Goal: Task Accomplishment & Management: Complete application form

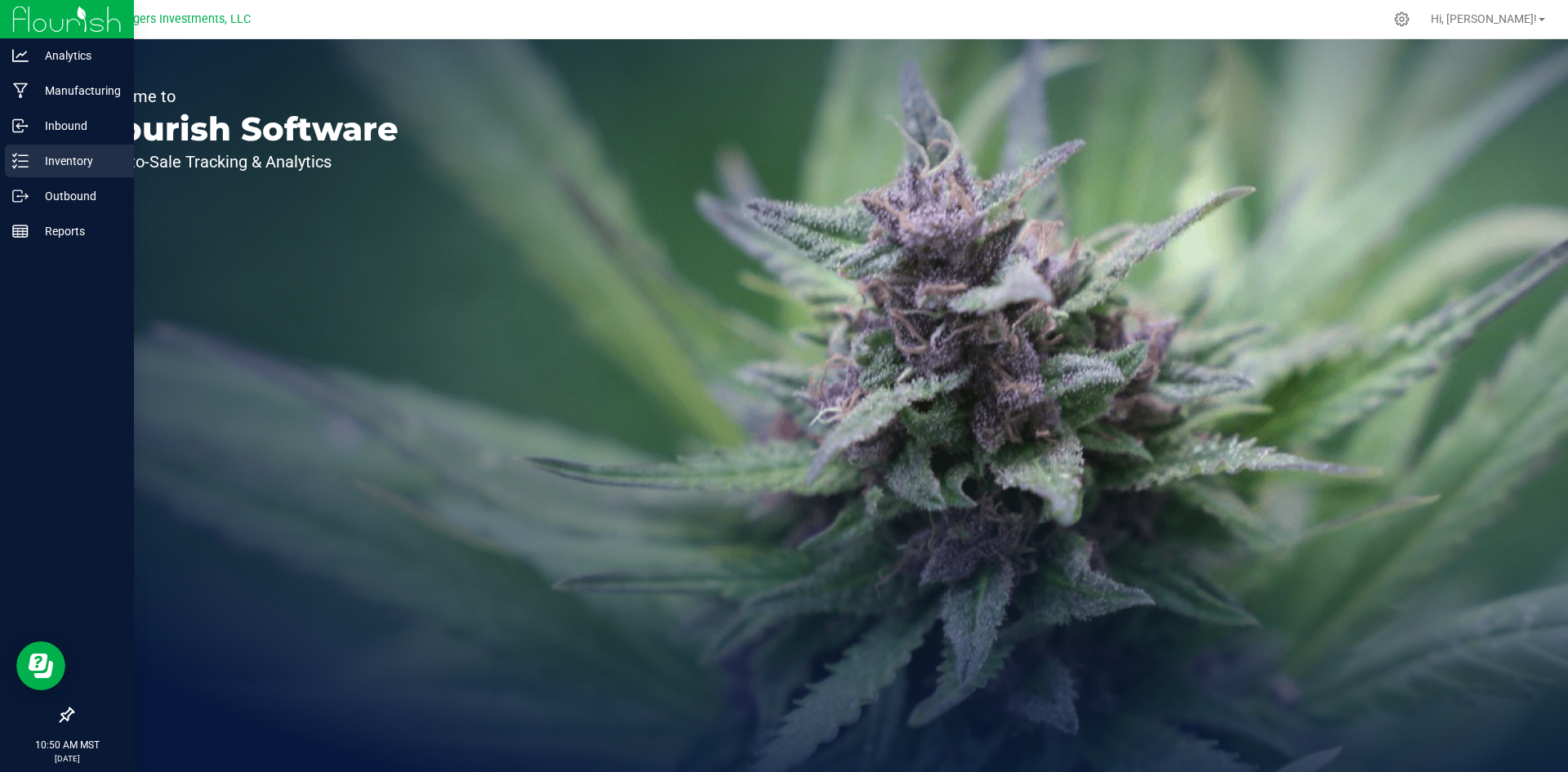
click at [70, 163] on p "Inventory" at bounding box center [77, 161] width 98 height 20
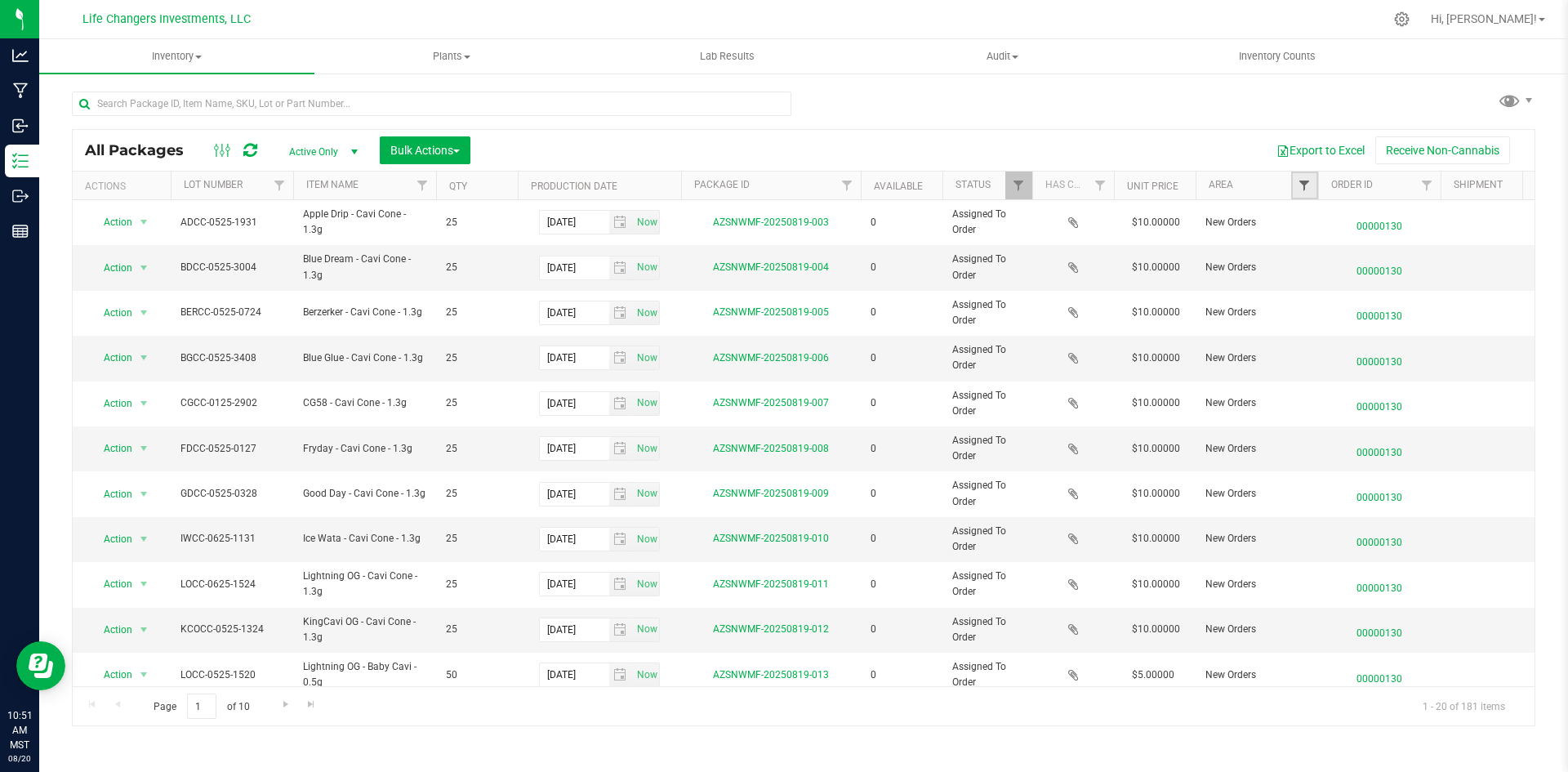
click at [1302, 188] on span "Filter" at bounding box center [1304, 185] width 13 height 13
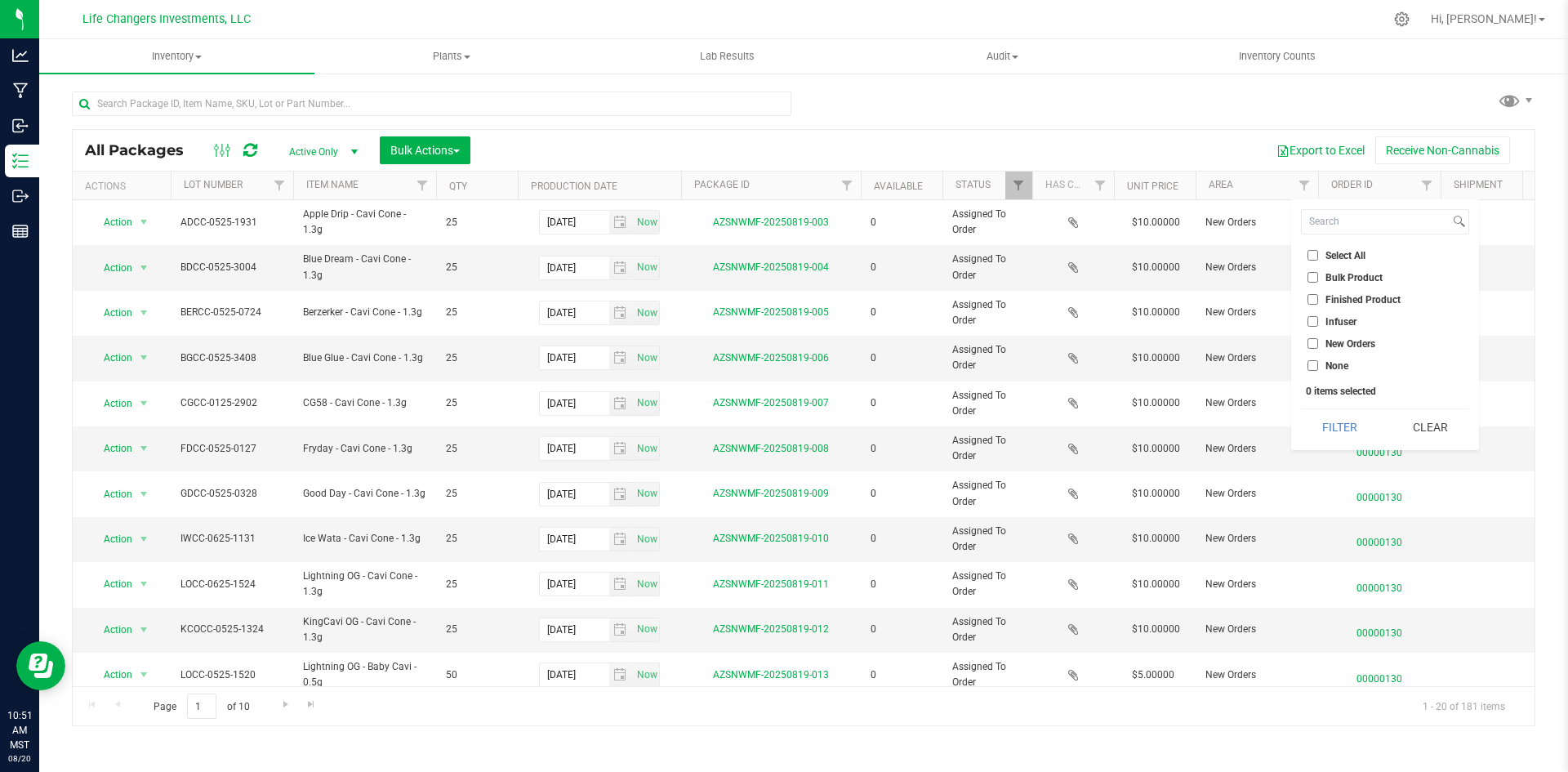
click at [1313, 319] on input "Infuser" at bounding box center [1313, 322] width 10 height 10
checkbox input "true"
click at [1358, 427] on button "Filter" at bounding box center [1340, 427] width 78 height 36
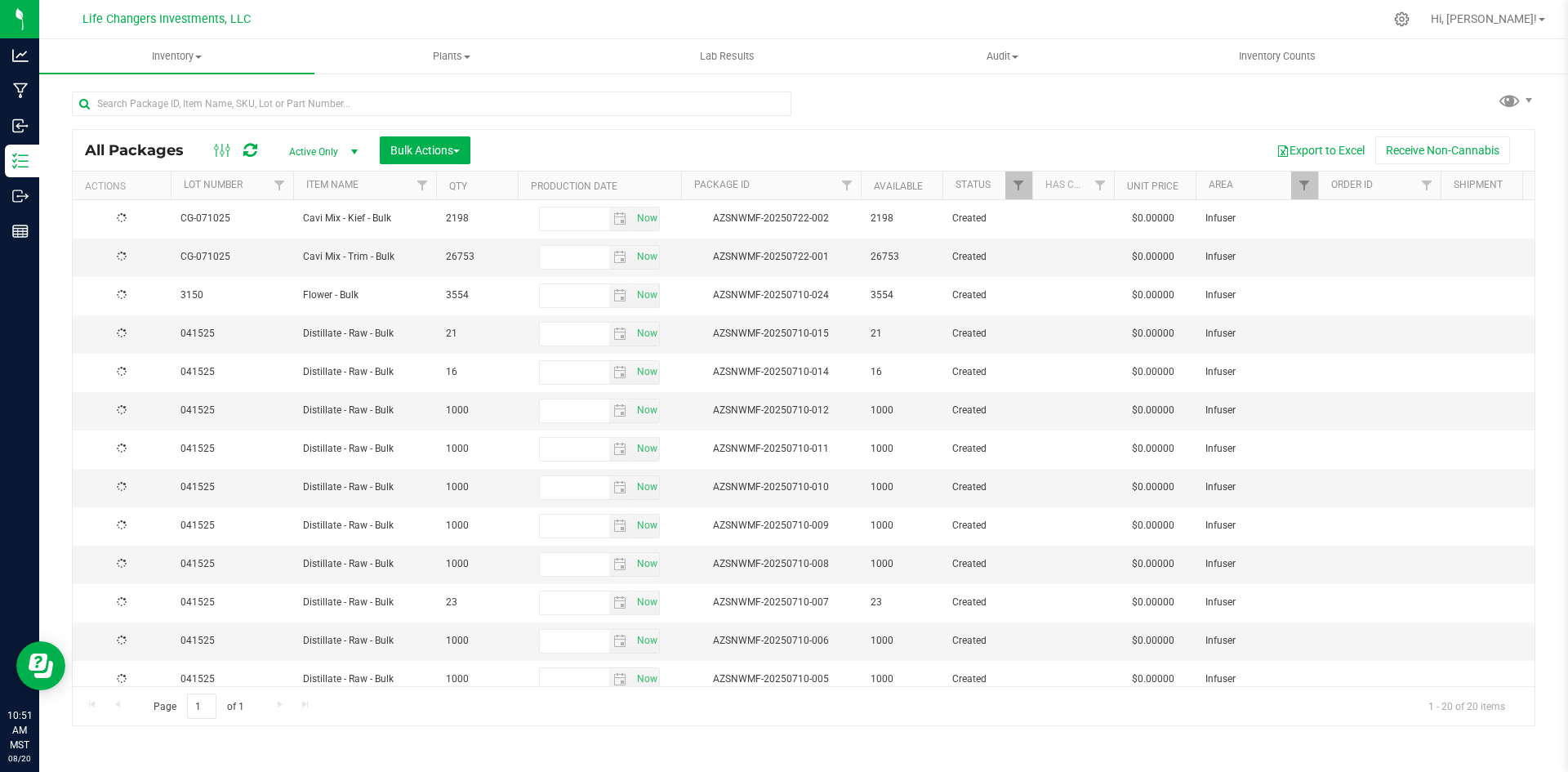
type input "[DATE]"
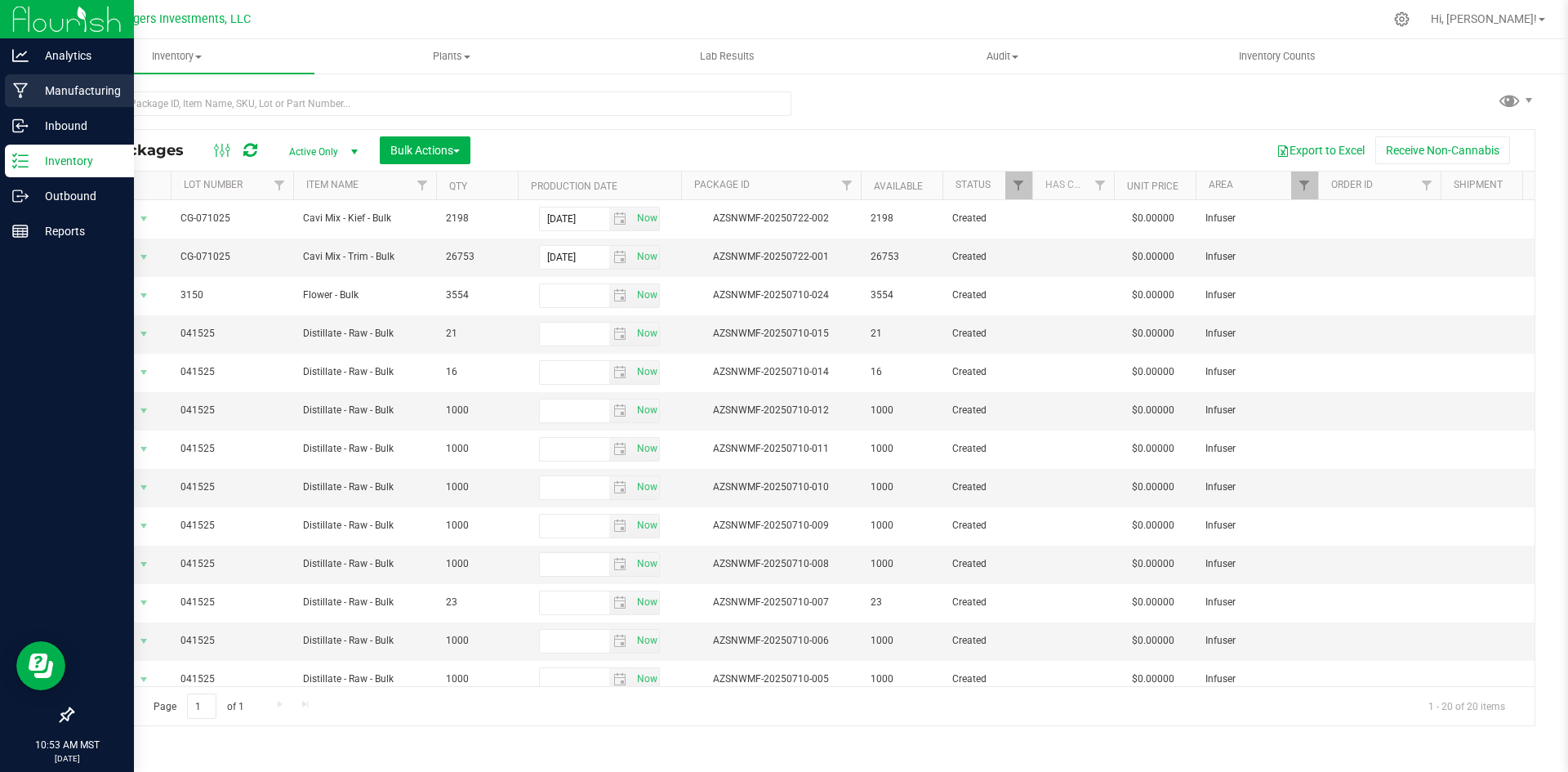
click at [80, 89] on p "Manufacturing" at bounding box center [77, 90] width 98 height 20
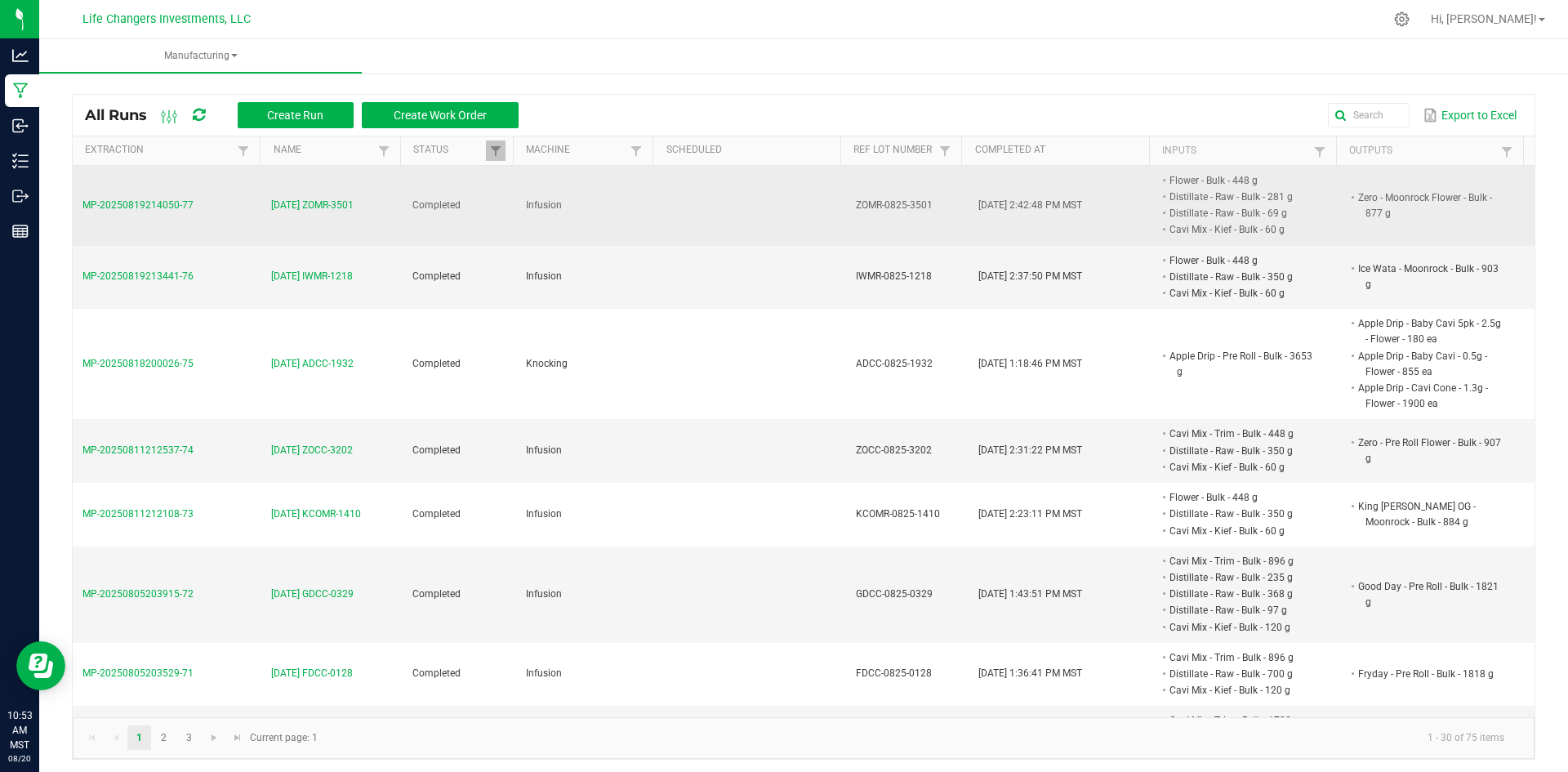
click at [311, 205] on span "[DATE] ZOMR-3501" at bounding box center [312, 205] width 83 height 15
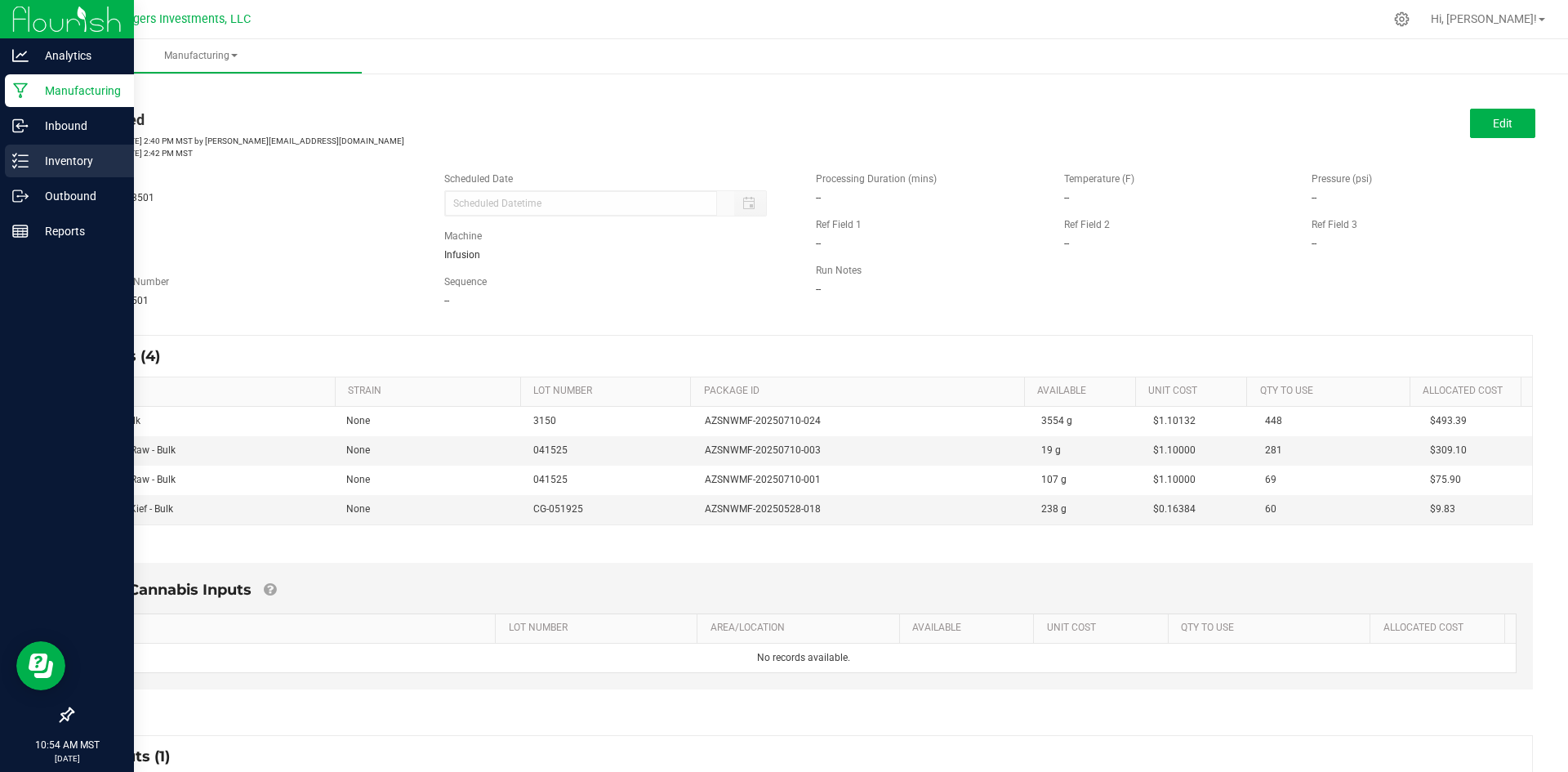
click at [64, 156] on p "Inventory" at bounding box center [77, 161] width 98 height 20
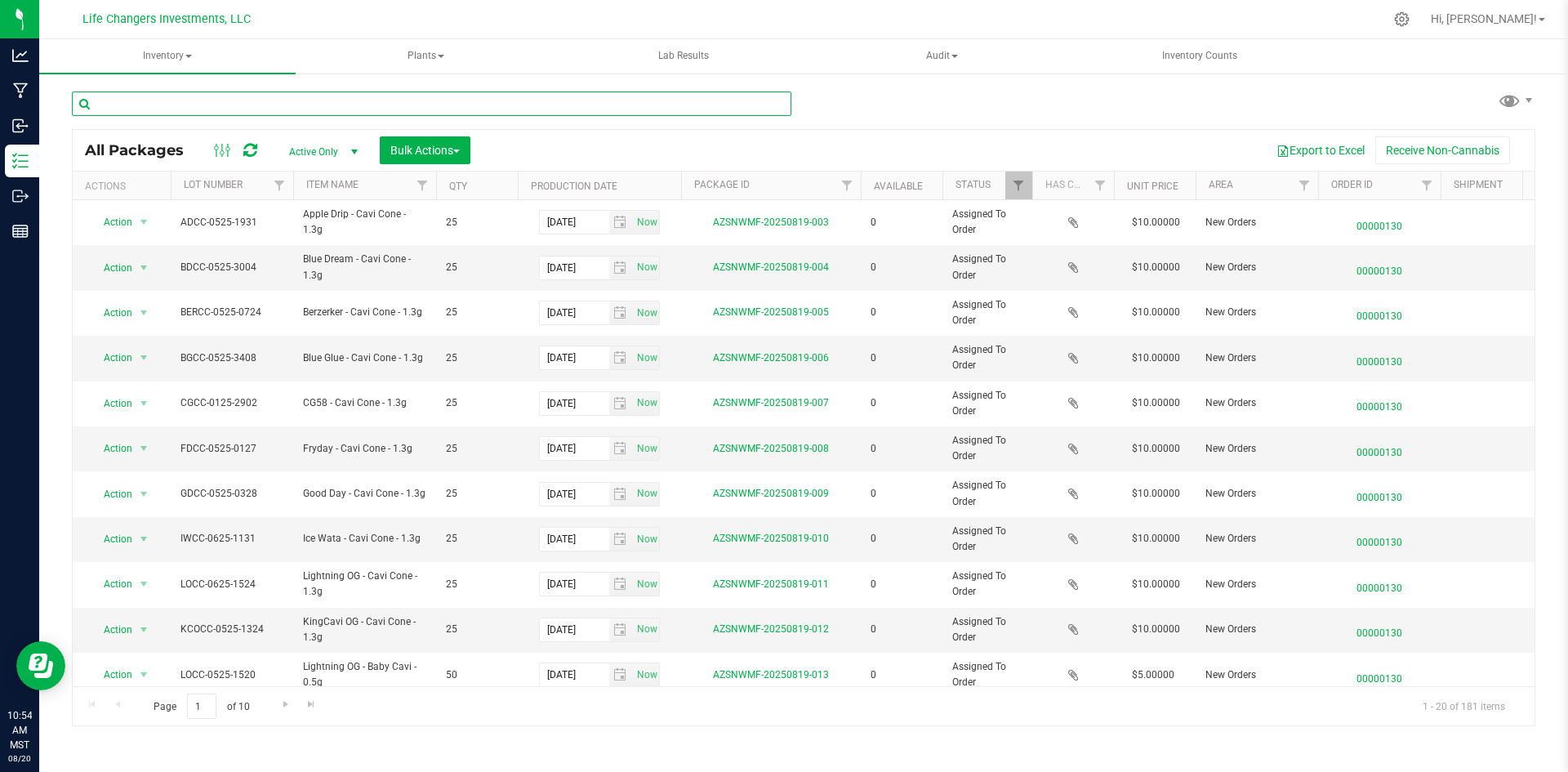
click at [234, 103] on input "text" at bounding box center [432, 103] width 720 height 25
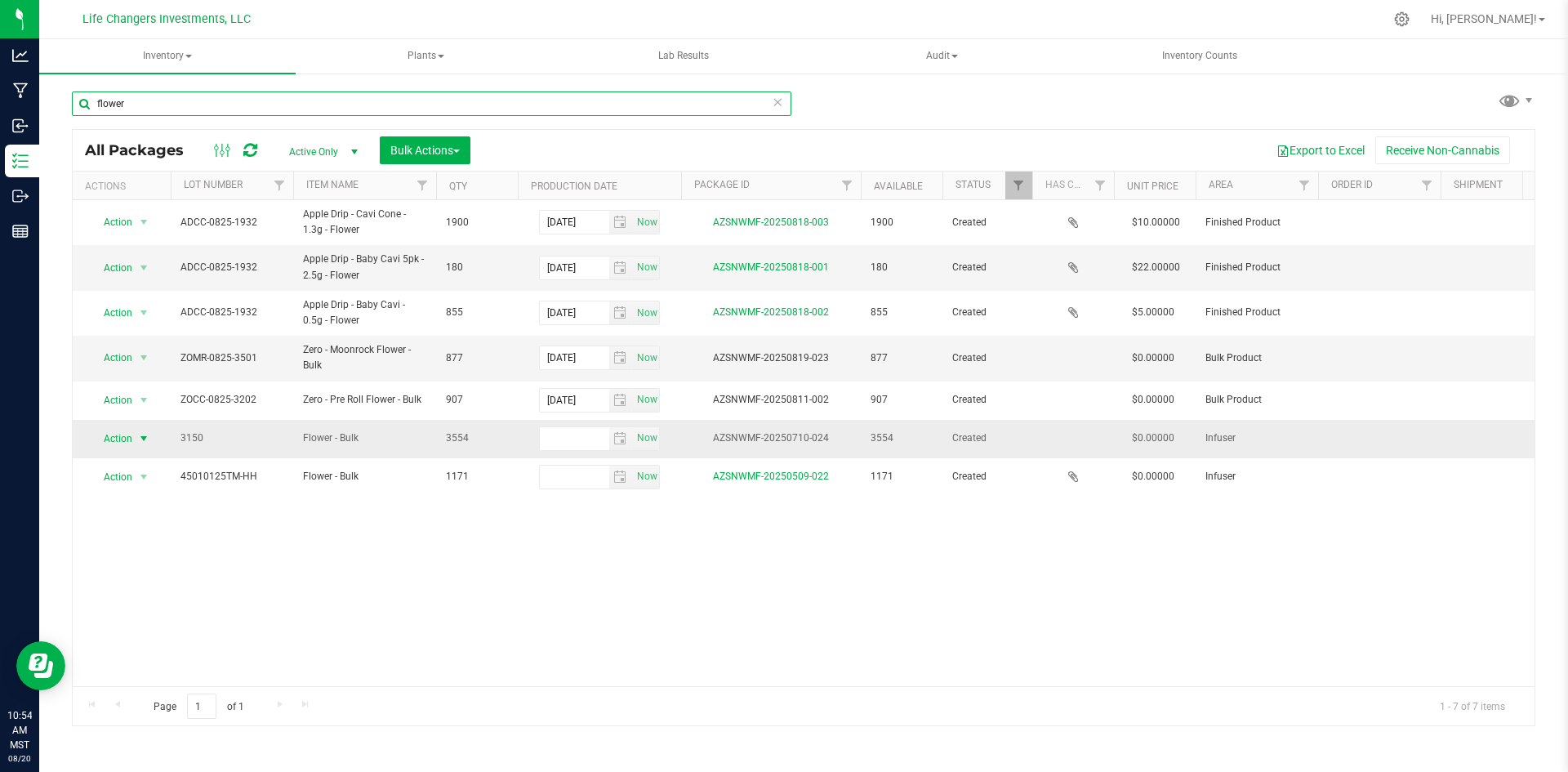
type input "flower"
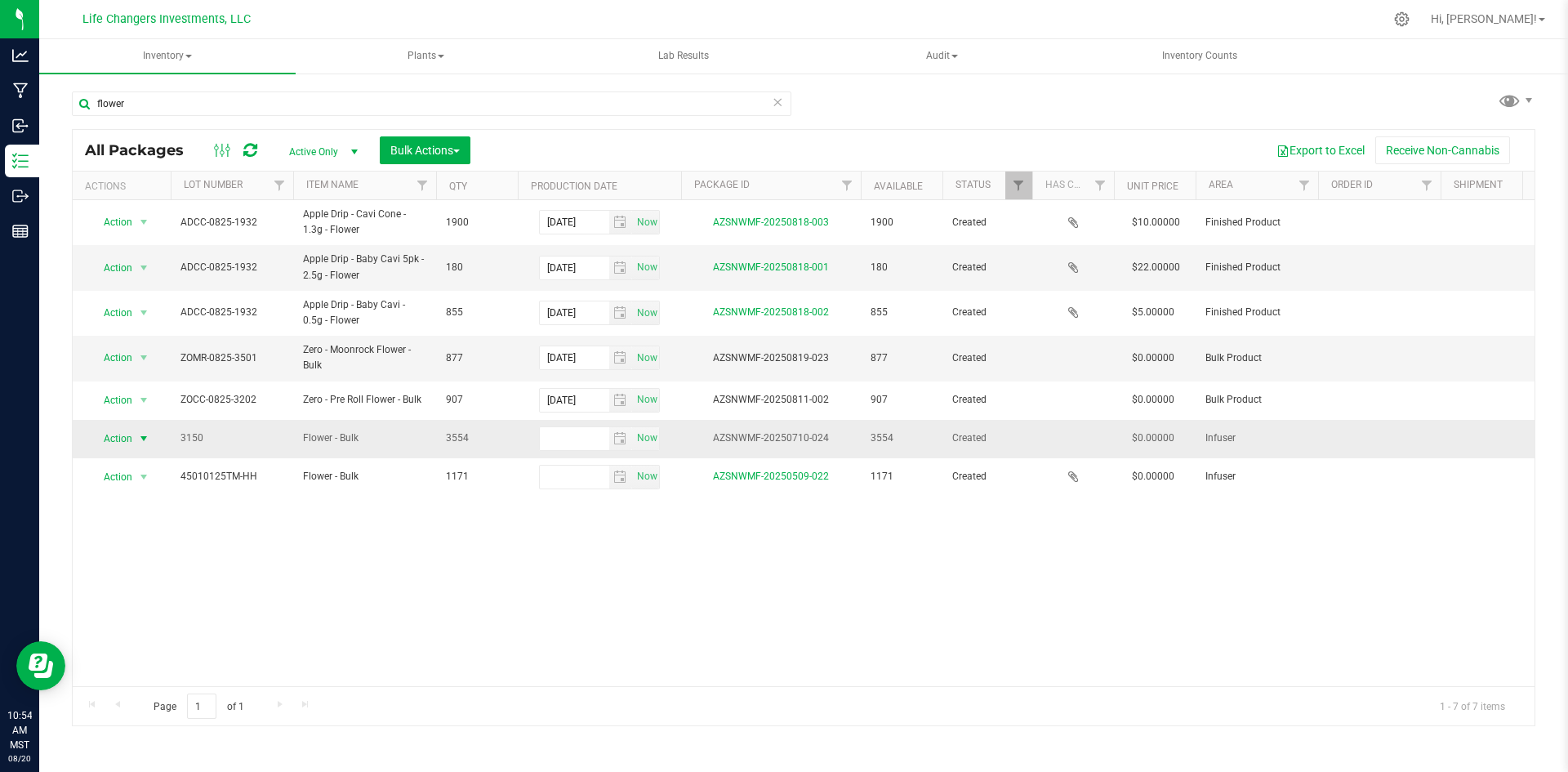
click at [118, 437] on span "Action" at bounding box center [111, 438] width 44 height 23
click at [116, 371] on li "See history" at bounding box center [142, 383] width 103 height 25
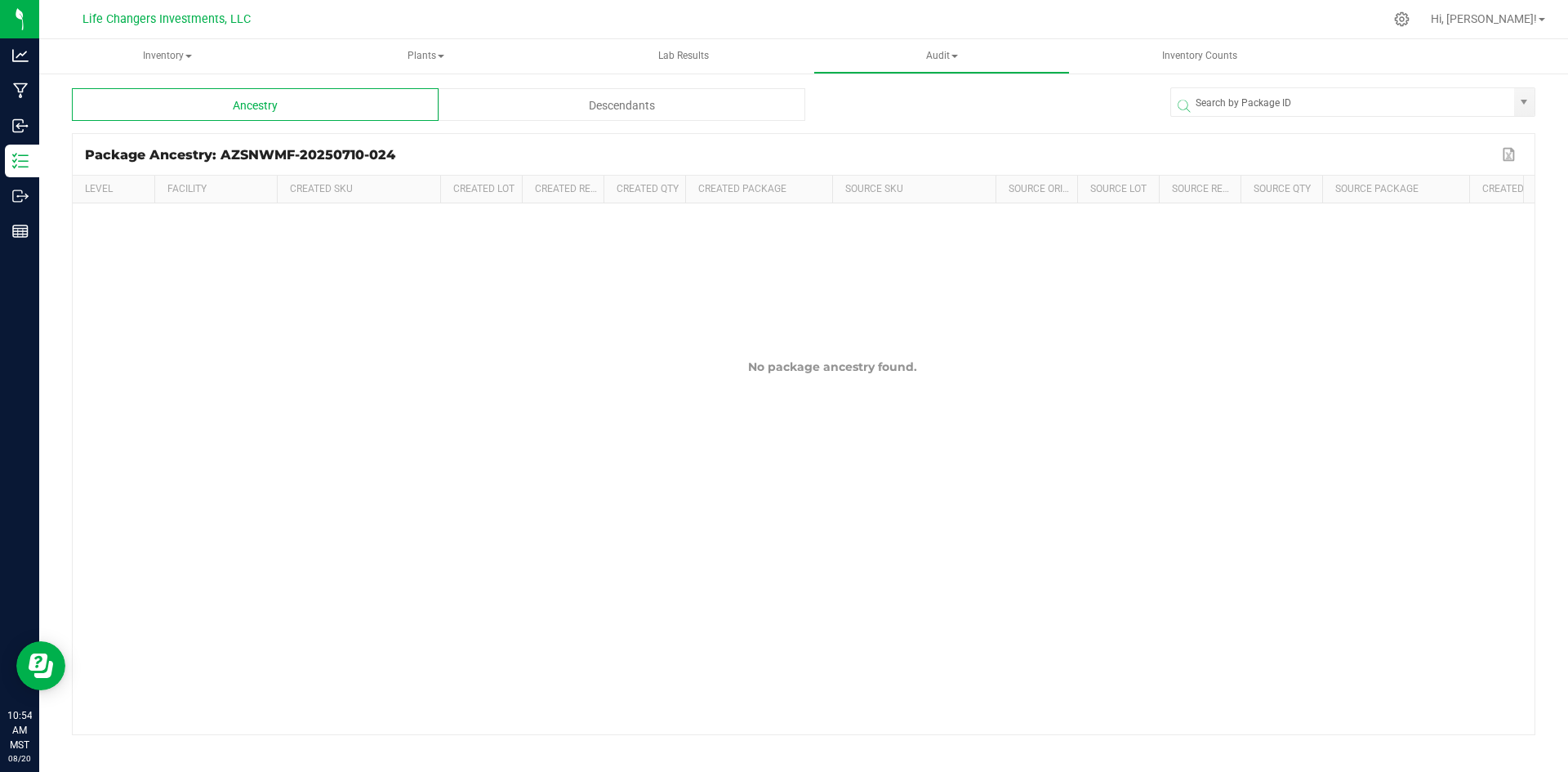
click at [700, 103] on div "Descendants" at bounding box center [622, 105] width 367 height 33
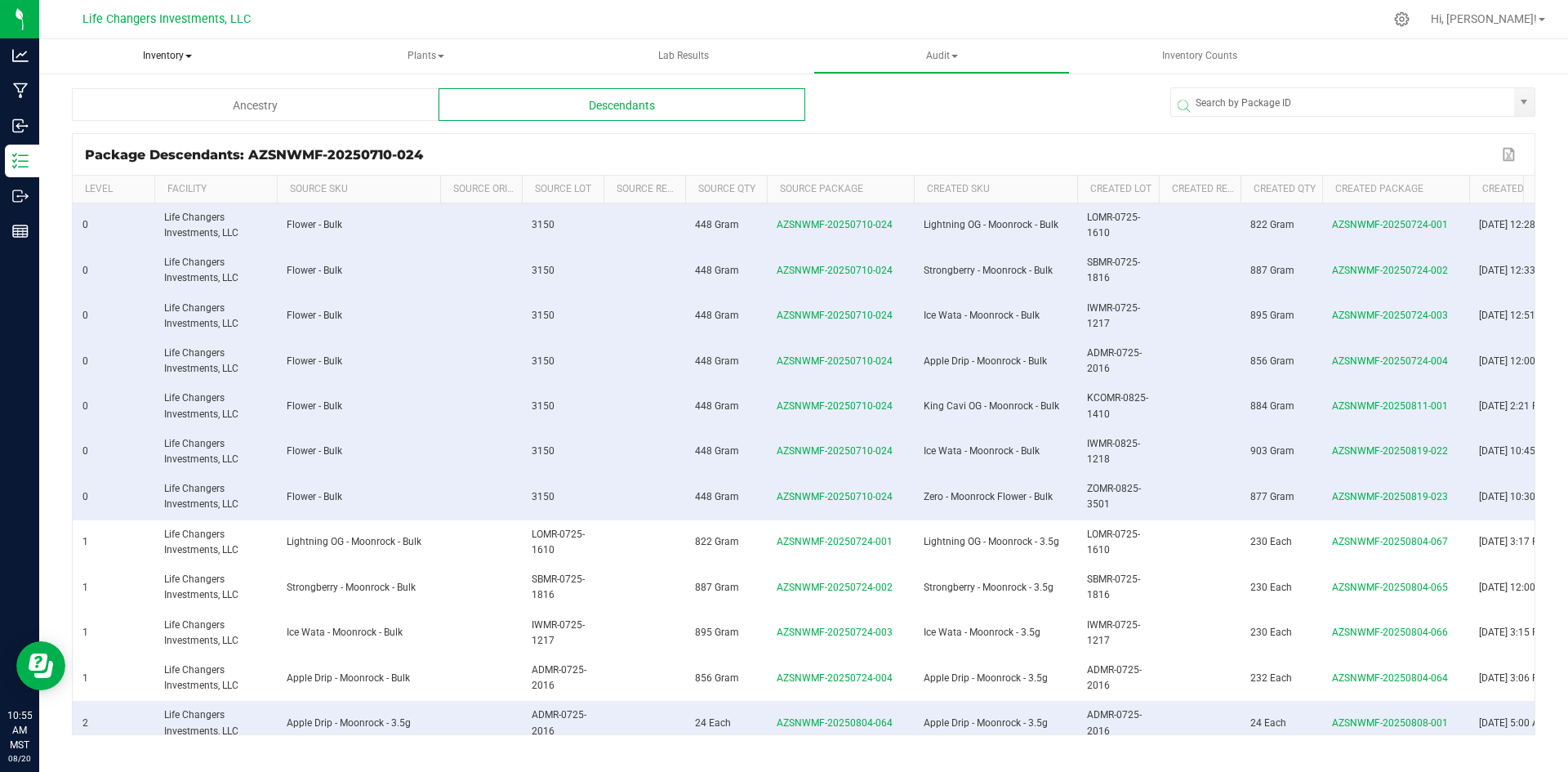
click at [166, 58] on span "Inventory" at bounding box center [168, 57] width 256 height 34
click at [542, 99] on div "Descendants" at bounding box center [622, 105] width 367 height 33
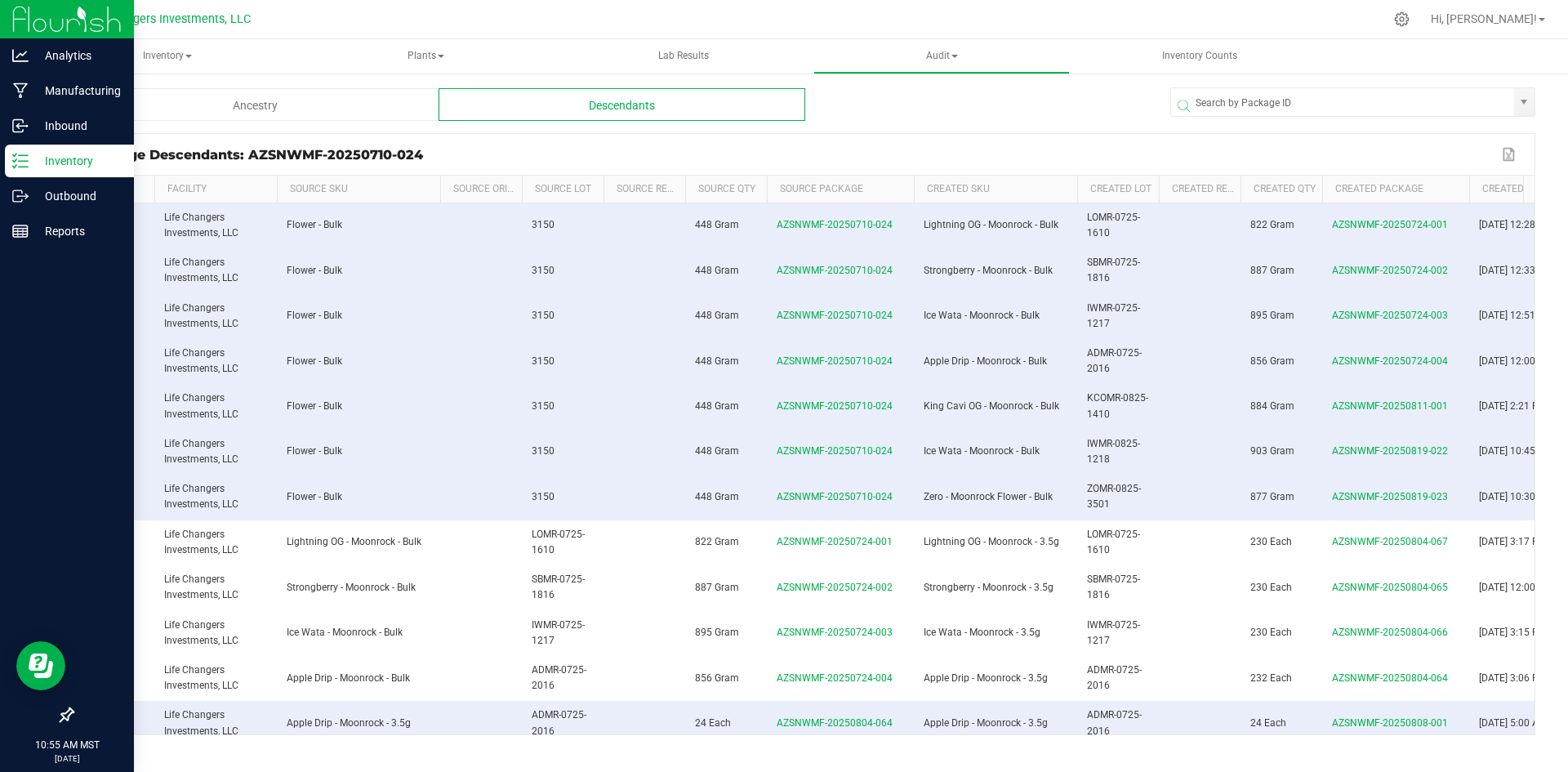
click at [53, 157] on p "Inventory" at bounding box center [77, 161] width 98 height 20
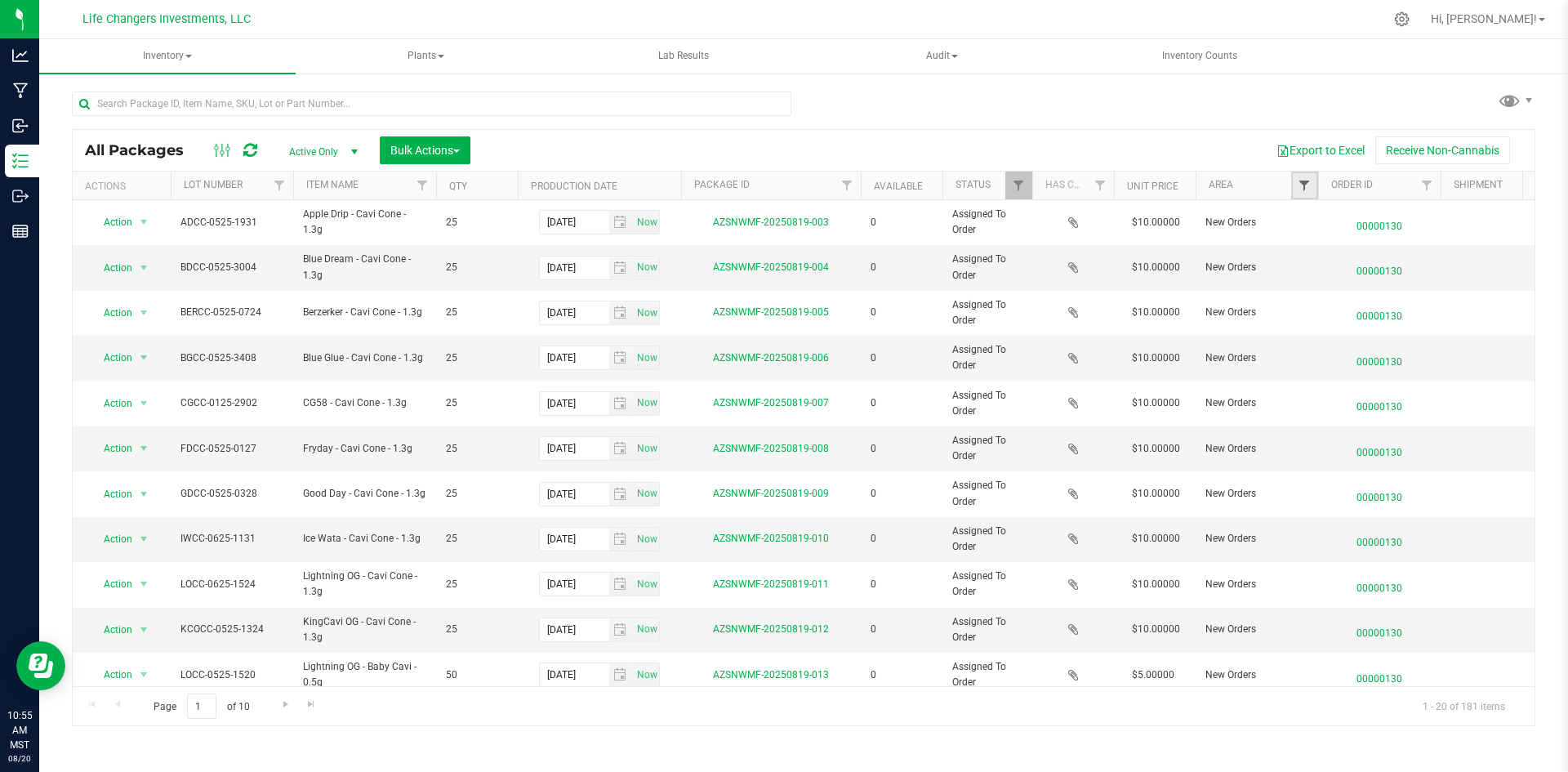
click at [1301, 181] on span "Filter" at bounding box center [1304, 185] width 13 height 13
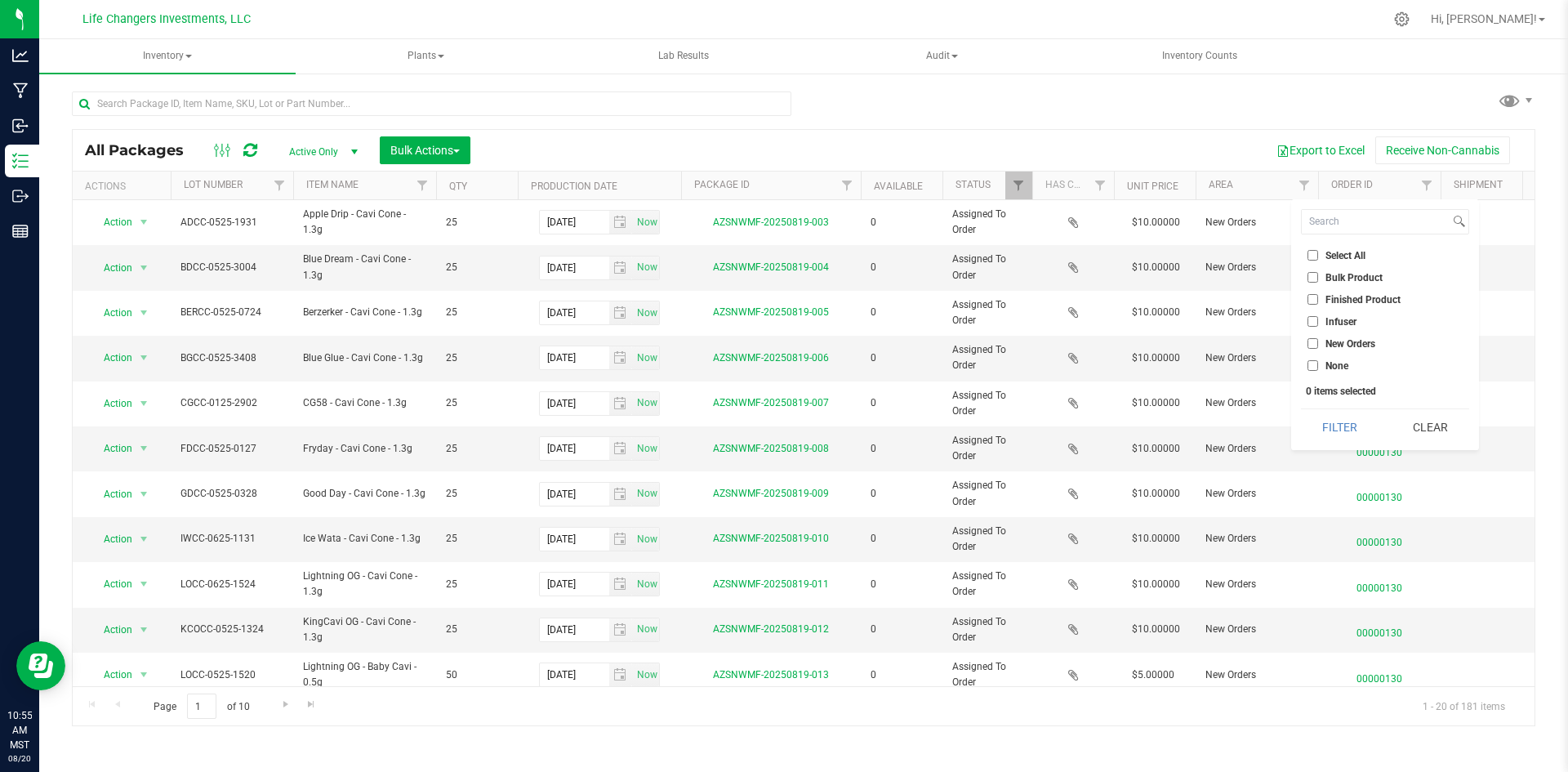
click at [1310, 322] on input "Infuser" at bounding box center [1313, 322] width 10 height 10
checkbox input "true"
click at [1327, 415] on button "Filter" at bounding box center [1340, 427] width 78 height 36
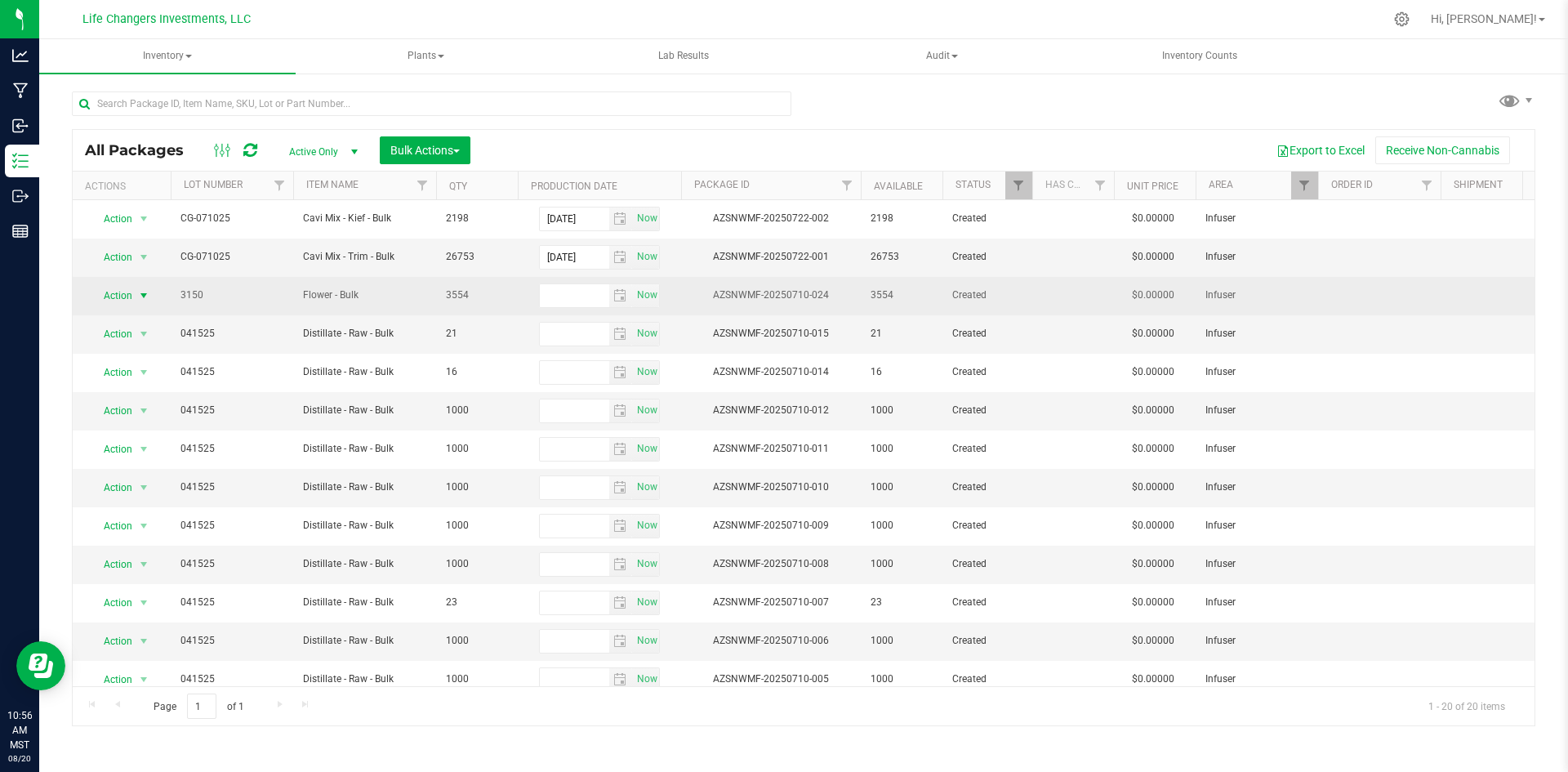
click at [113, 292] on span "Action" at bounding box center [111, 296] width 44 height 23
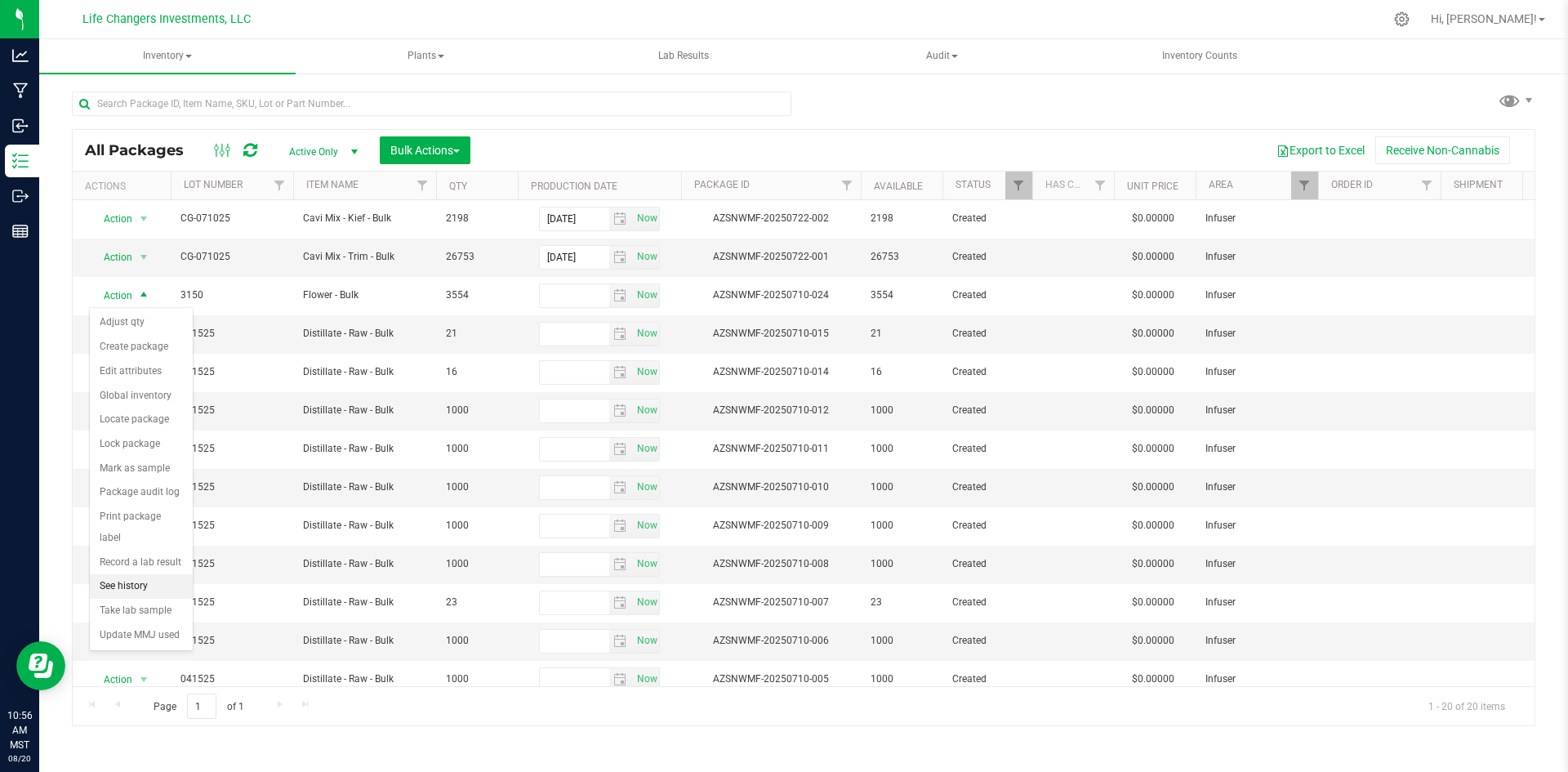
click at [148, 574] on li "See history" at bounding box center [142, 586] width 103 height 25
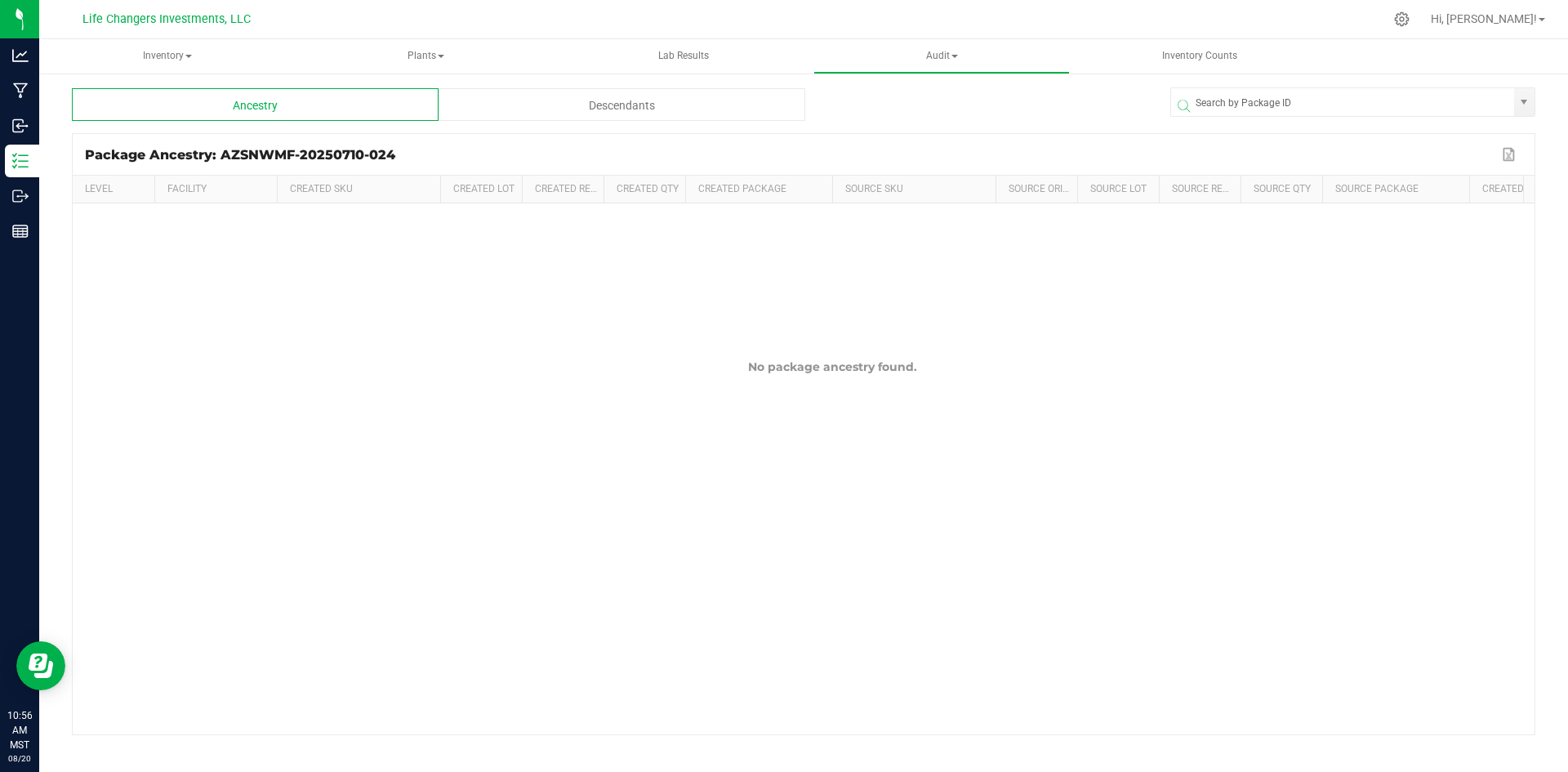
click at [646, 103] on div "Descendants" at bounding box center [622, 105] width 367 height 33
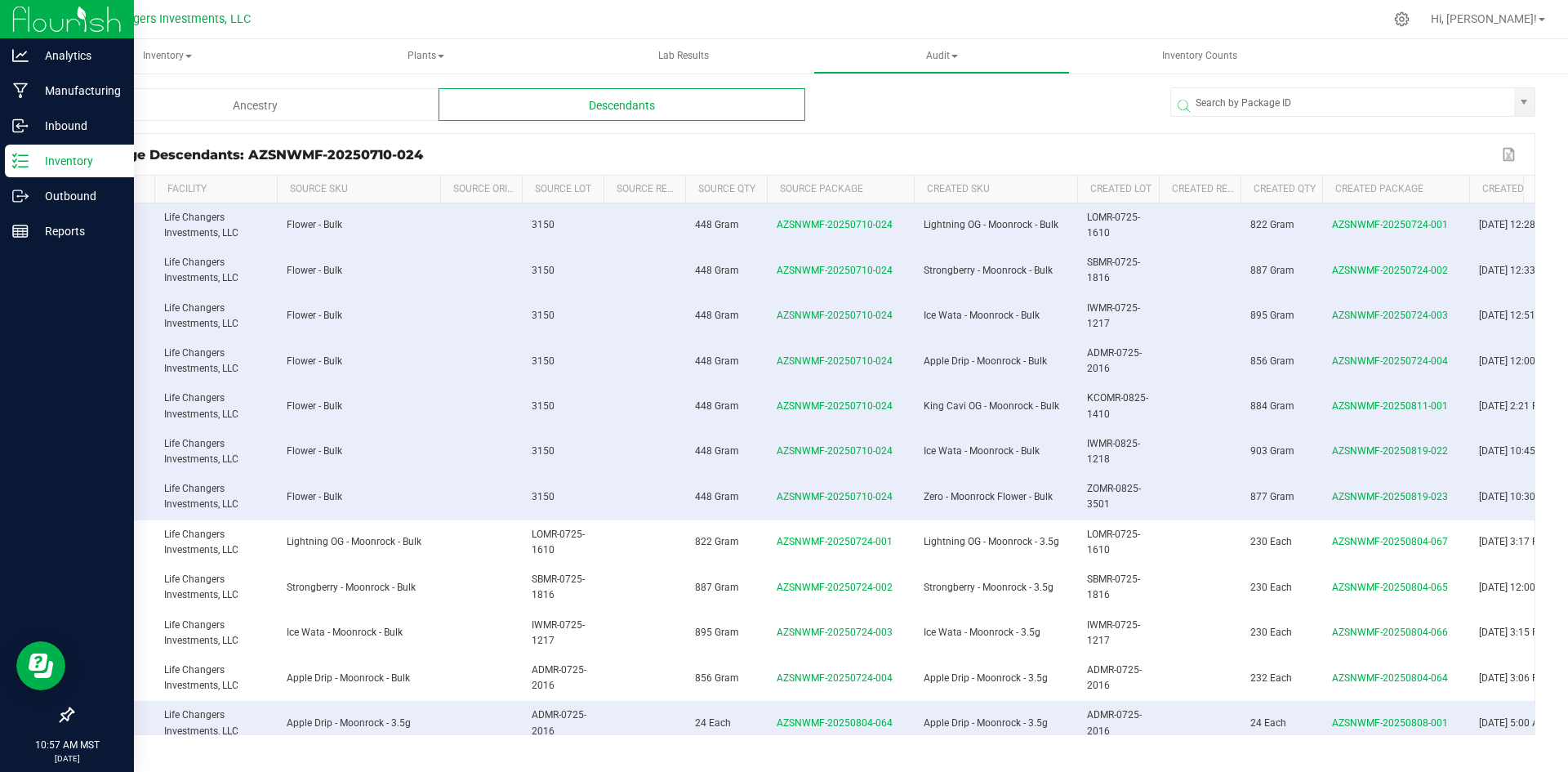
click at [59, 160] on p "Inventory" at bounding box center [77, 161] width 98 height 20
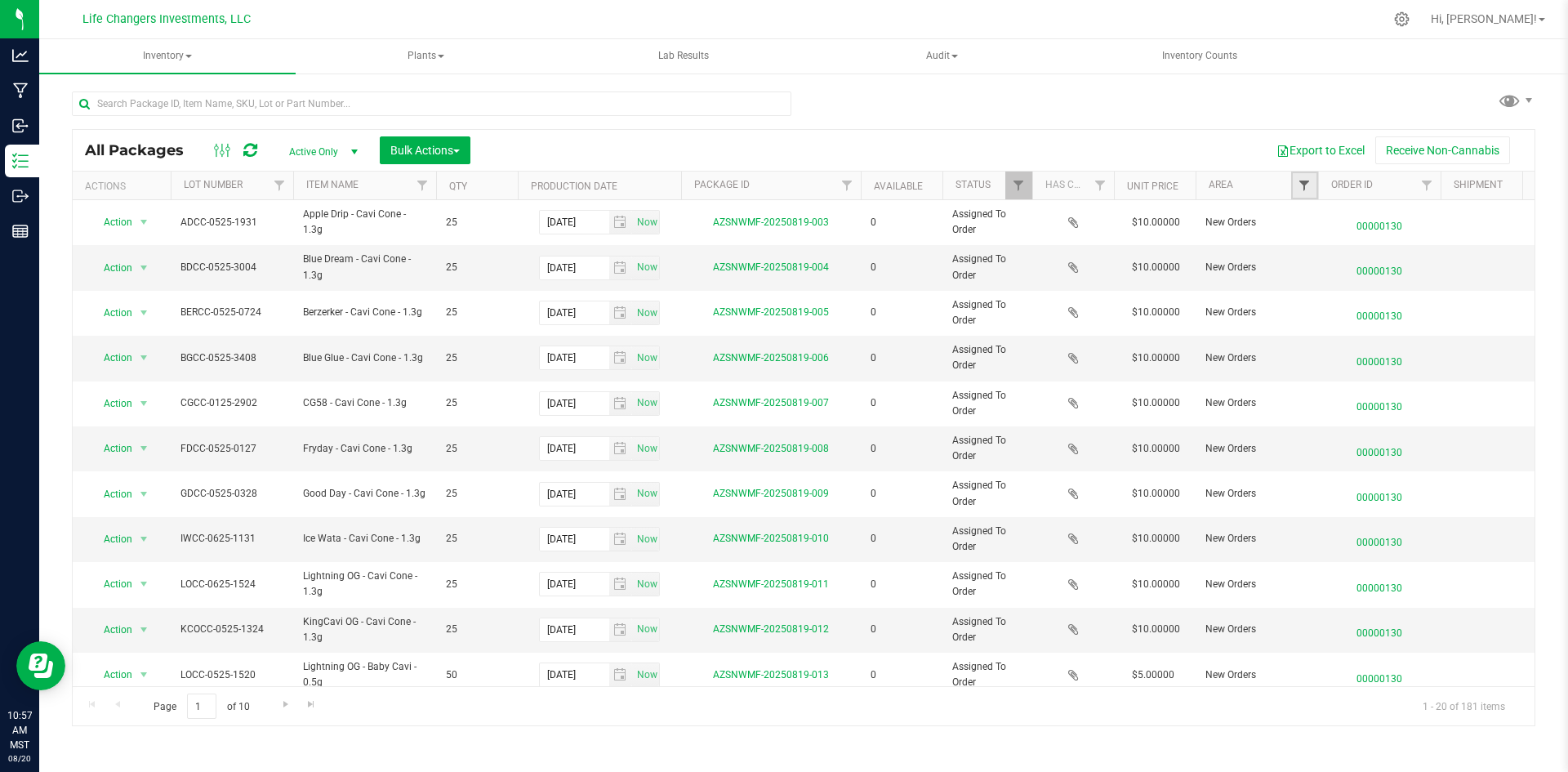
click at [1311, 183] on span "Filter" at bounding box center [1304, 185] width 13 height 13
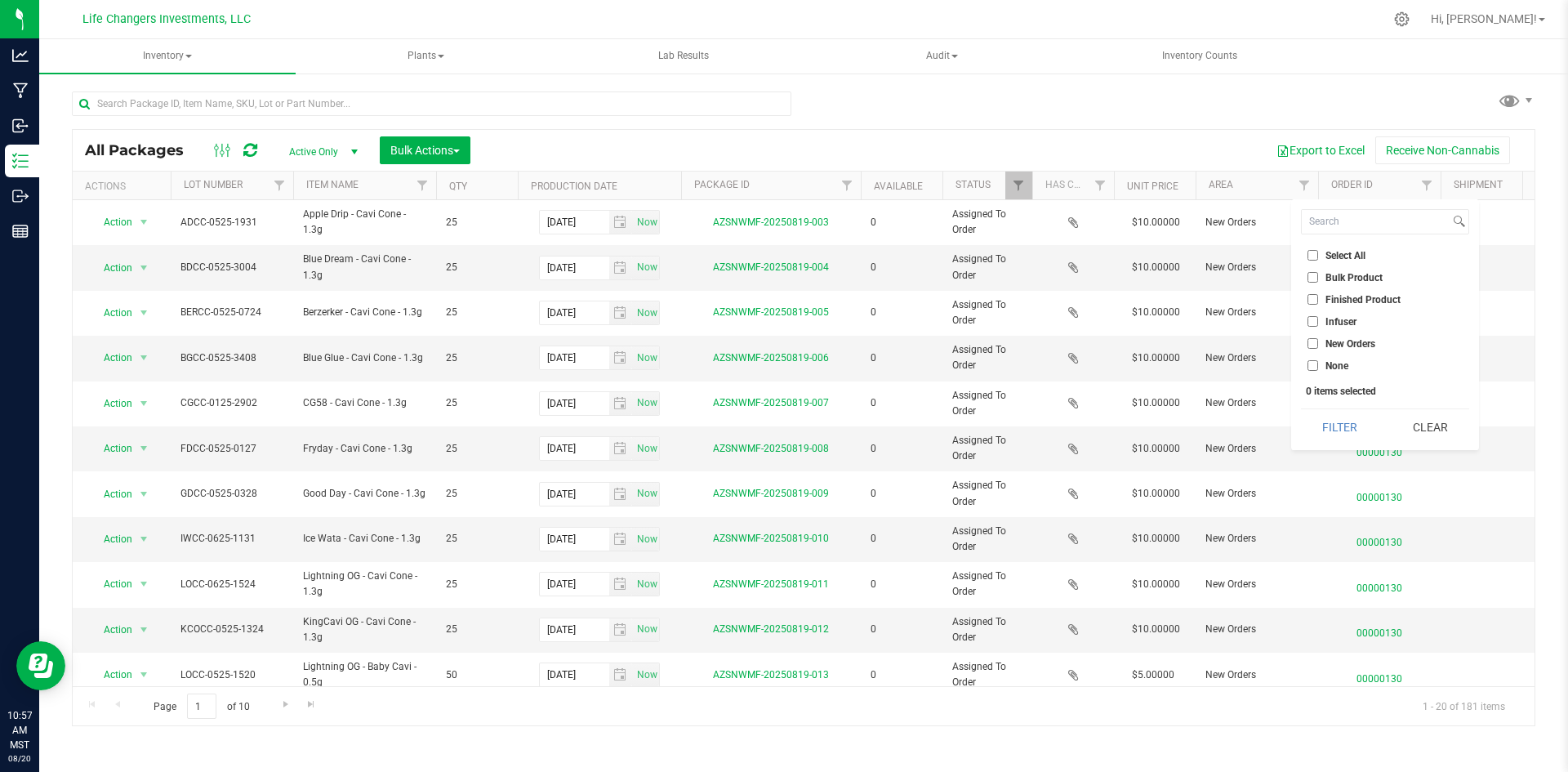
click at [1309, 321] on input "Infuser" at bounding box center [1313, 322] width 10 height 10
checkbox input "true"
click at [1338, 423] on button "Filter" at bounding box center [1340, 427] width 78 height 36
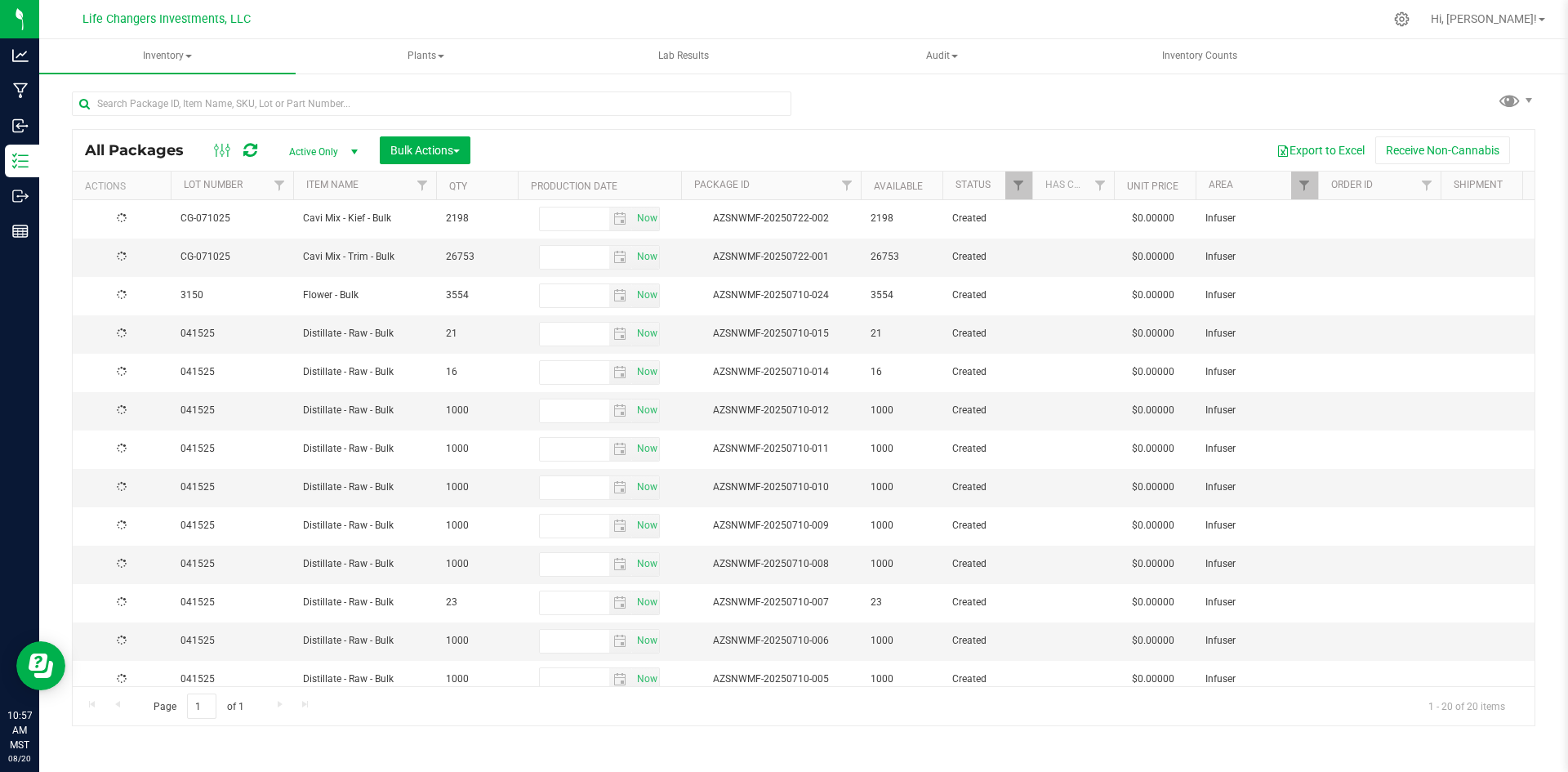
type input "[DATE]"
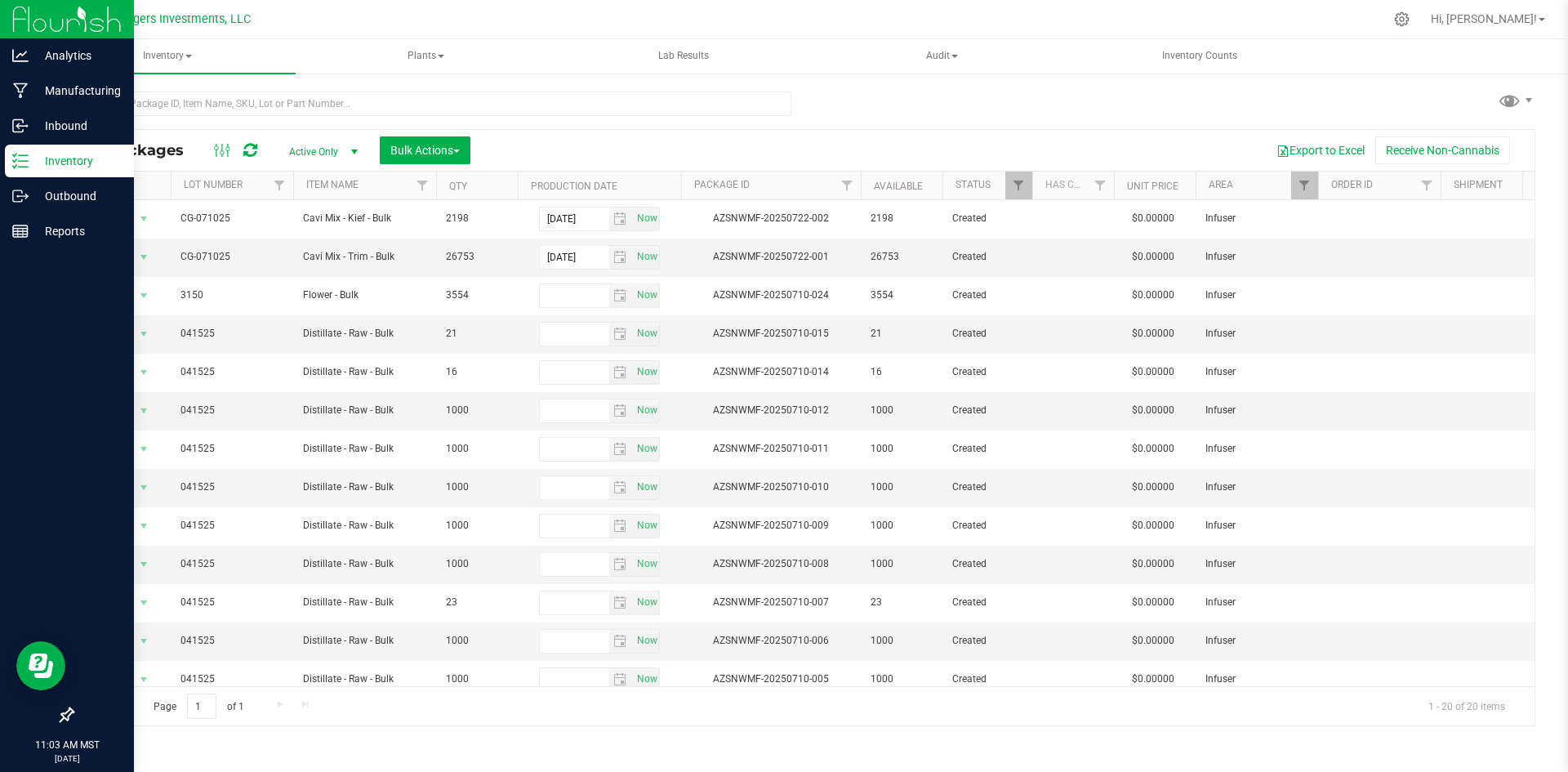
click at [71, 153] on p "Inventory" at bounding box center [77, 161] width 98 height 20
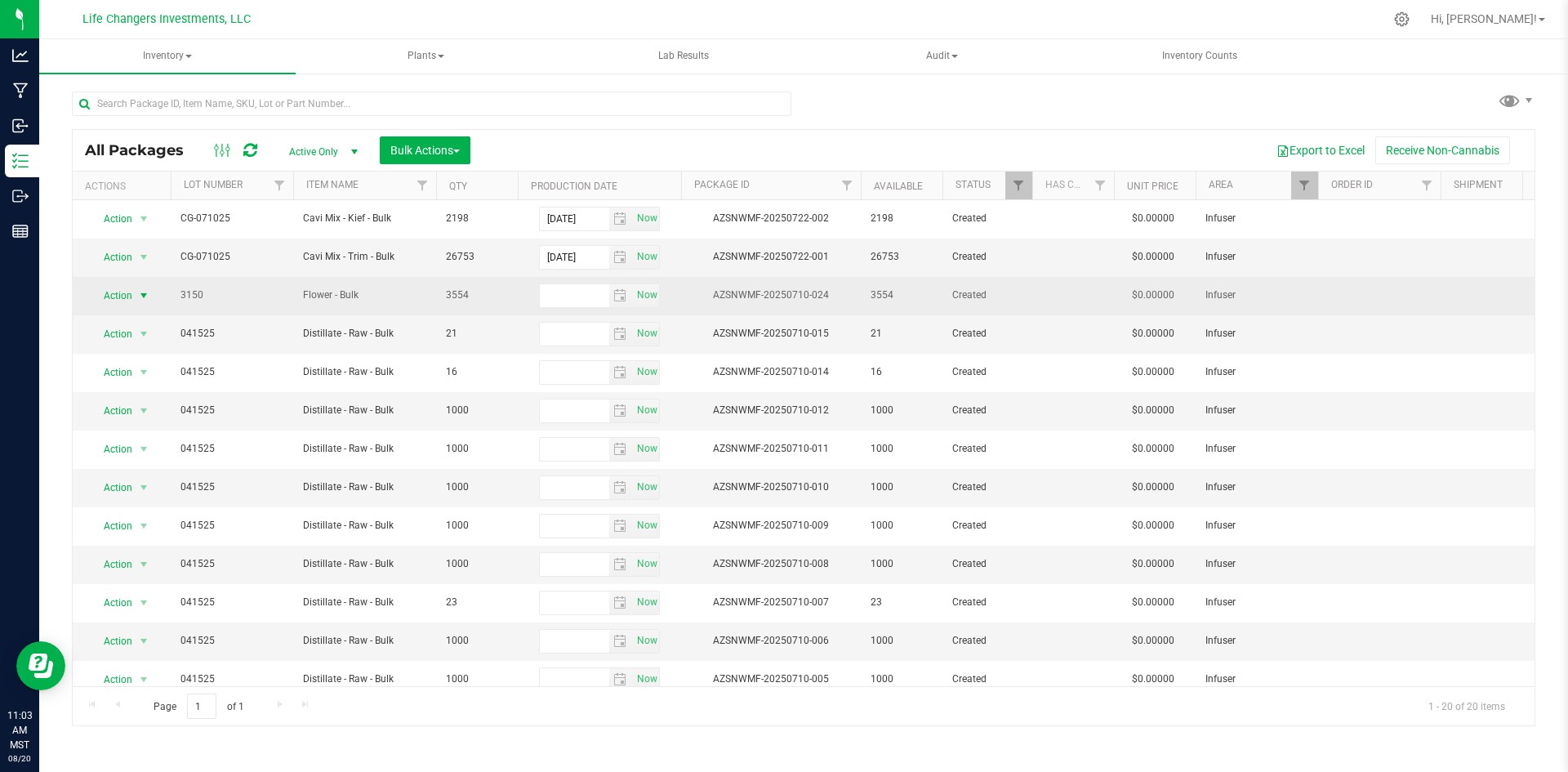
click at [126, 290] on span "Action" at bounding box center [111, 296] width 44 height 23
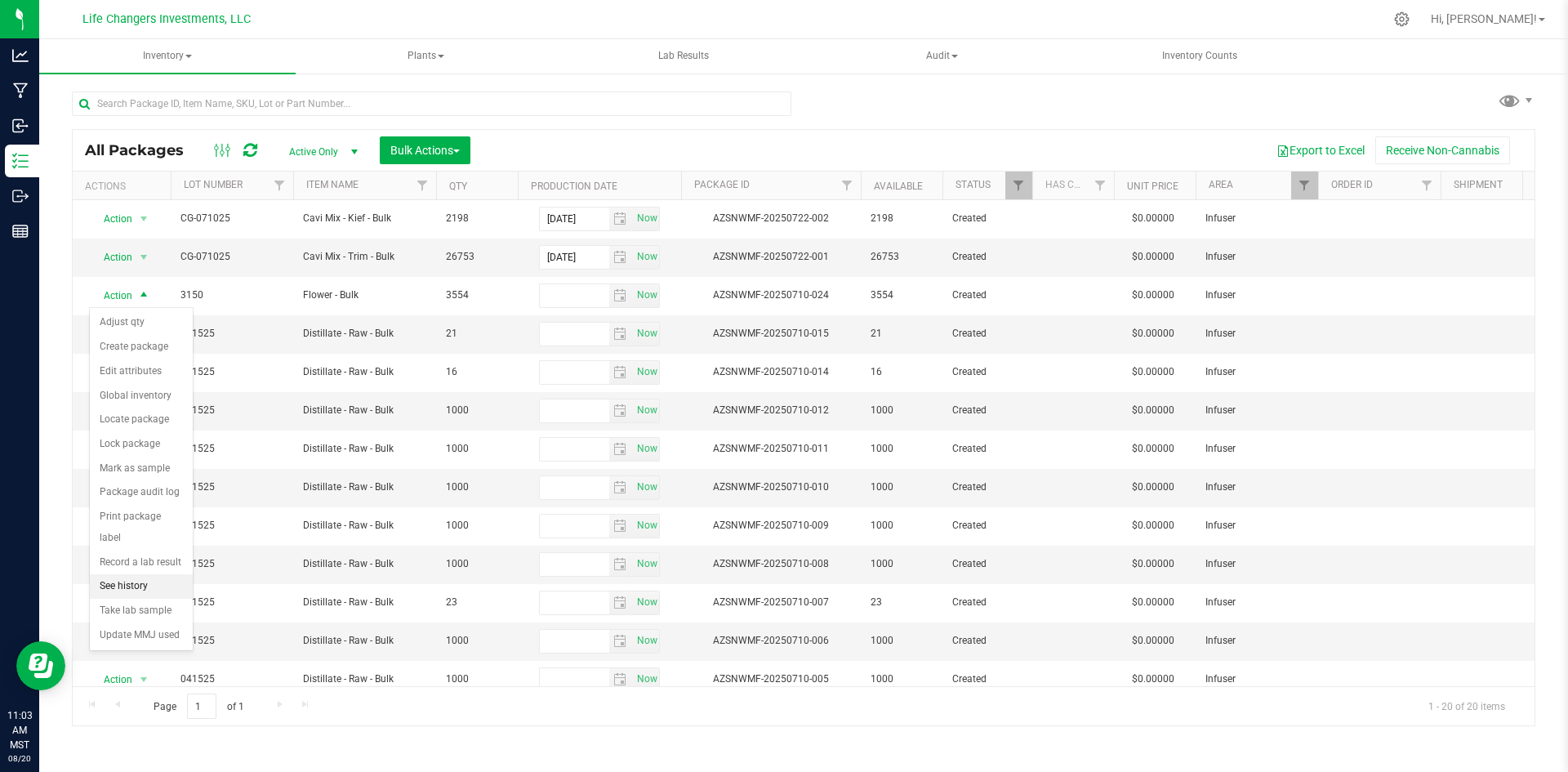
click at [136, 574] on li "See history" at bounding box center [142, 586] width 103 height 25
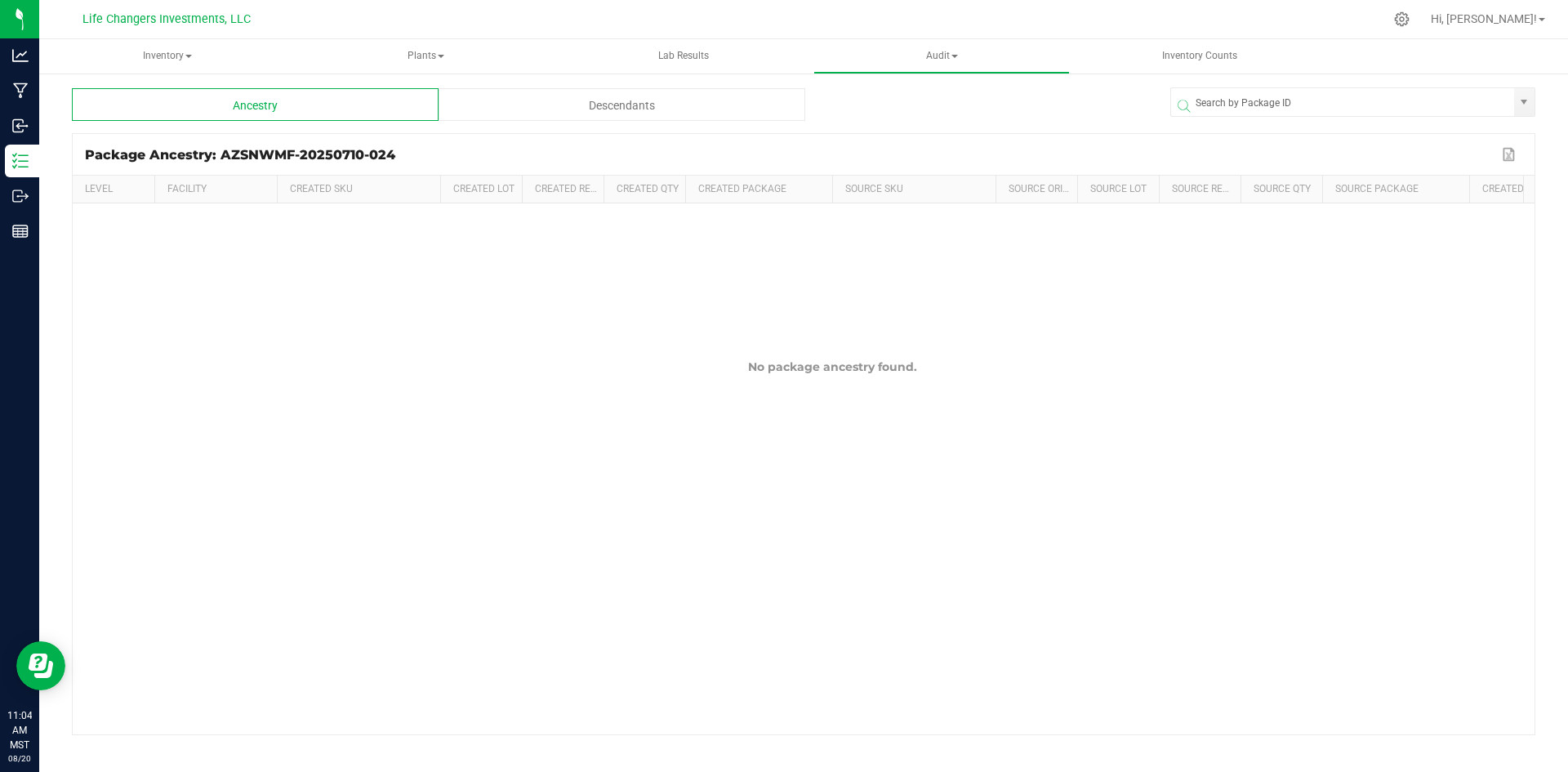
click at [712, 95] on div "Descendants" at bounding box center [622, 105] width 367 height 33
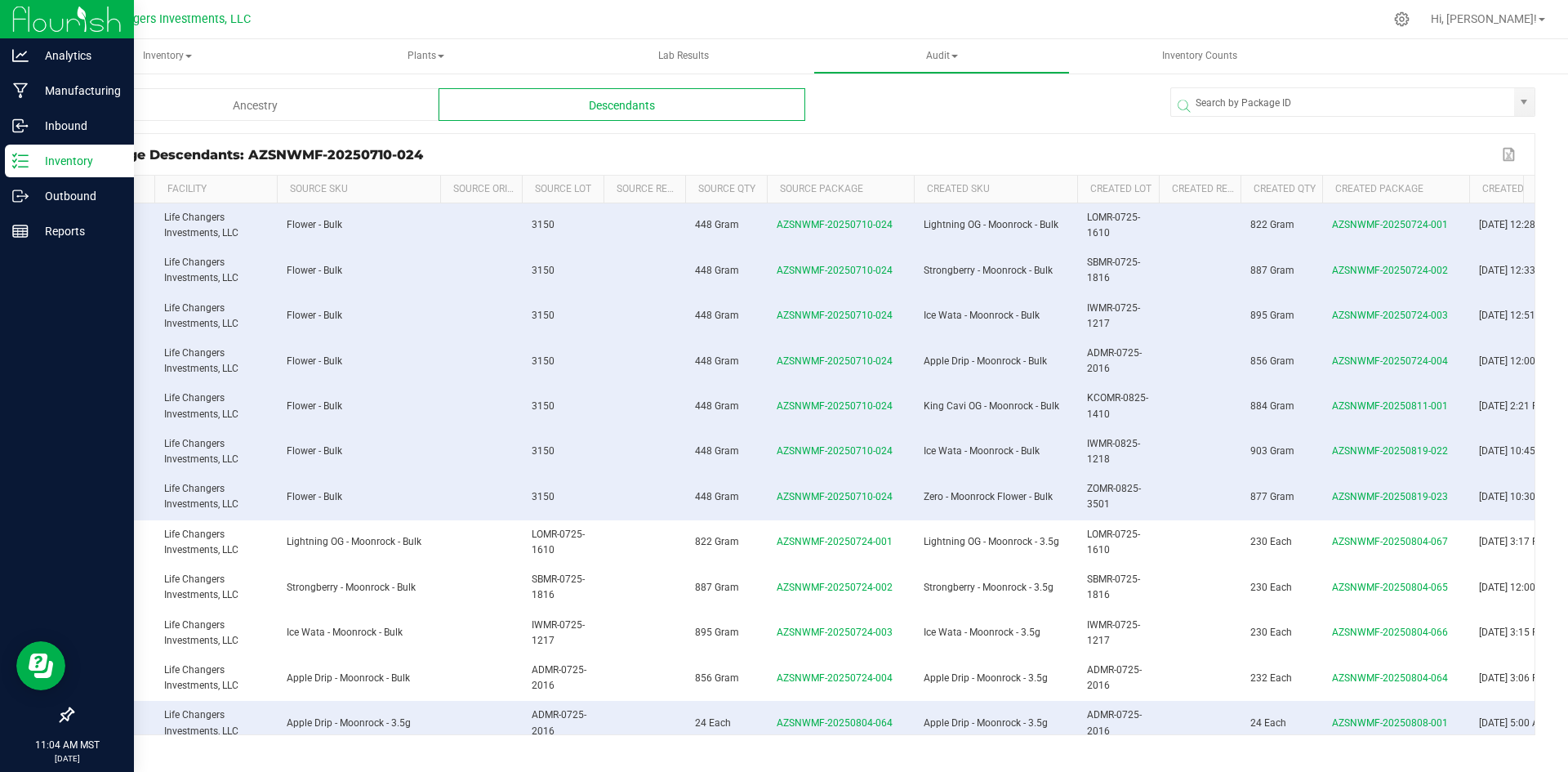
click at [74, 159] on p "Inventory" at bounding box center [77, 161] width 98 height 20
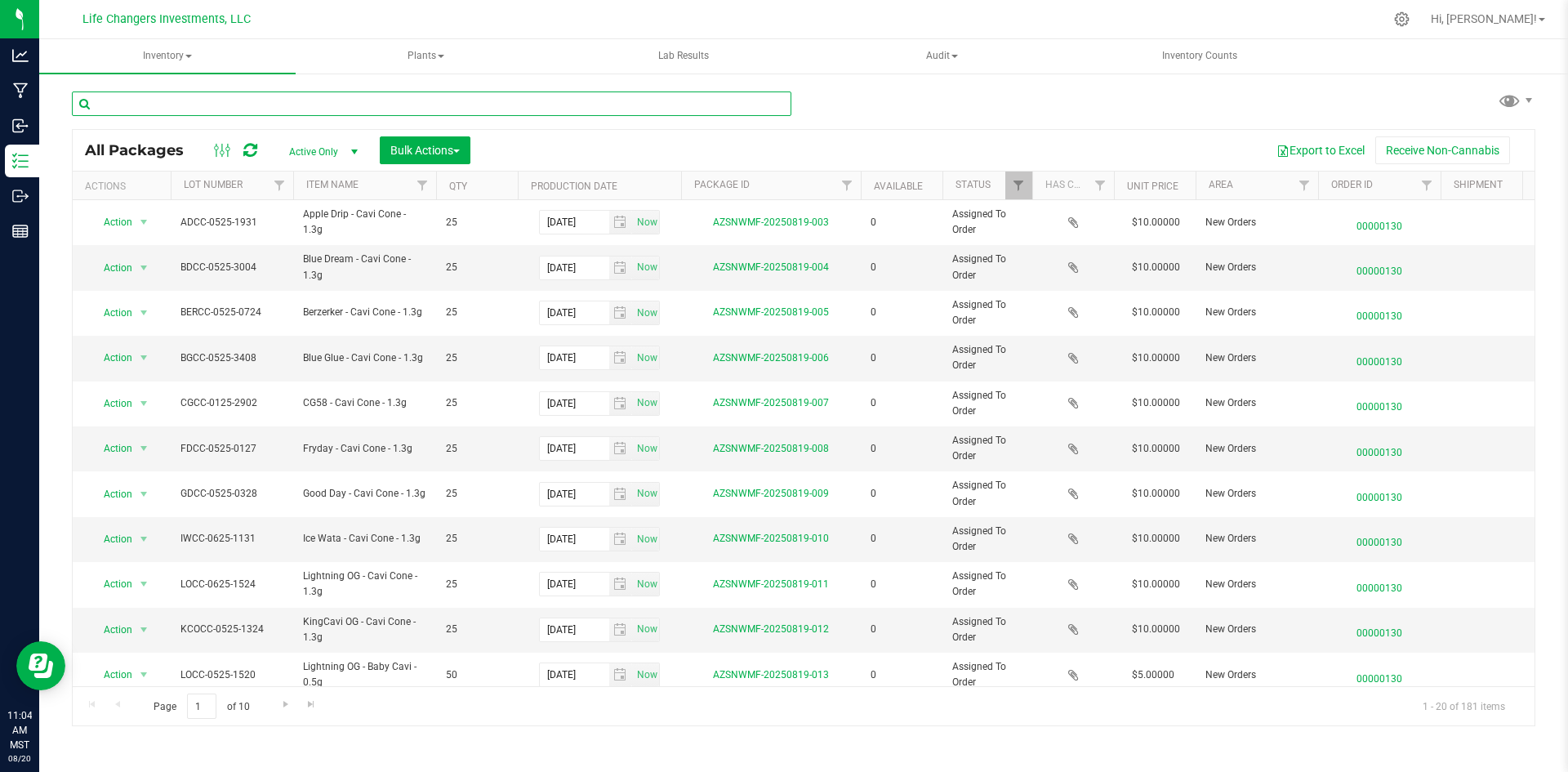
click at [255, 103] on input "text" at bounding box center [432, 103] width 720 height 25
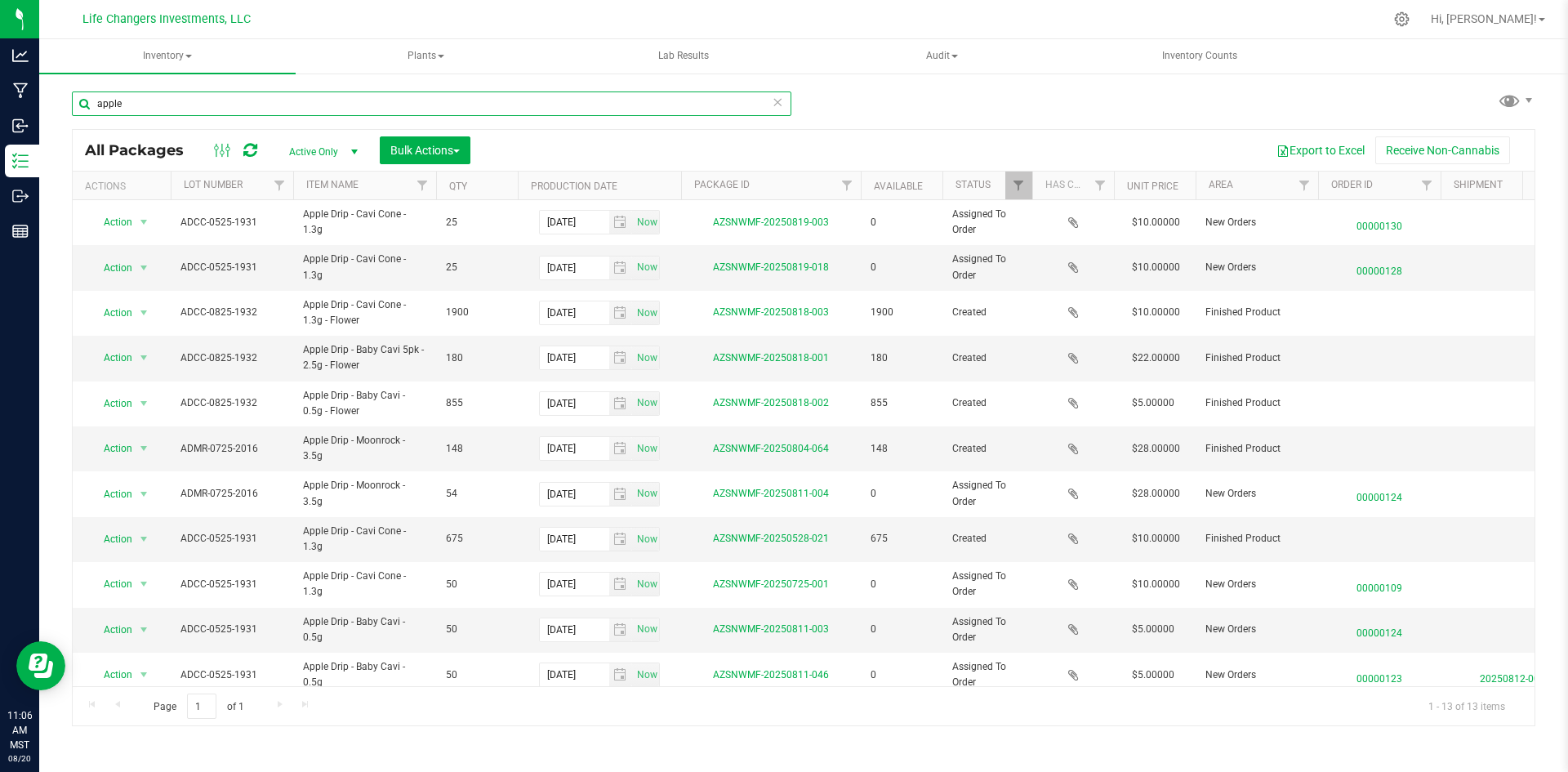
type input "apple"
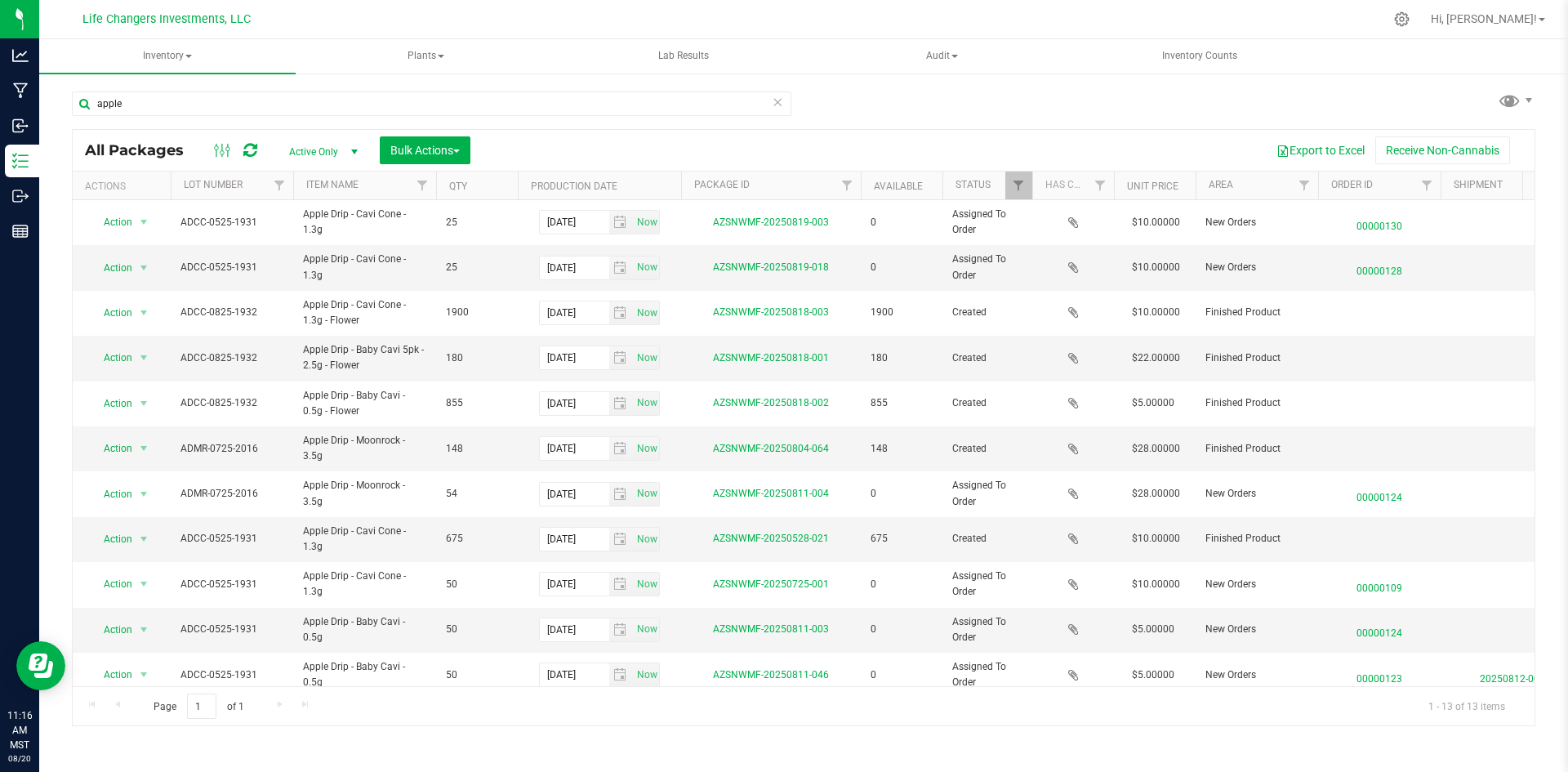
click at [780, 104] on icon at bounding box center [777, 101] width 11 height 20
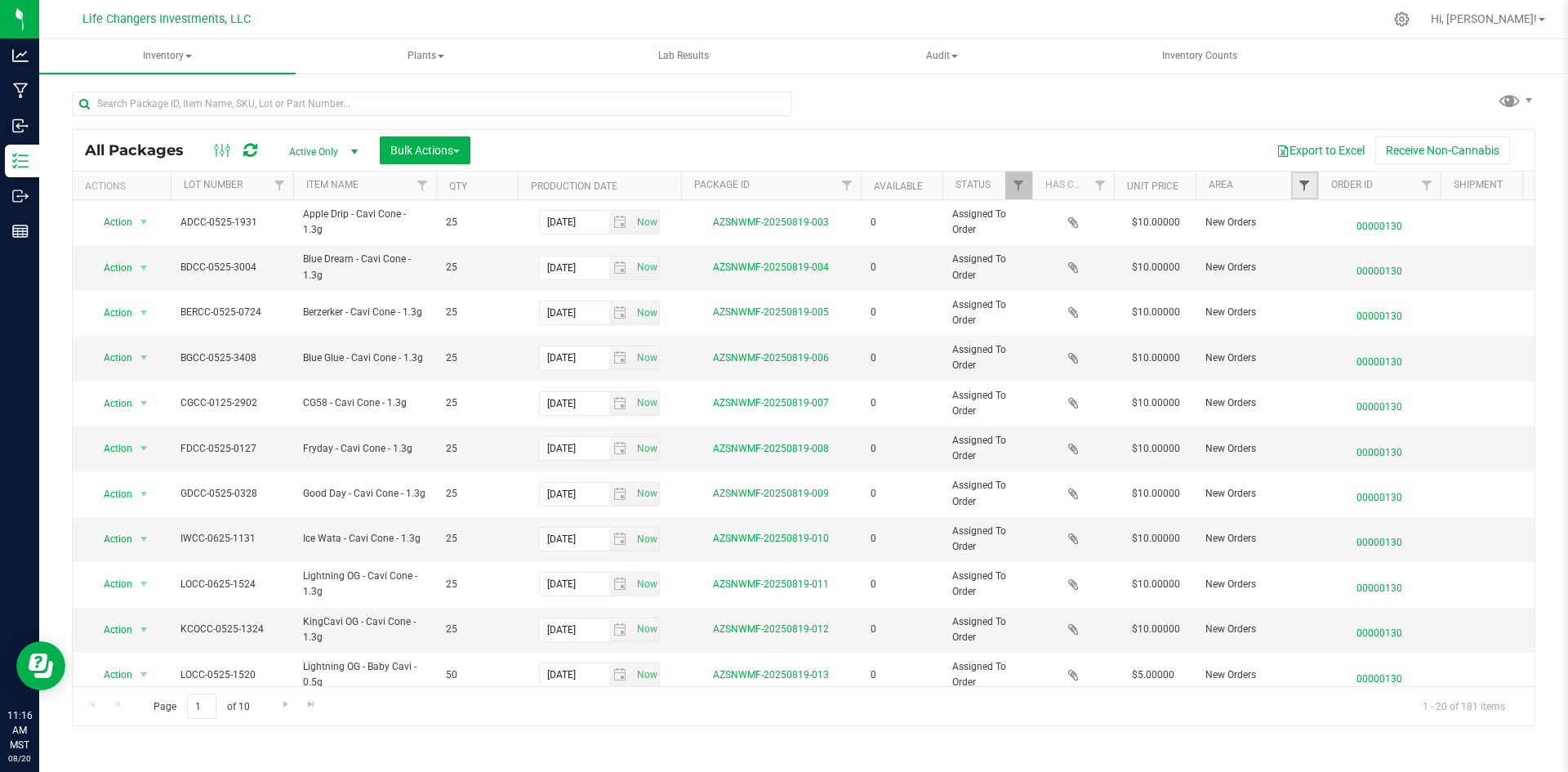
click at [1308, 187] on span "Filter" at bounding box center [1304, 185] width 13 height 13
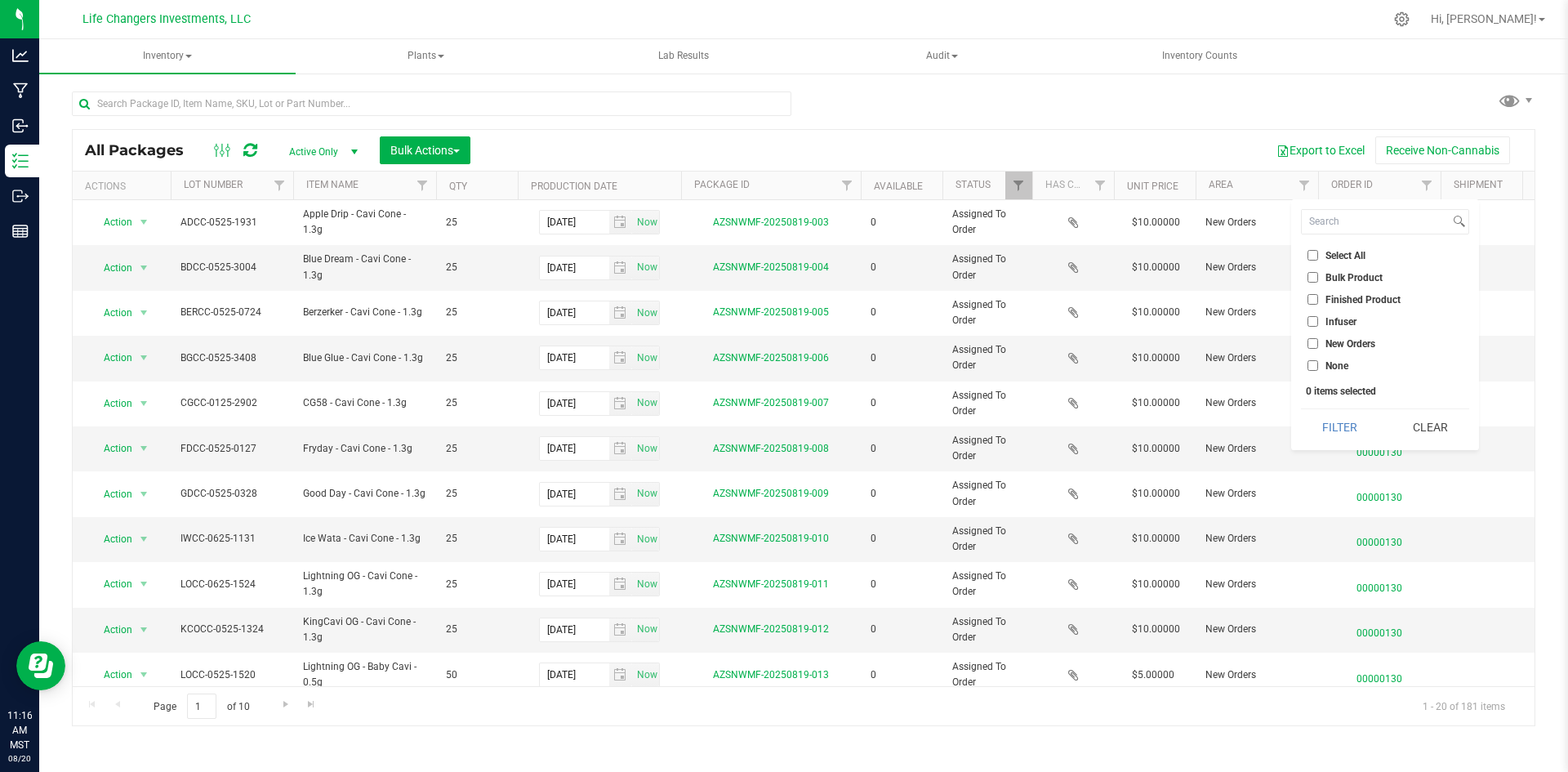
click at [1314, 320] on input "Infuser" at bounding box center [1313, 322] width 10 height 10
checkbox input "true"
click at [1351, 426] on button "Filter" at bounding box center [1340, 427] width 78 height 36
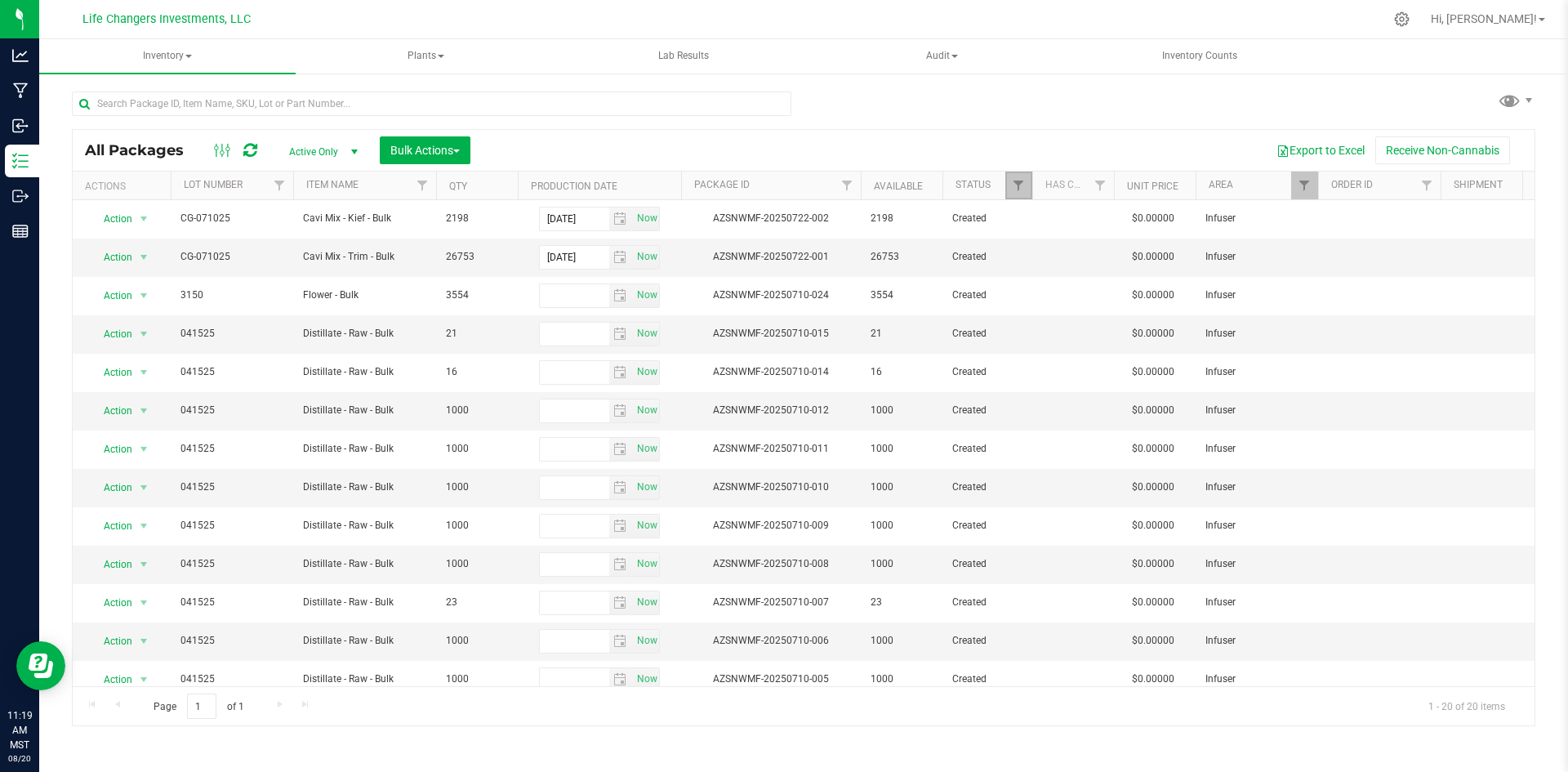
click at [1011, 185] on link "Filter" at bounding box center [1019, 186] width 27 height 28
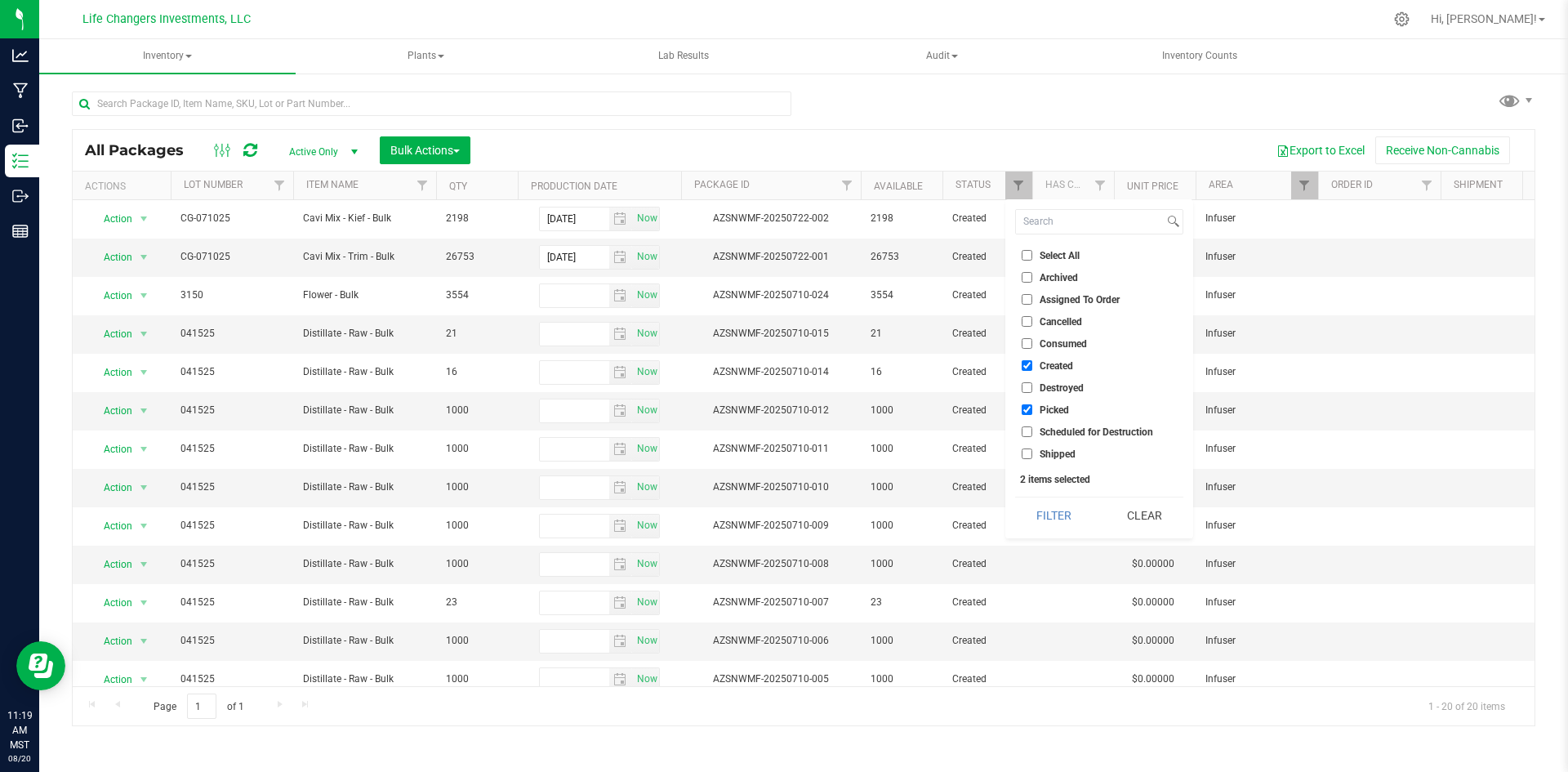
click at [1027, 345] on input "Consumed" at bounding box center [1027, 343] width 10 height 10
checkbox input "true"
click at [1056, 510] on button "Filter" at bounding box center [1054, 516] width 78 height 36
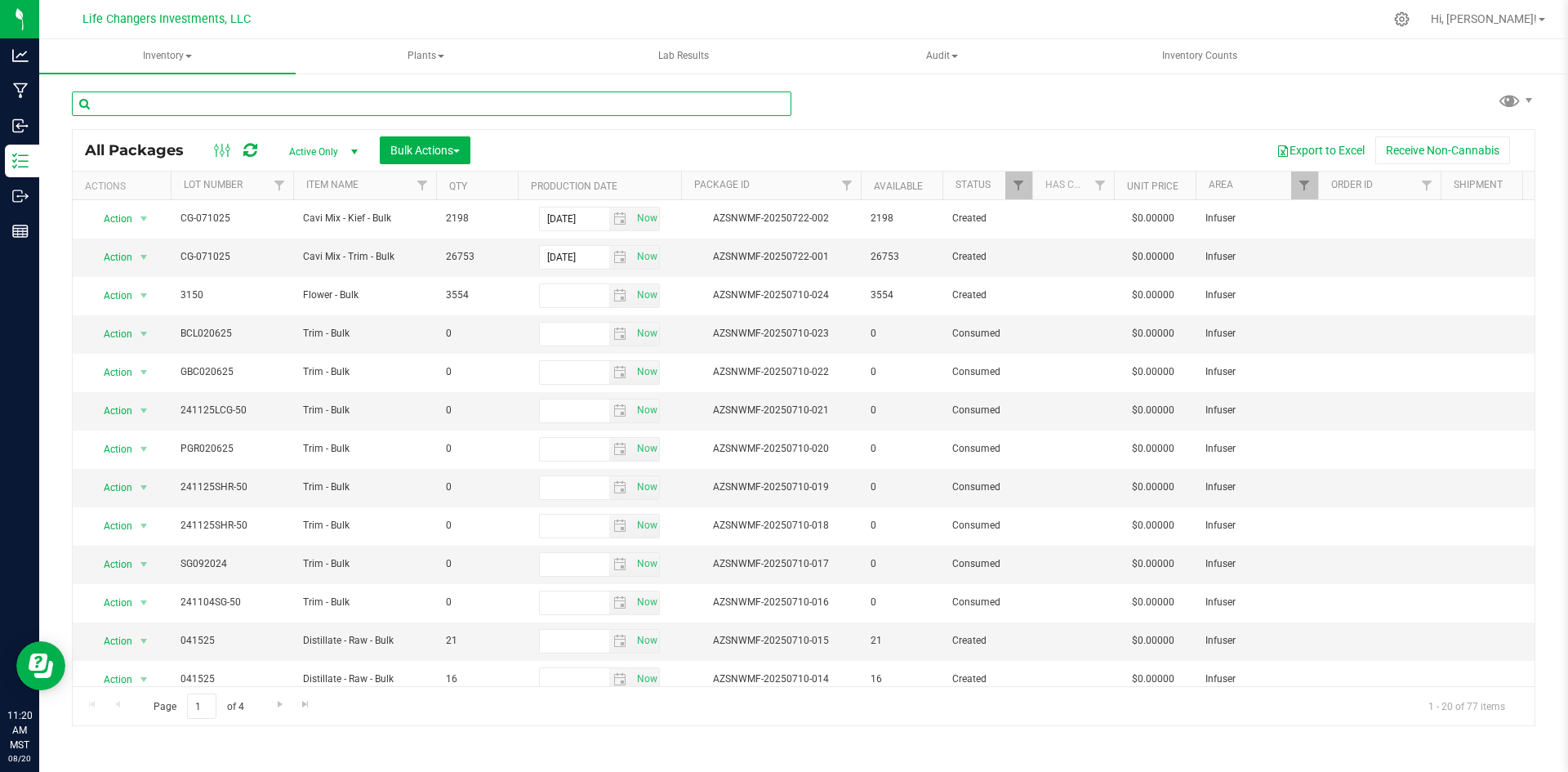
click at [218, 102] on input "text" at bounding box center [432, 103] width 720 height 25
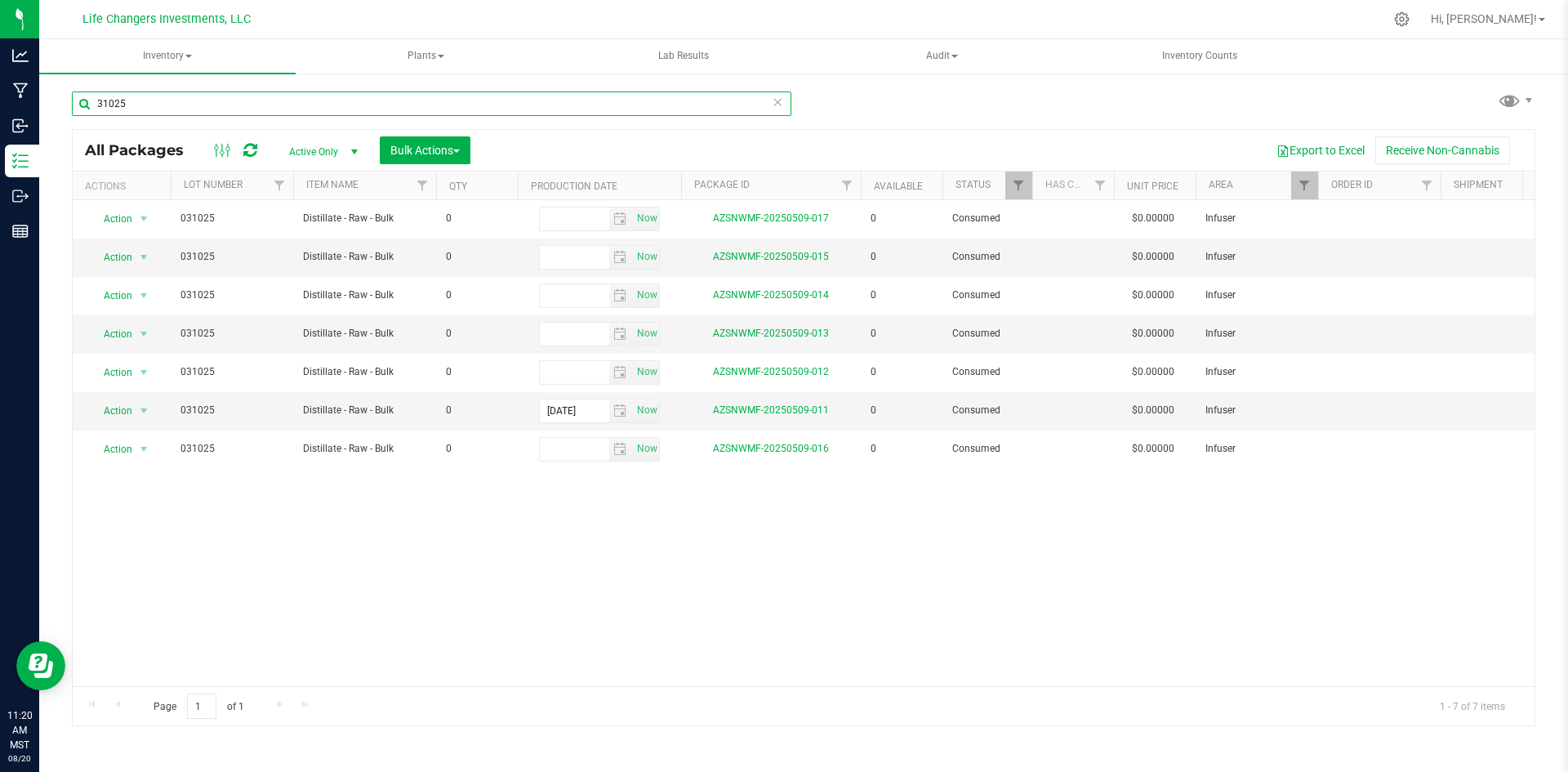
type input "31025"
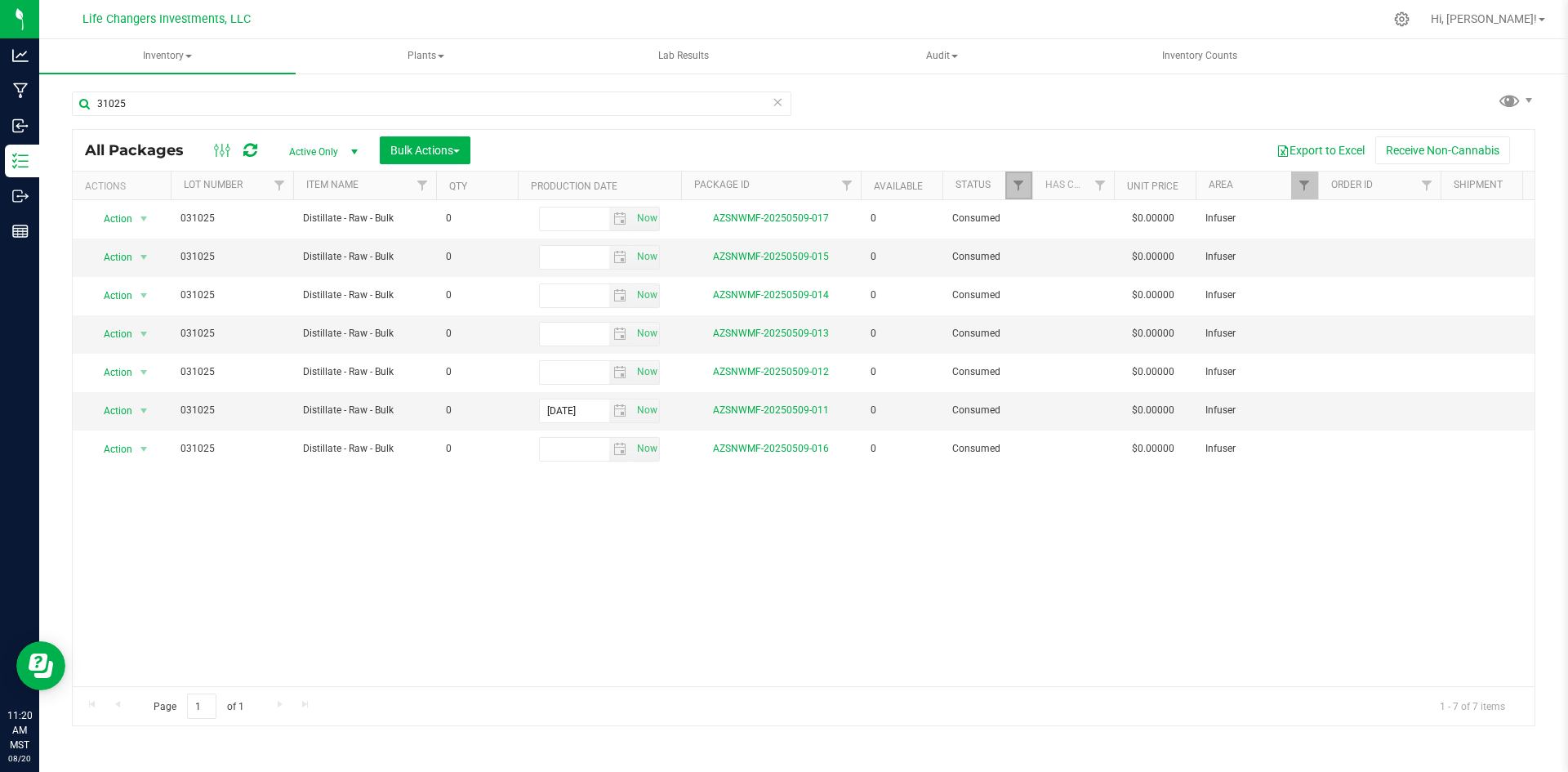
click at [1007, 184] on link "Filter" at bounding box center [1019, 186] width 27 height 28
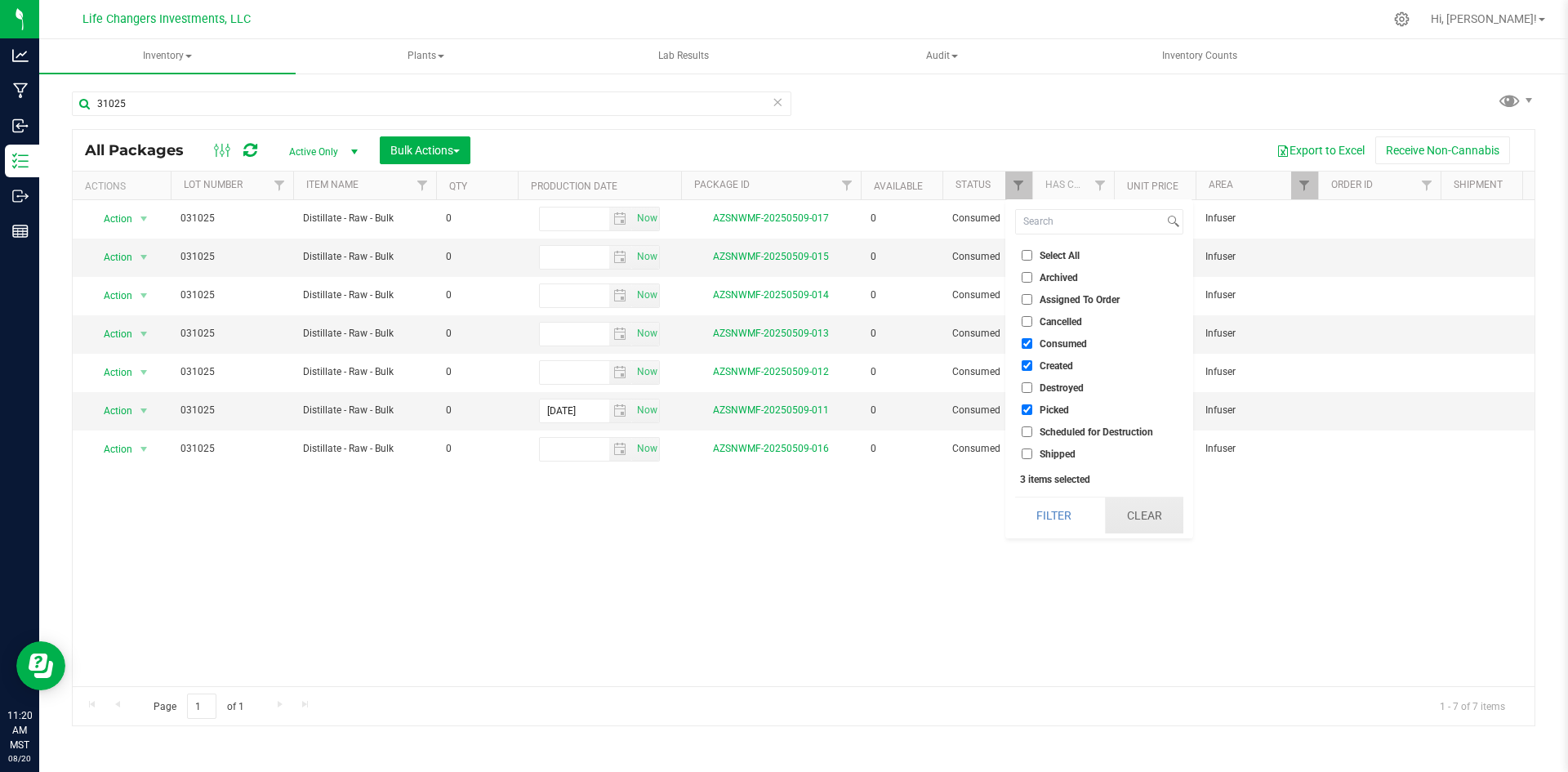
click at [1153, 509] on button "Clear" at bounding box center [1143, 516] width 78 height 36
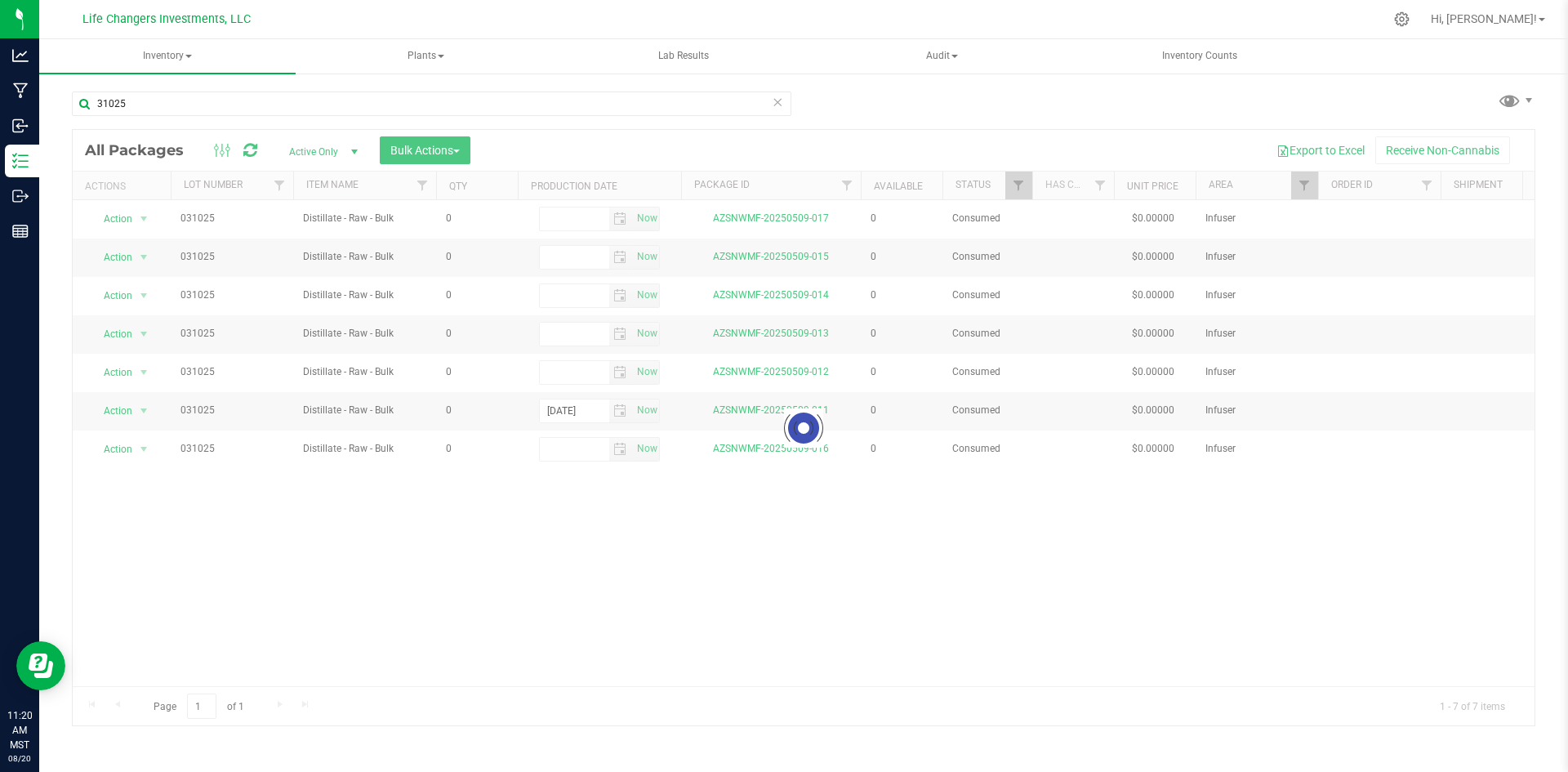
checkbox input "false"
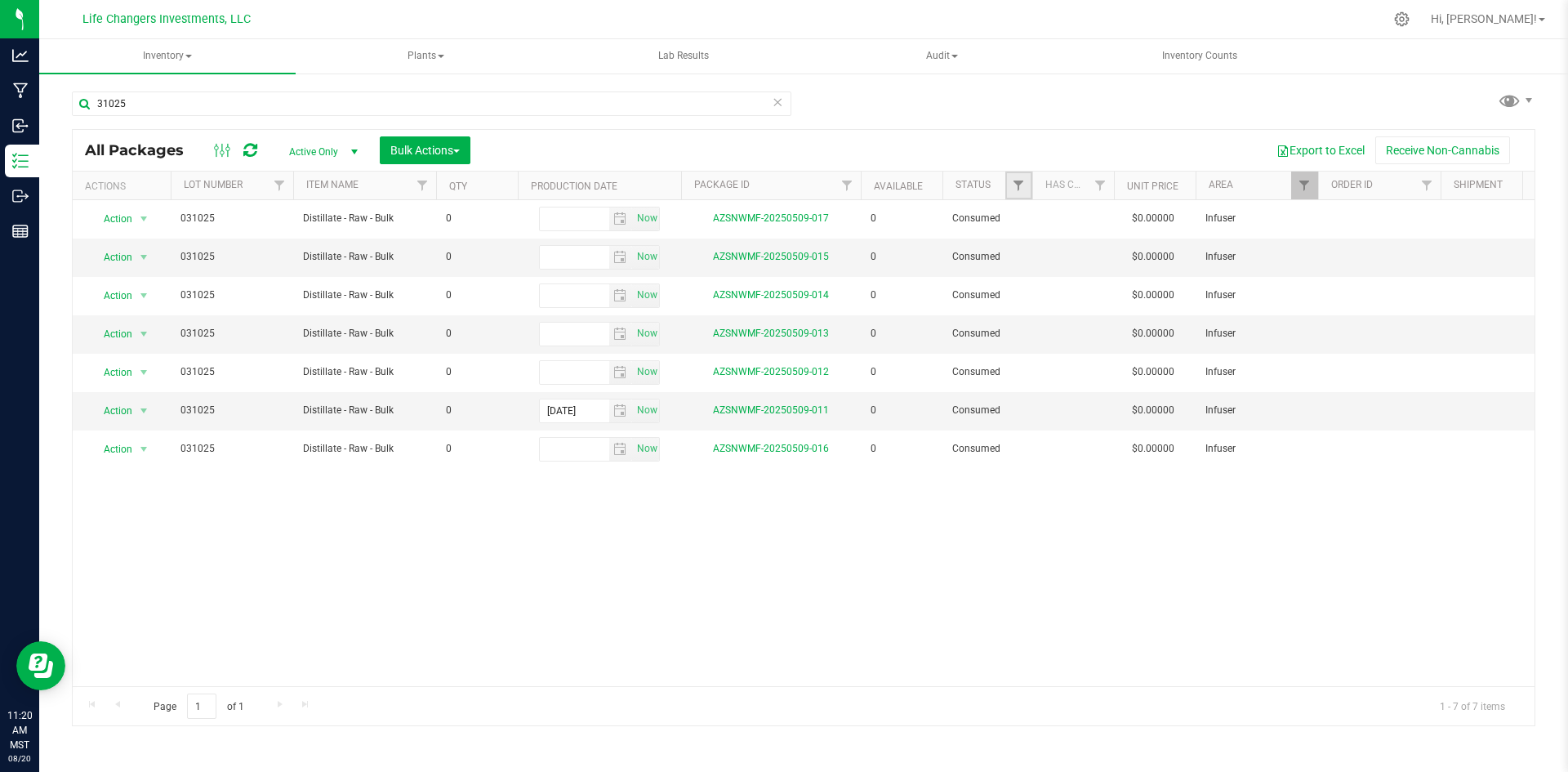
click at [1016, 176] on link "Filter" at bounding box center [1019, 186] width 27 height 28
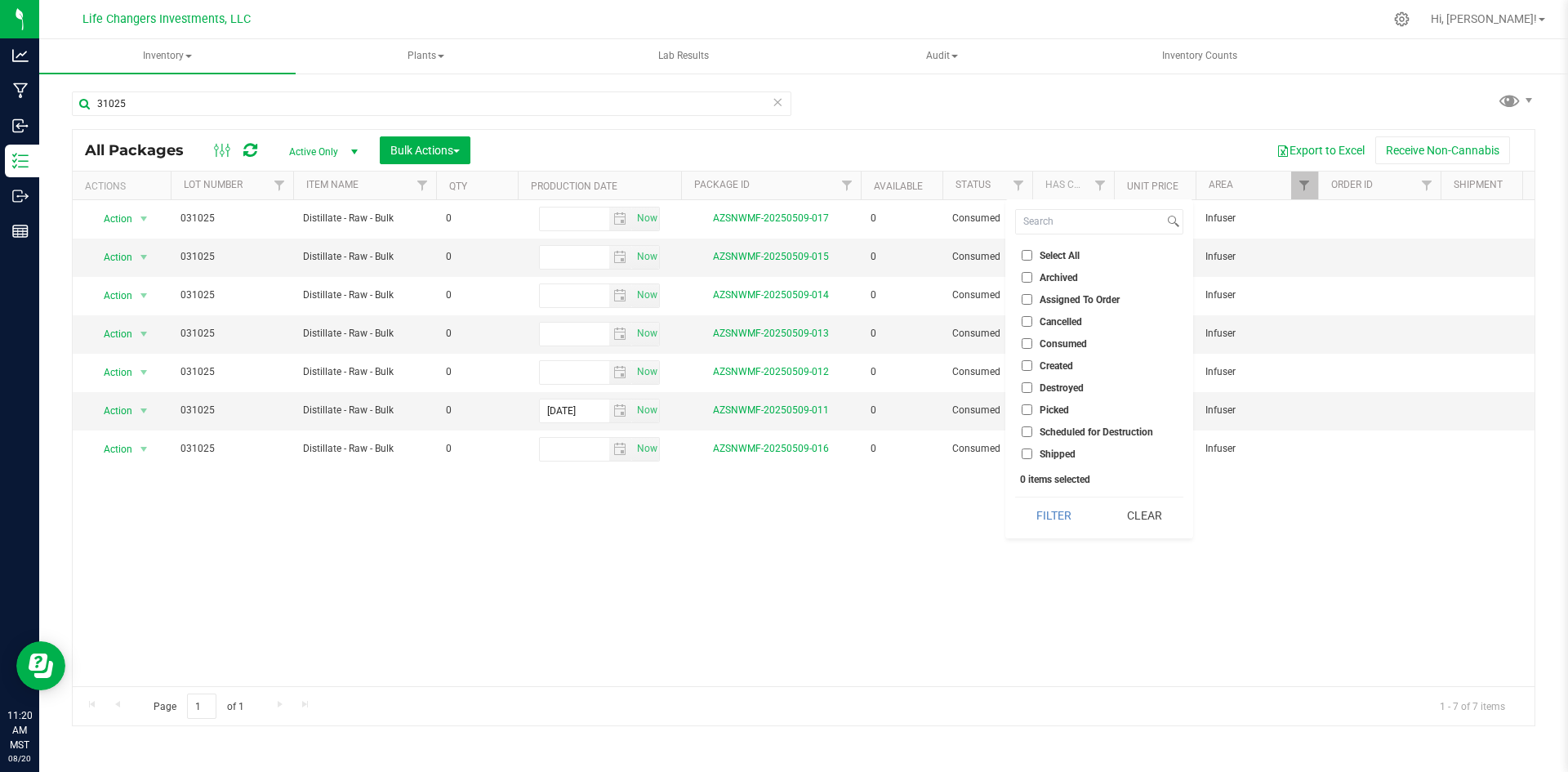
click at [1023, 254] on input "Select All" at bounding box center [1027, 255] width 10 height 10
checkbox input "true"
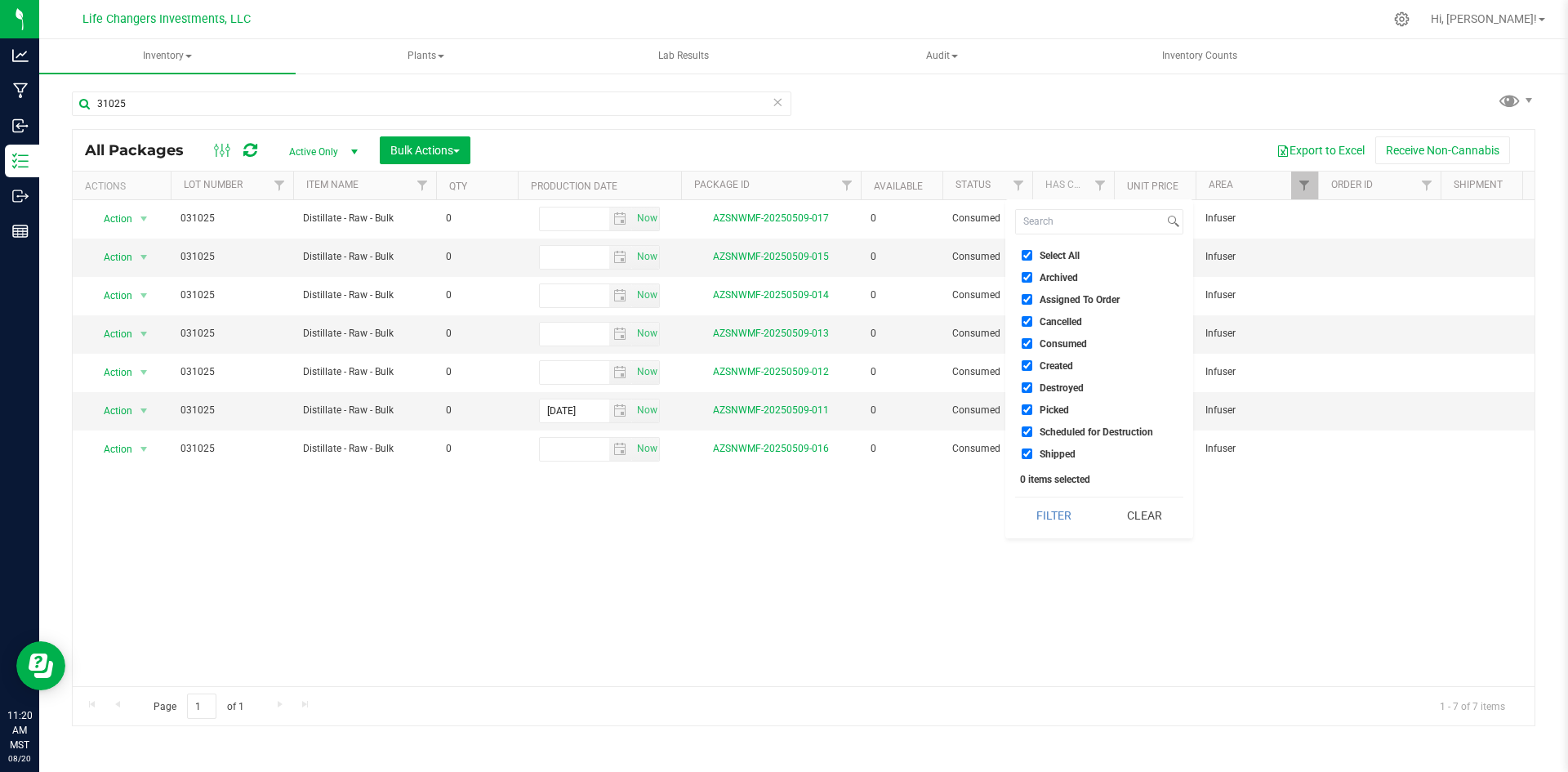
checkbox input "true"
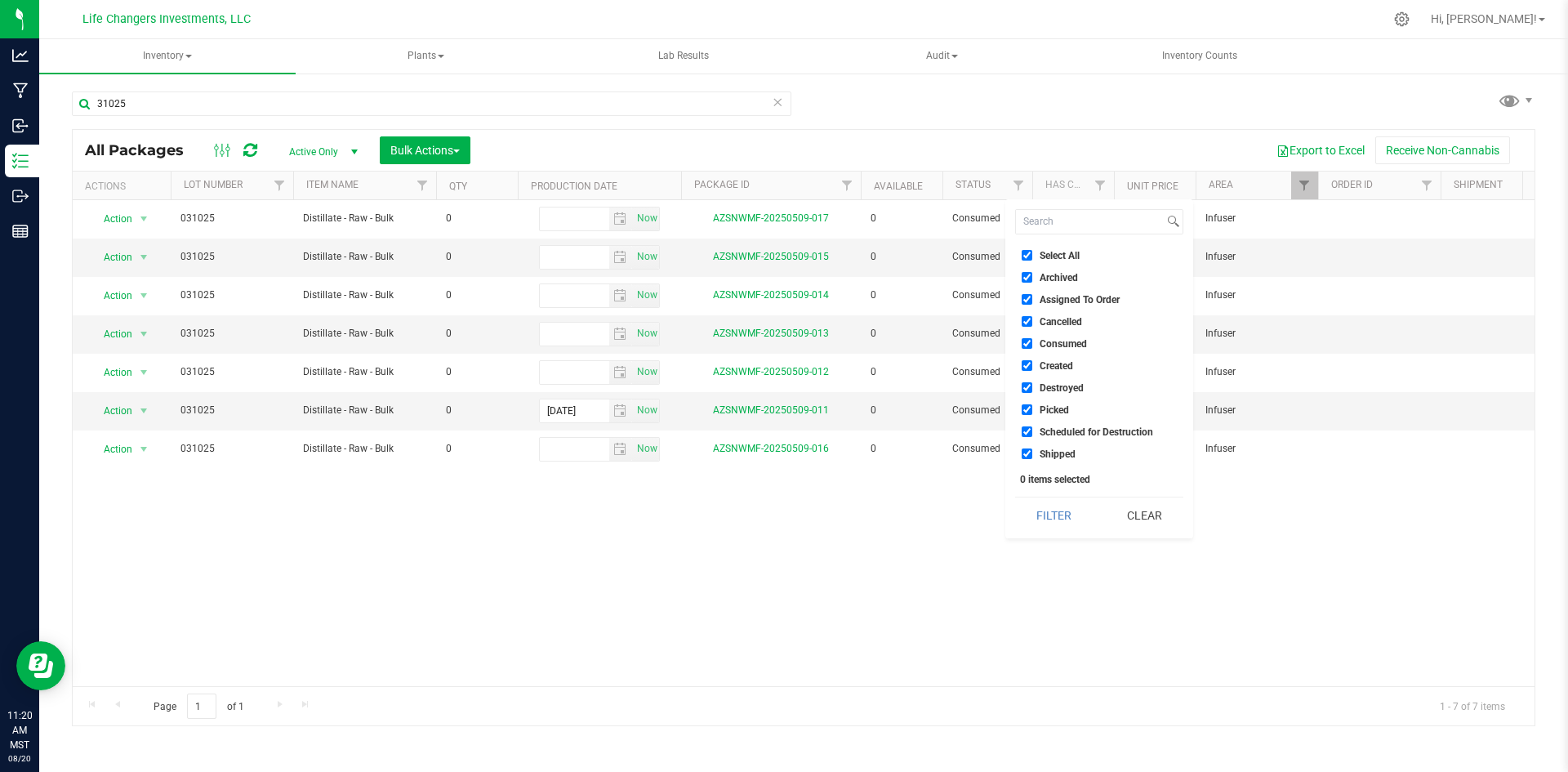
checkbox input "true"
click at [1054, 511] on button "Filter" at bounding box center [1054, 516] width 78 height 36
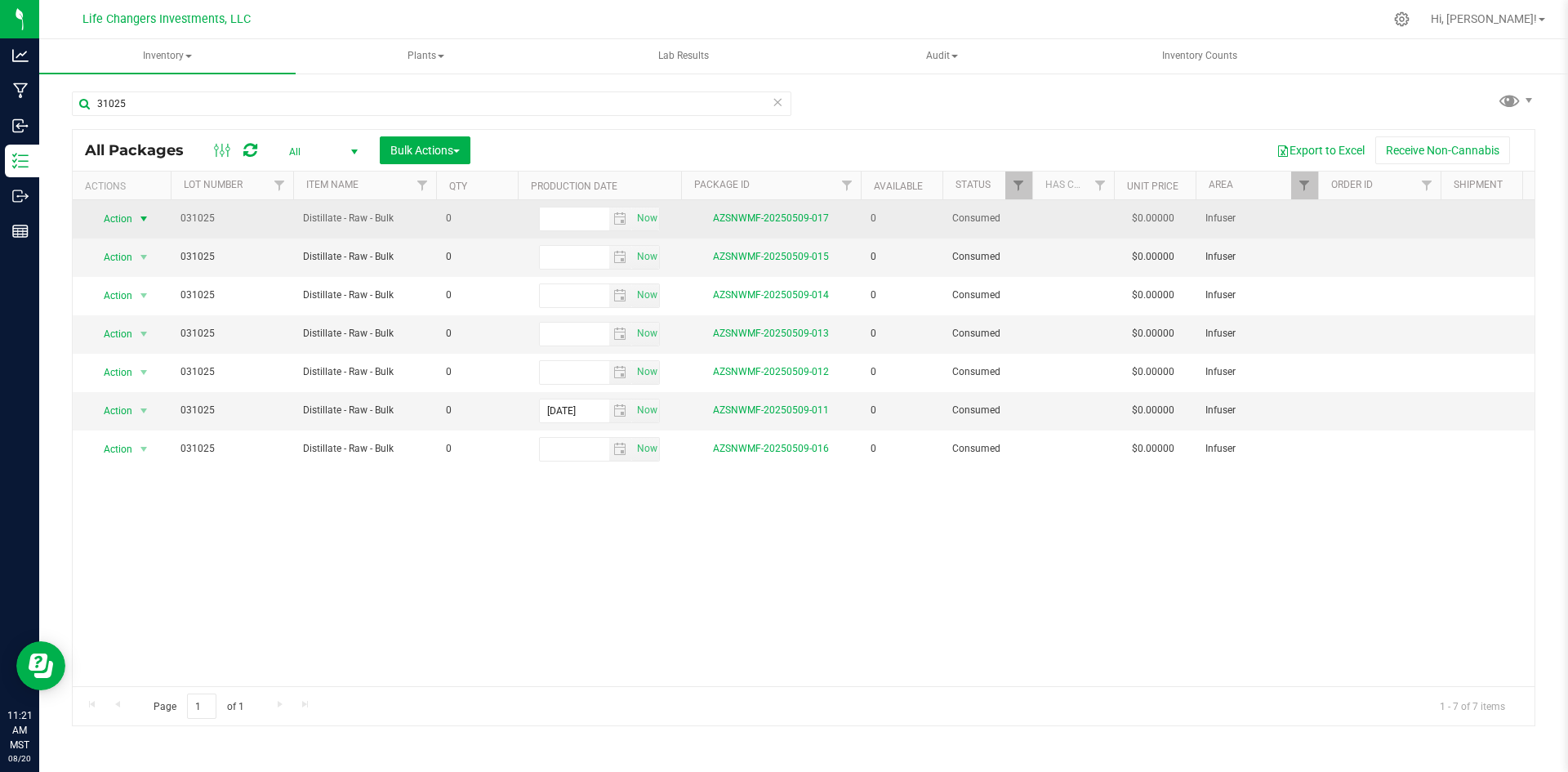
click at [107, 218] on span "Action" at bounding box center [111, 218] width 44 height 23
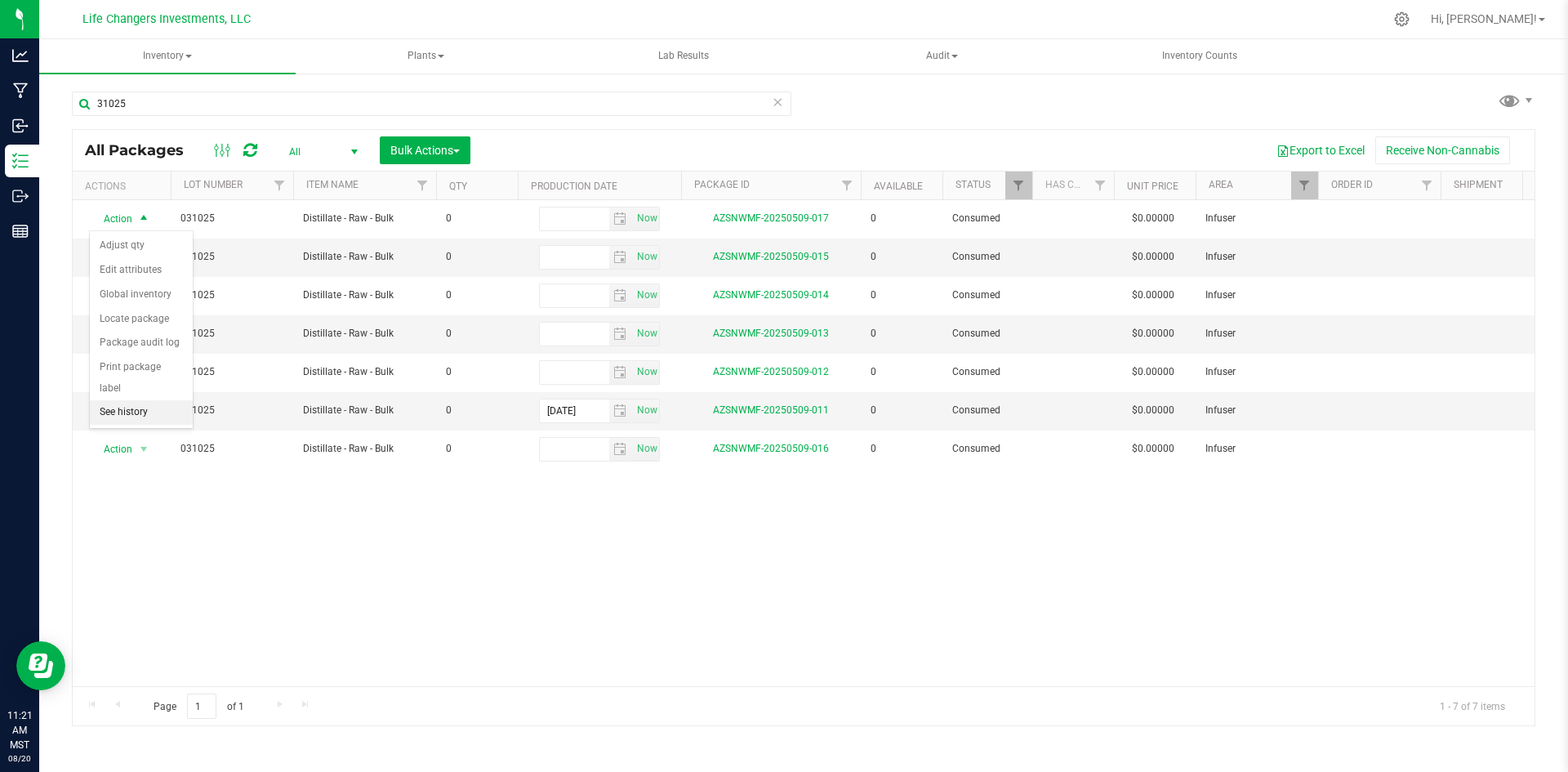
click at [114, 401] on li "See history" at bounding box center [142, 413] width 103 height 25
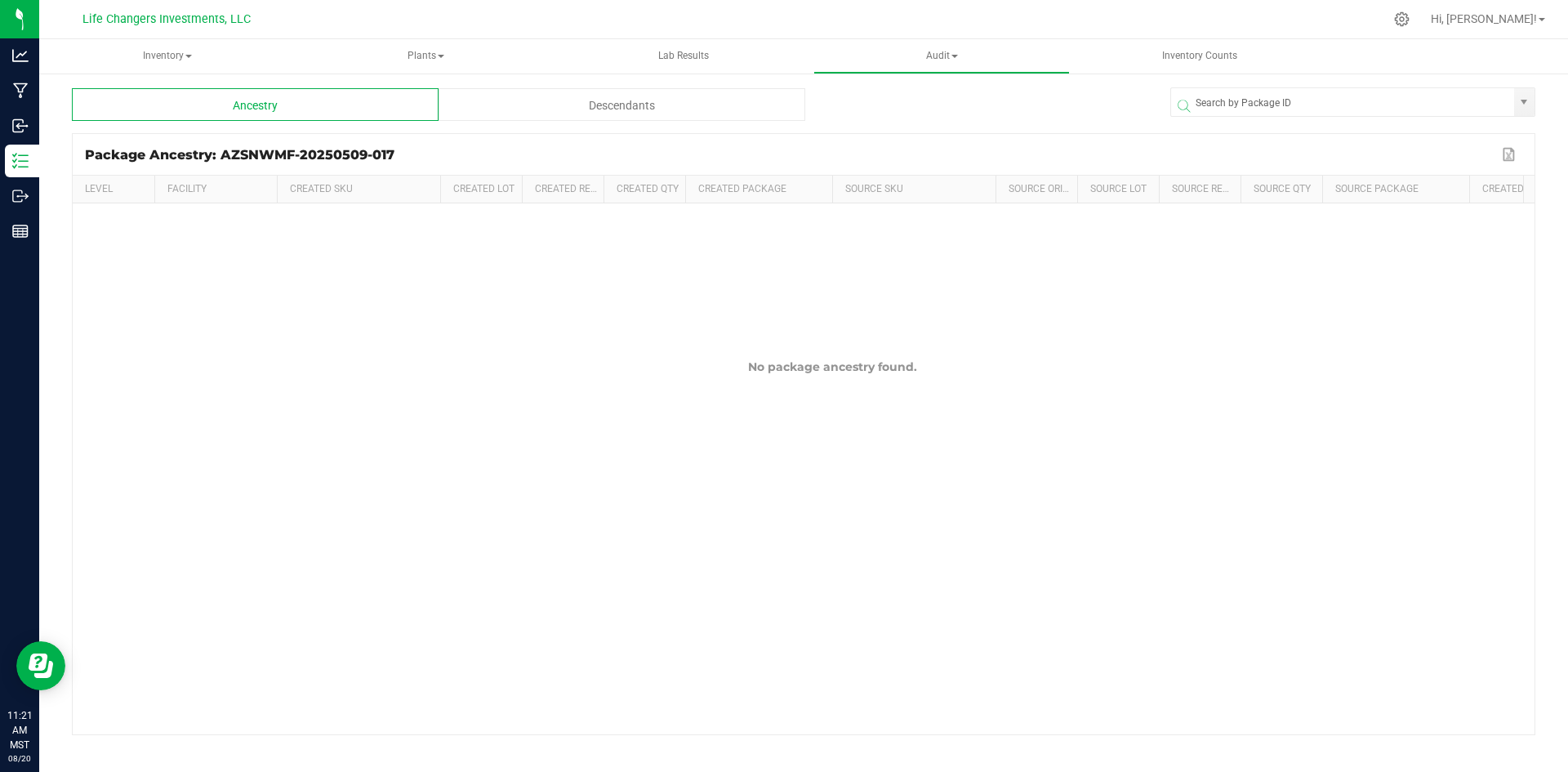
click at [606, 107] on div "Descendants" at bounding box center [622, 105] width 367 height 33
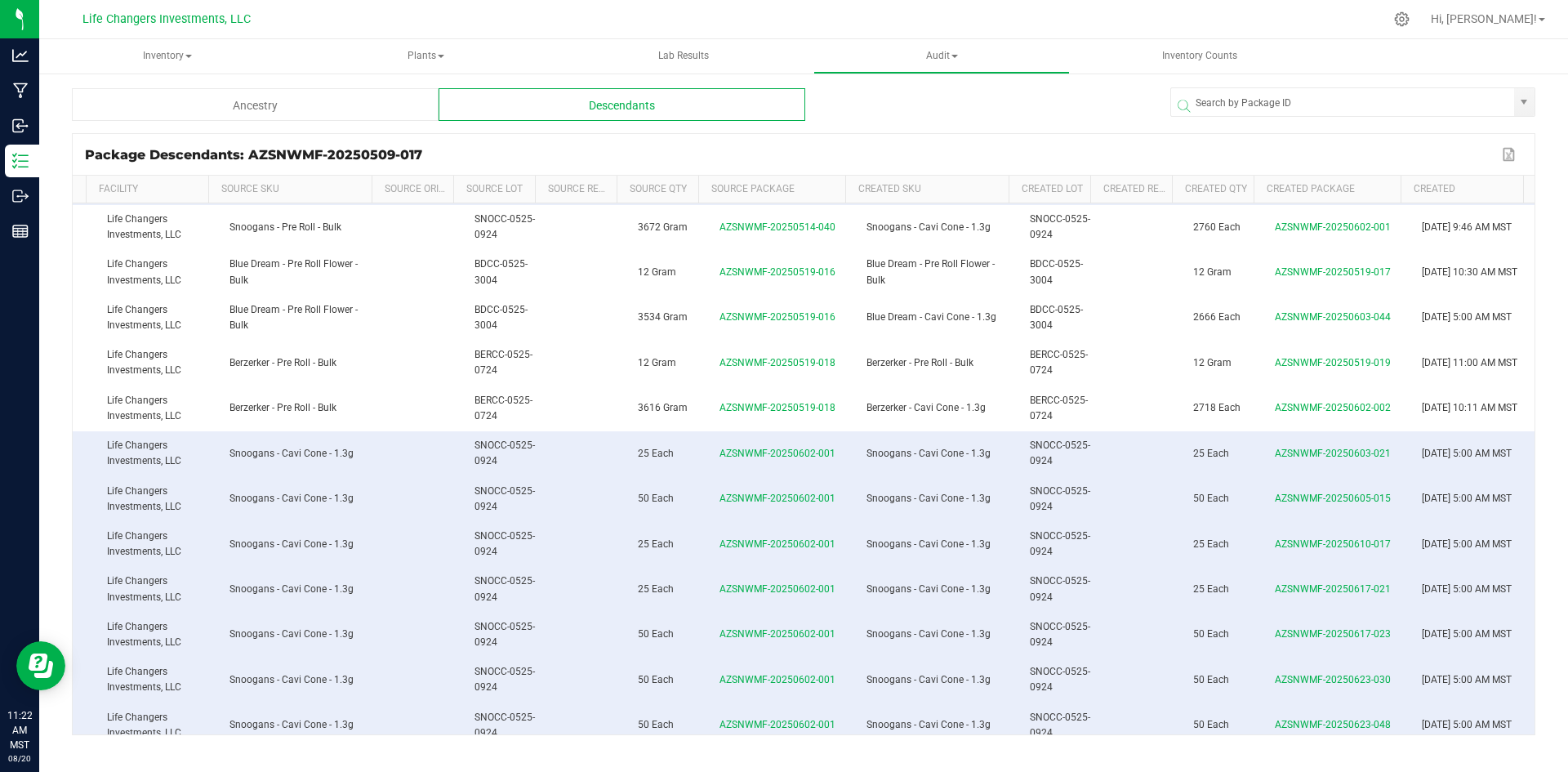
scroll to position [0, 70]
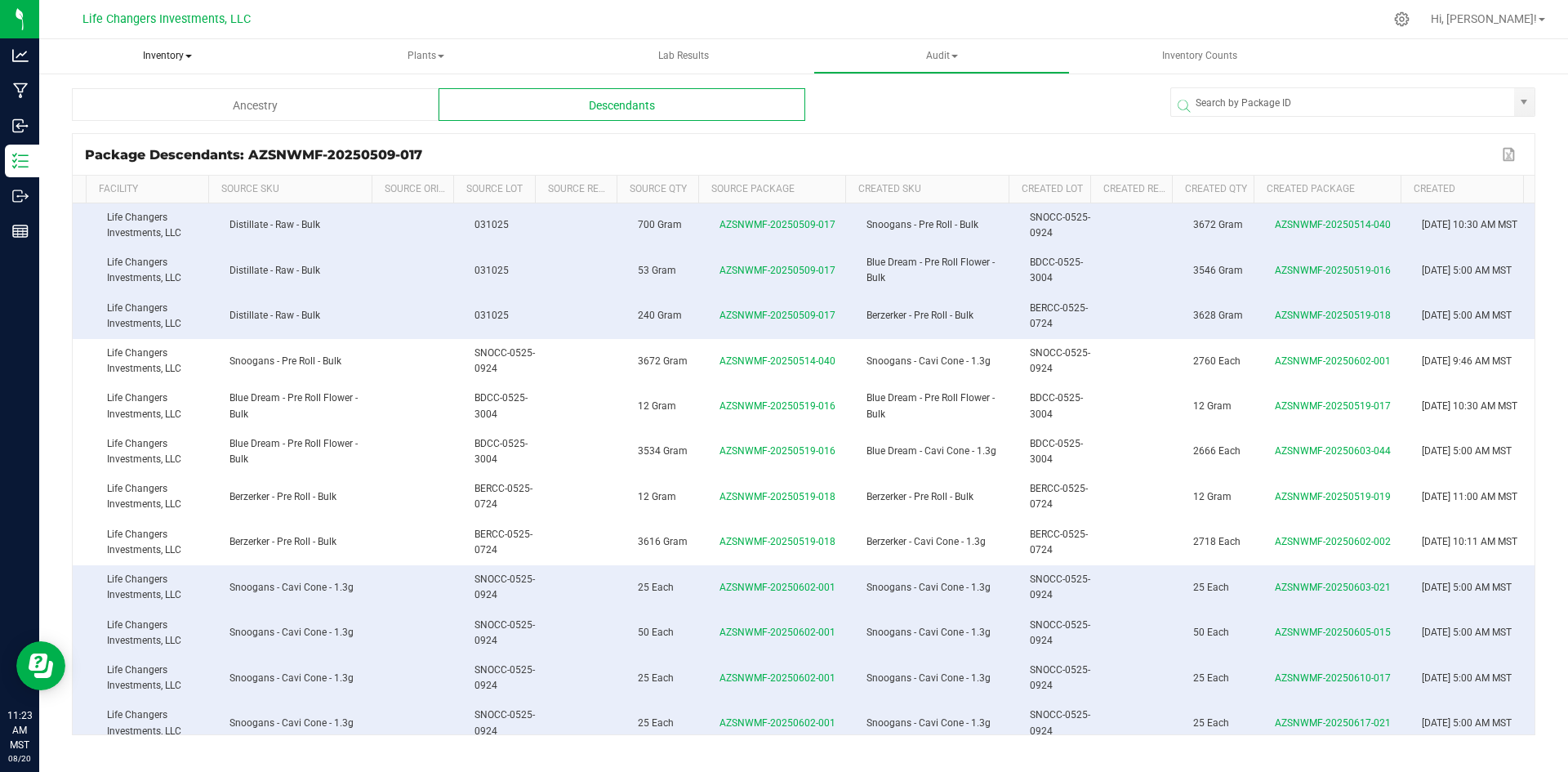
click at [160, 50] on span "Inventory" at bounding box center [168, 57] width 256 height 34
click at [170, 49] on span "Inventory" at bounding box center [168, 57] width 256 height 34
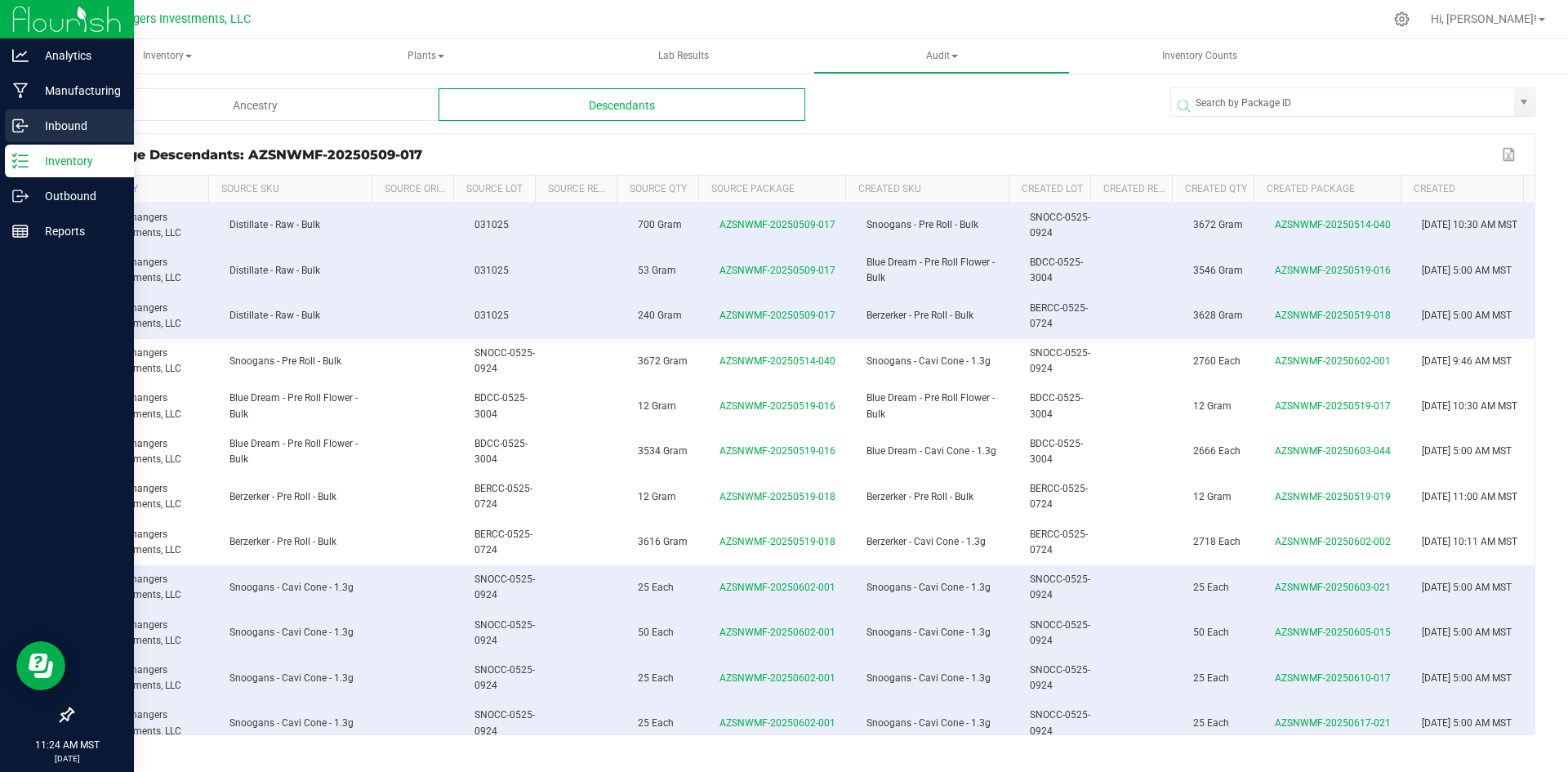
click at [58, 123] on p "Inbound" at bounding box center [77, 126] width 98 height 20
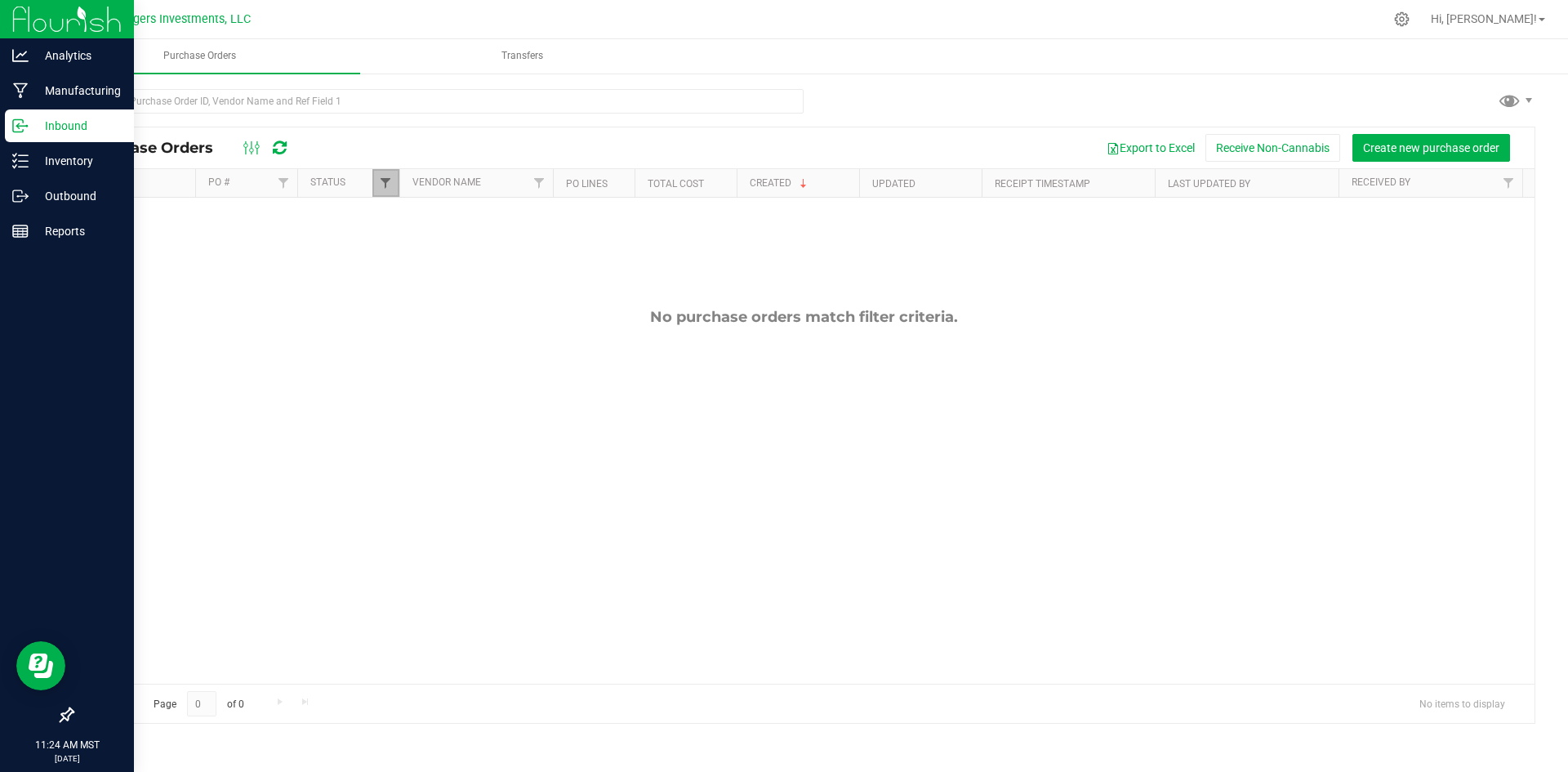
click at [390, 180] on span "Filter" at bounding box center [385, 182] width 13 height 13
click at [524, 426] on button "Clear" at bounding box center [511, 425] width 78 height 36
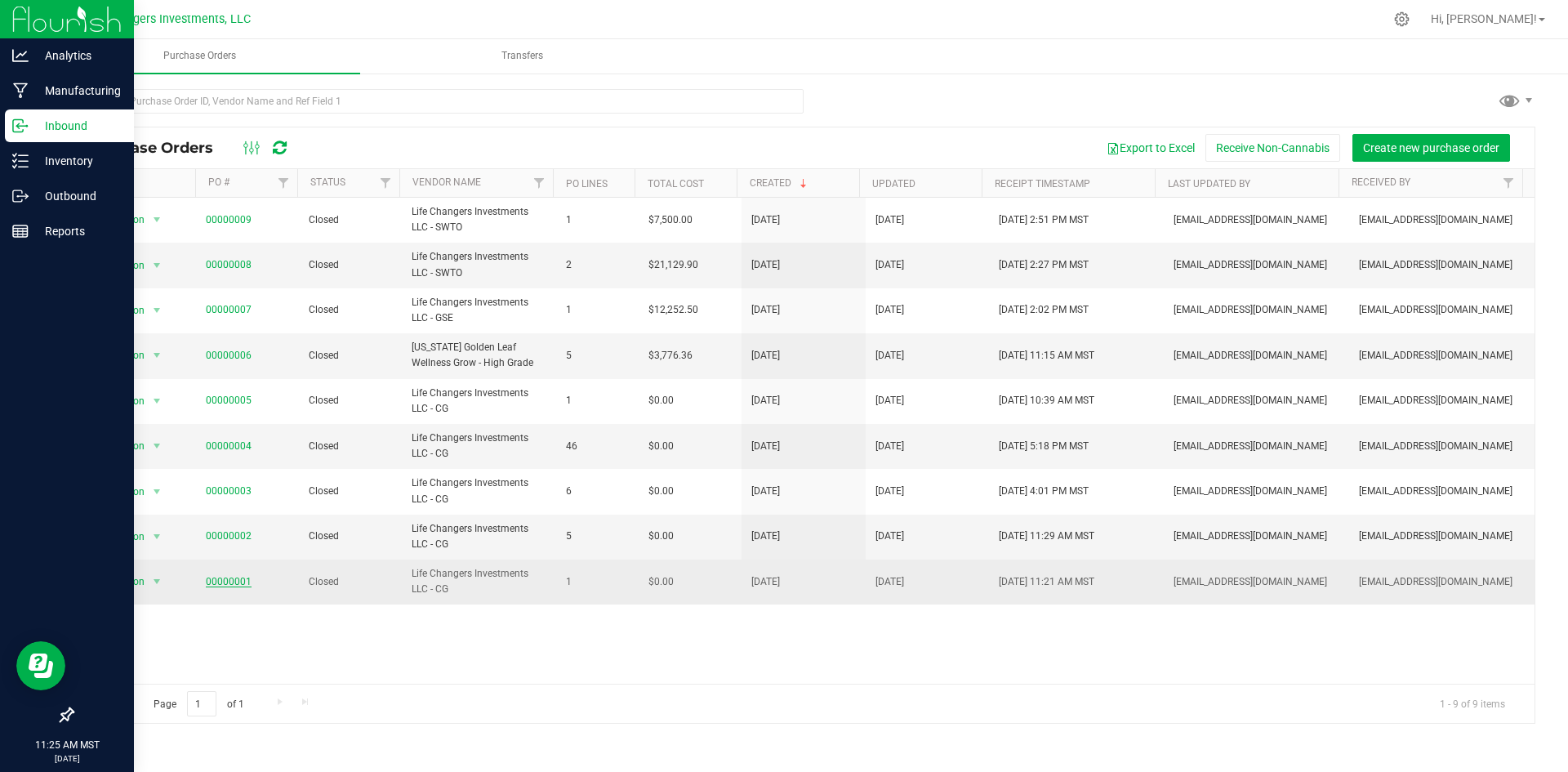
click at [222, 579] on link "00000001" at bounding box center [228, 581] width 46 height 11
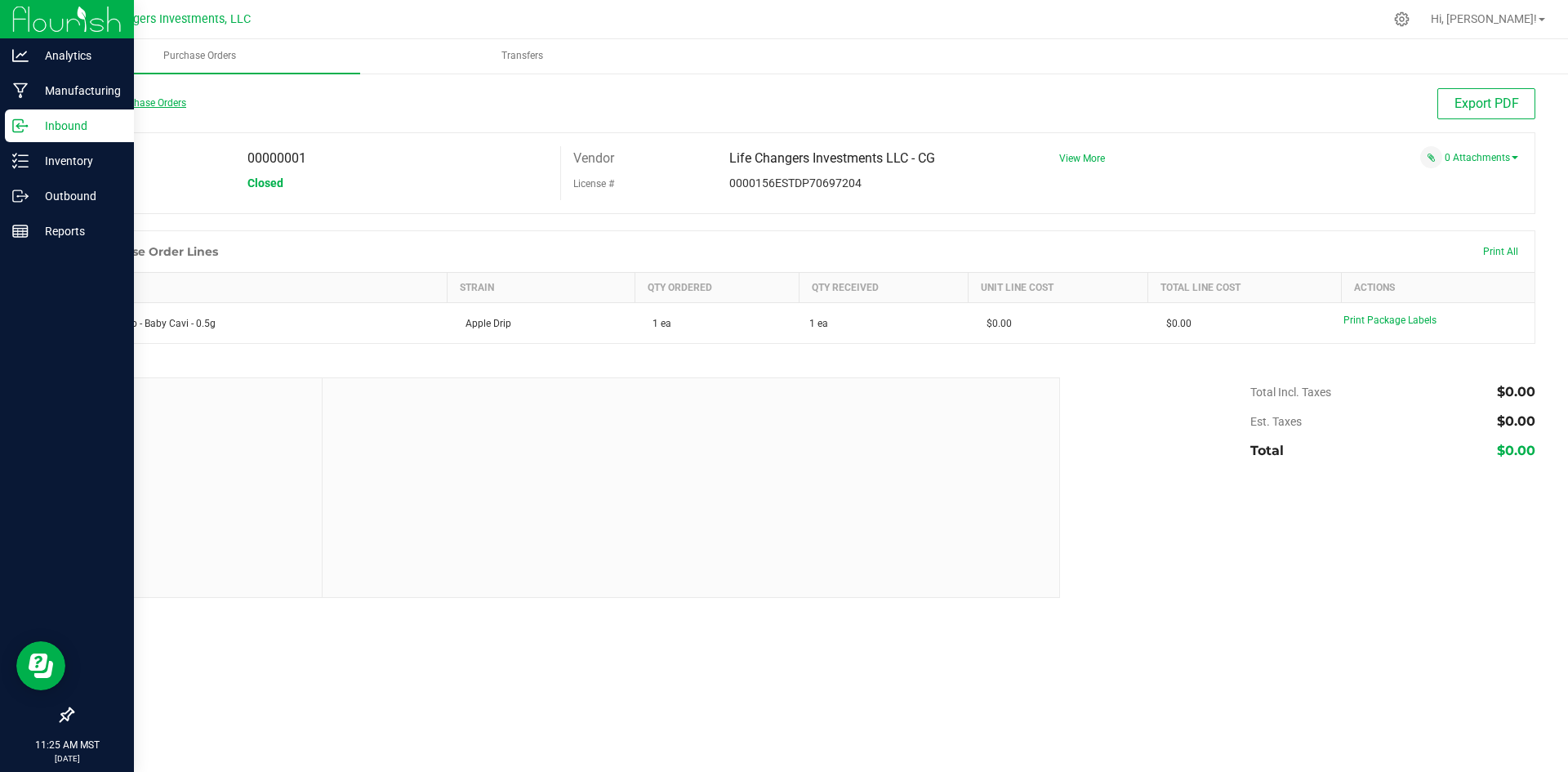
click at [151, 103] on link "Back to Purchase Orders" at bounding box center [129, 102] width 114 height 11
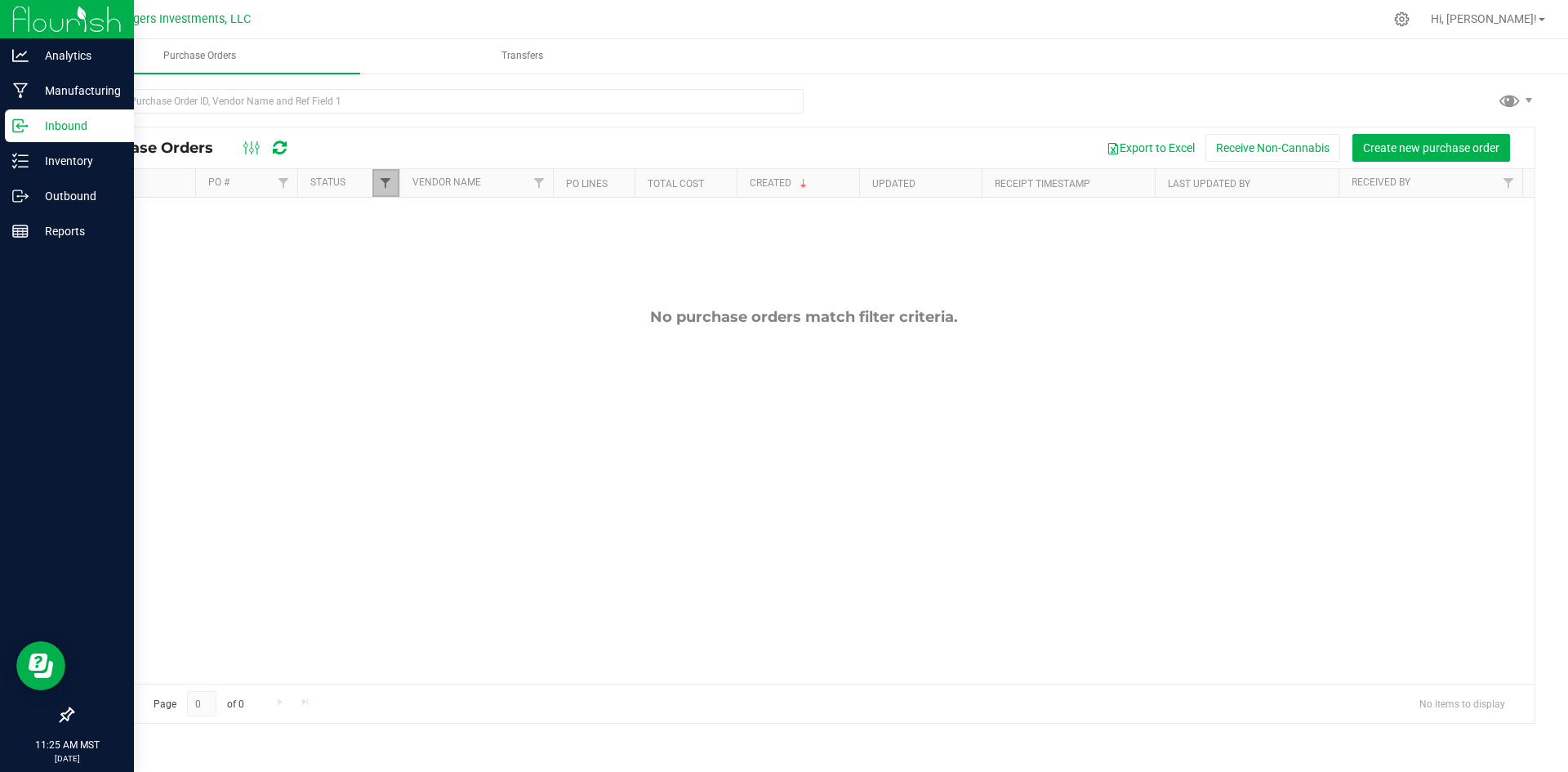
click at [384, 181] on span "Filter" at bounding box center [385, 182] width 13 height 13
click at [513, 431] on button "Clear" at bounding box center [511, 425] width 78 height 36
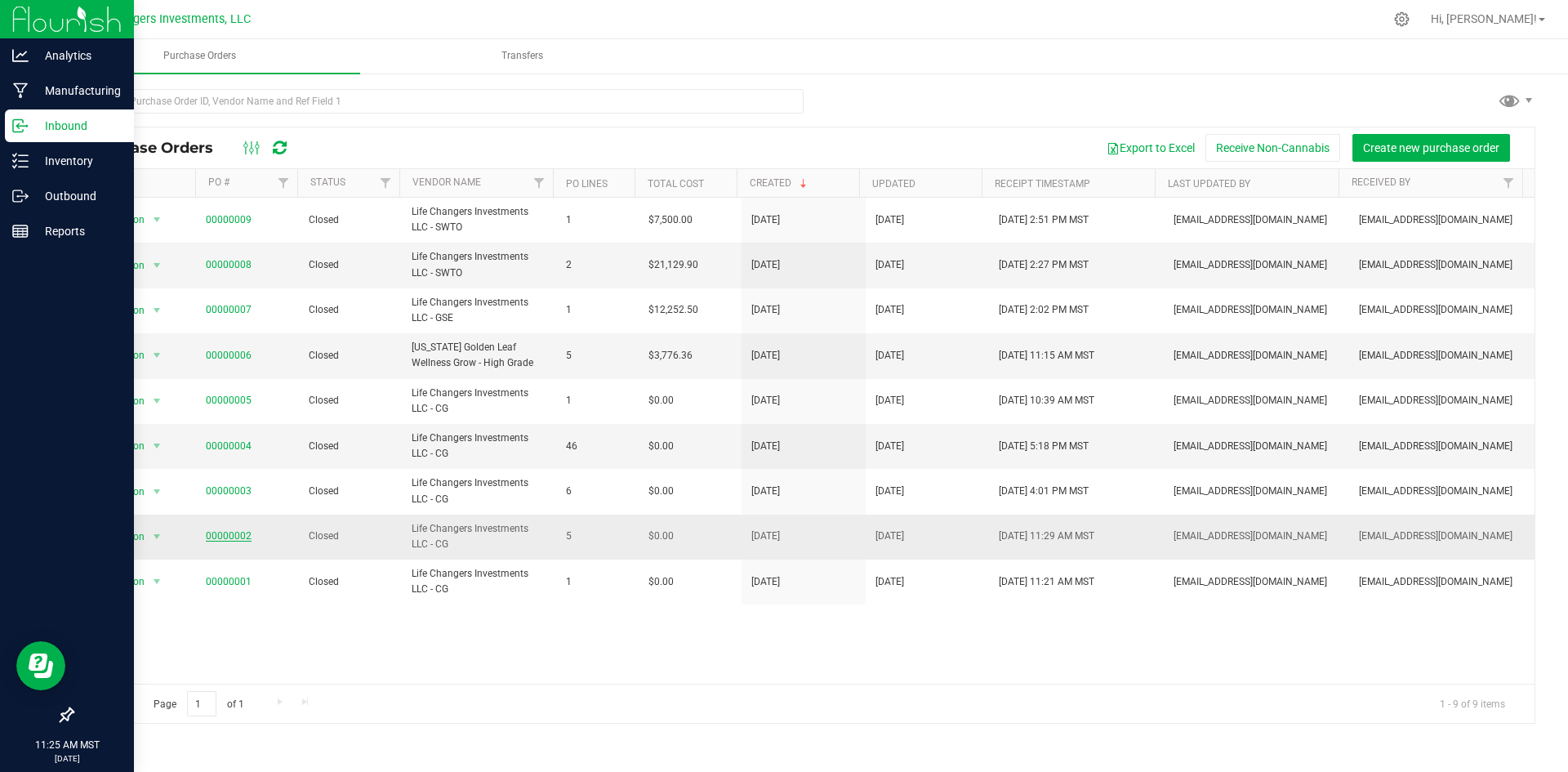
click at [214, 534] on link "00000002" at bounding box center [228, 536] width 46 height 11
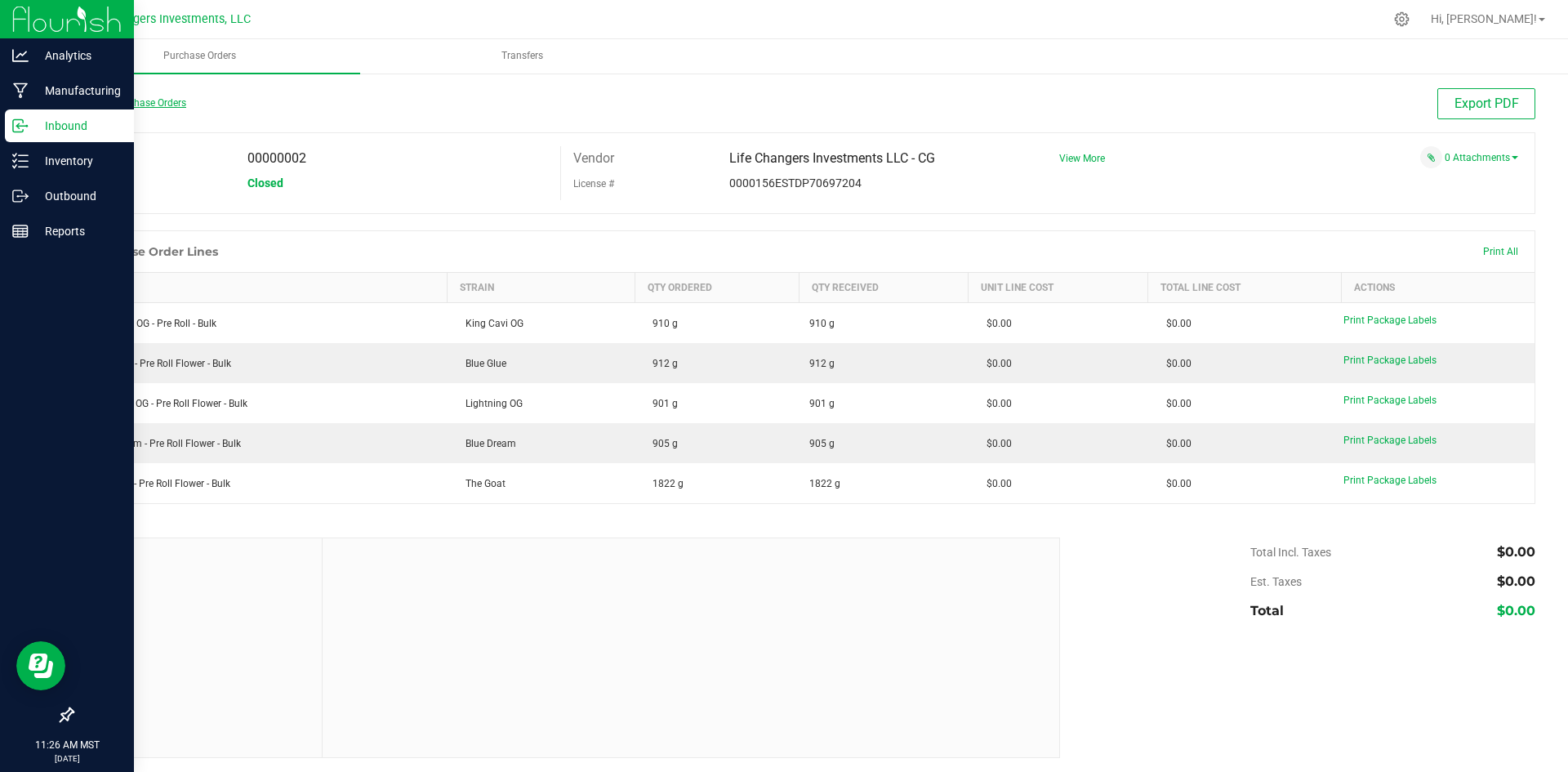
click at [113, 102] on link "Back to Purchase Orders" at bounding box center [129, 102] width 114 height 11
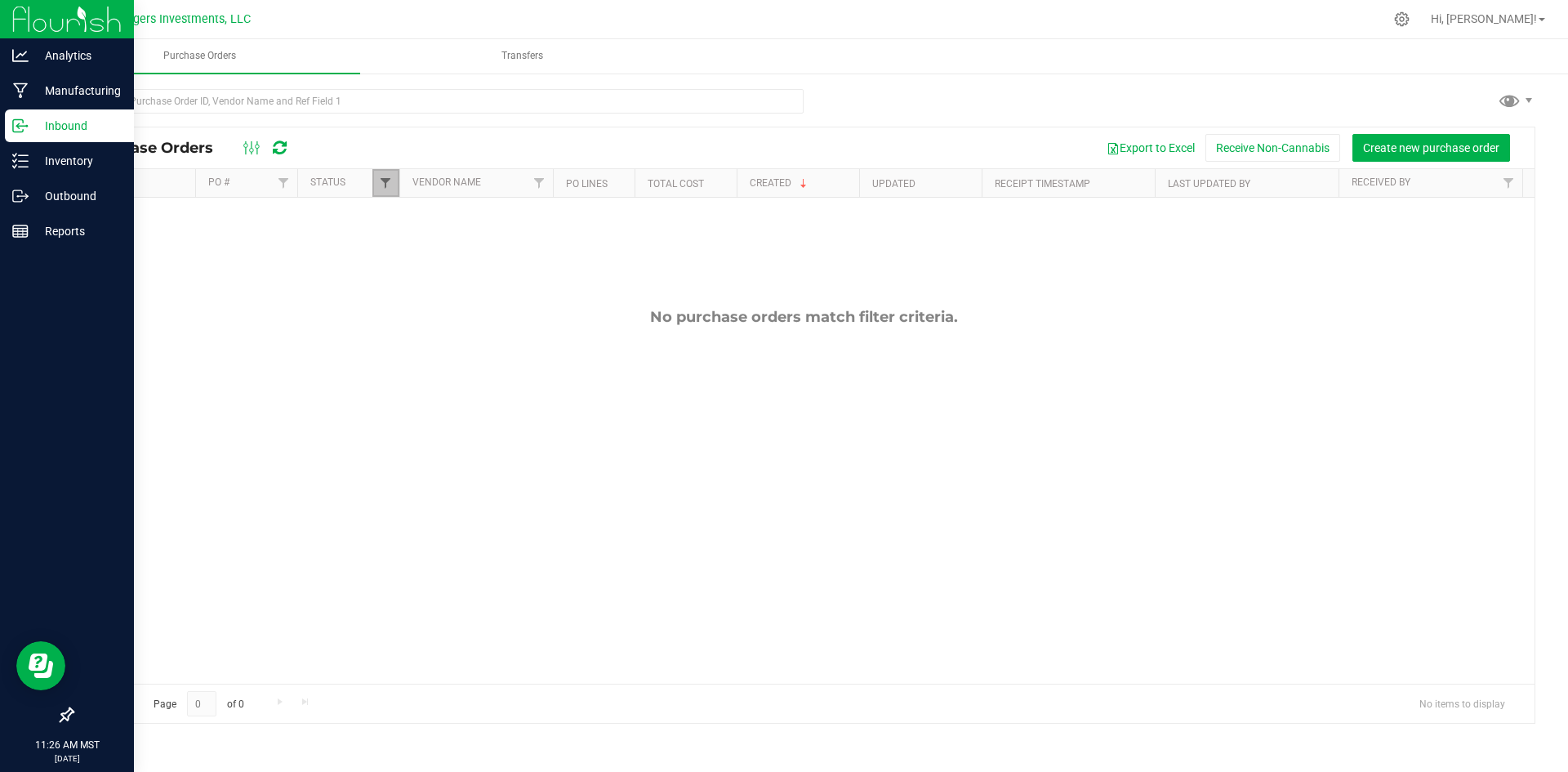
click at [381, 186] on span "Filter" at bounding box center [385, 182] width 13 height 13
click at [507, 423] on button "Clear" at bounding box center [511, 425] width 78 height 36
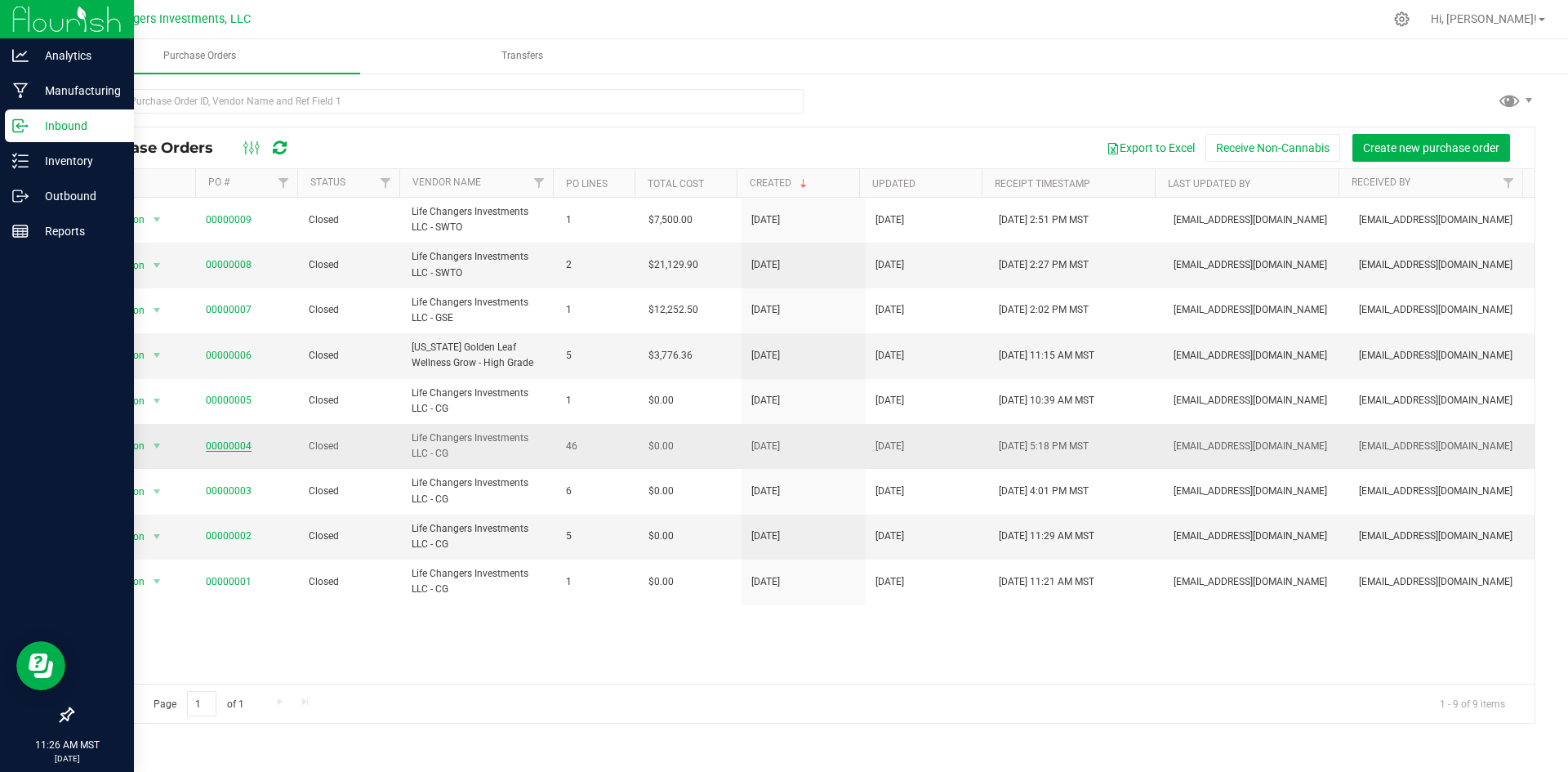
click at [216, 444] on link "00000004" at bounding box center [228, 445] width 46 height 11
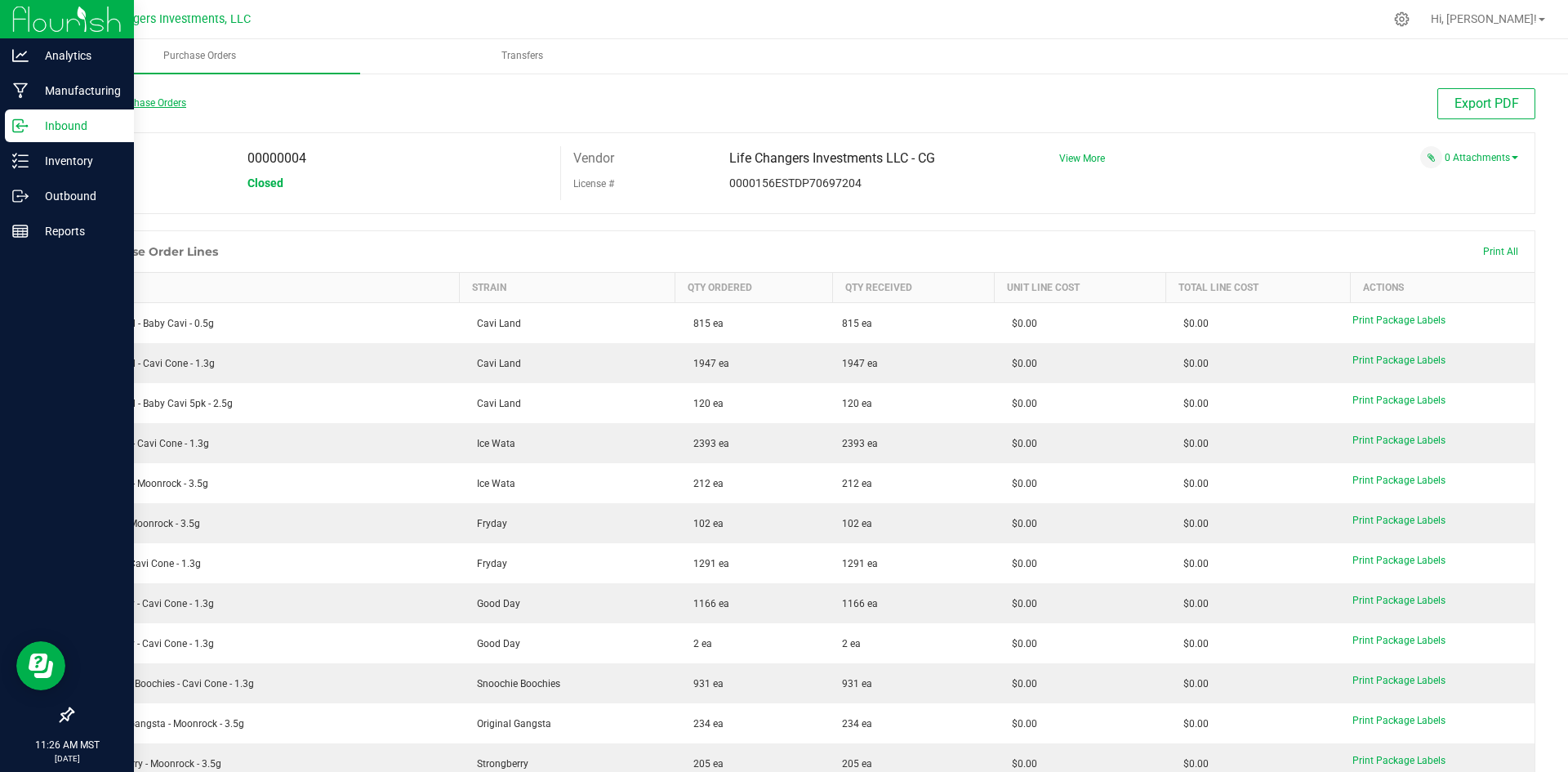
click at [109, 104] on link "Back to Purchase Orders" at bounding box center [129, 102] width 114 height 11
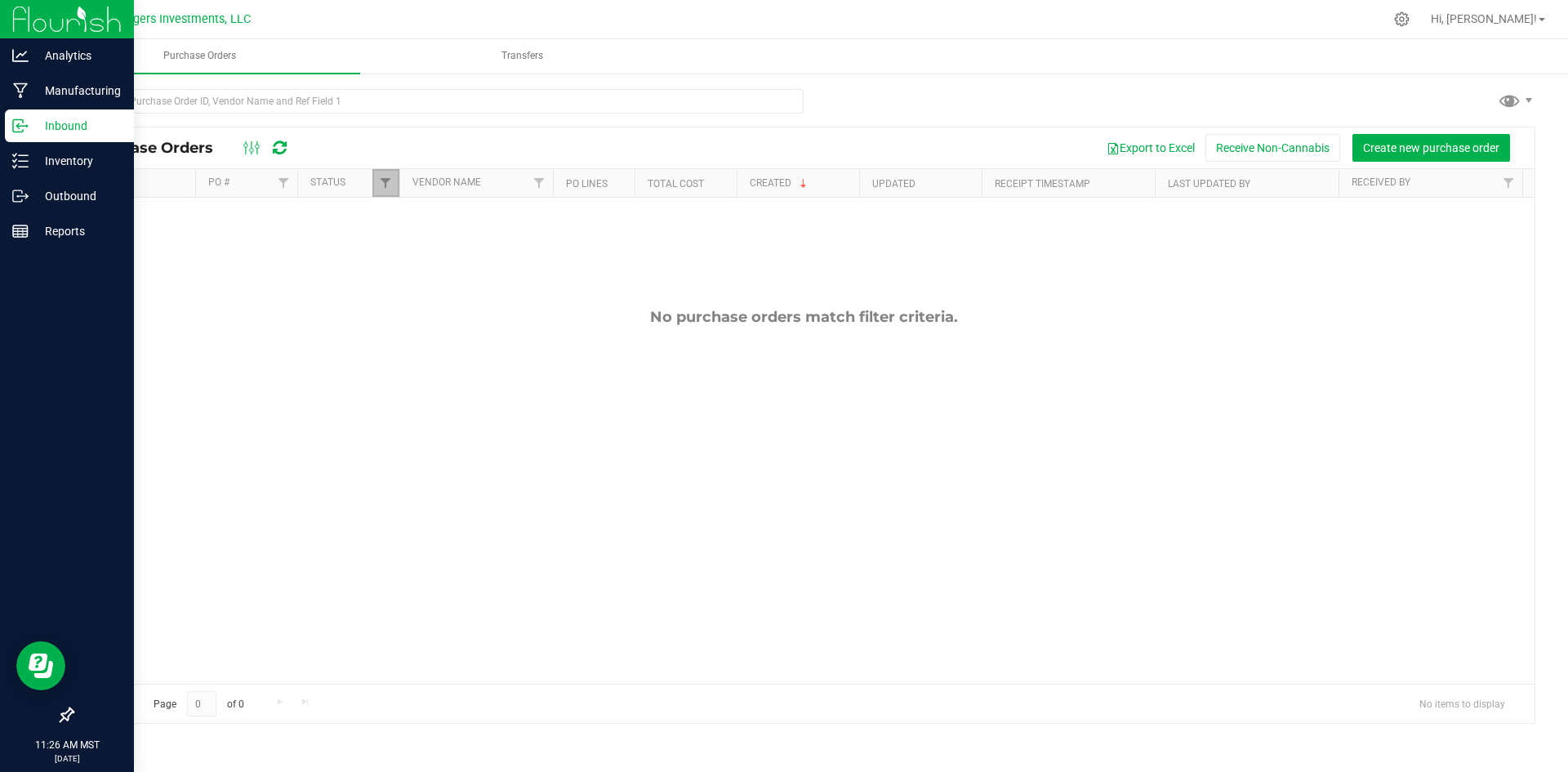
click at [375, 188] on link "Filter" at bounding box center [385, 183] width 27 height 28
click at [518, 425] on button "Clear" at bounding box center [511, 425] width 78 height 36
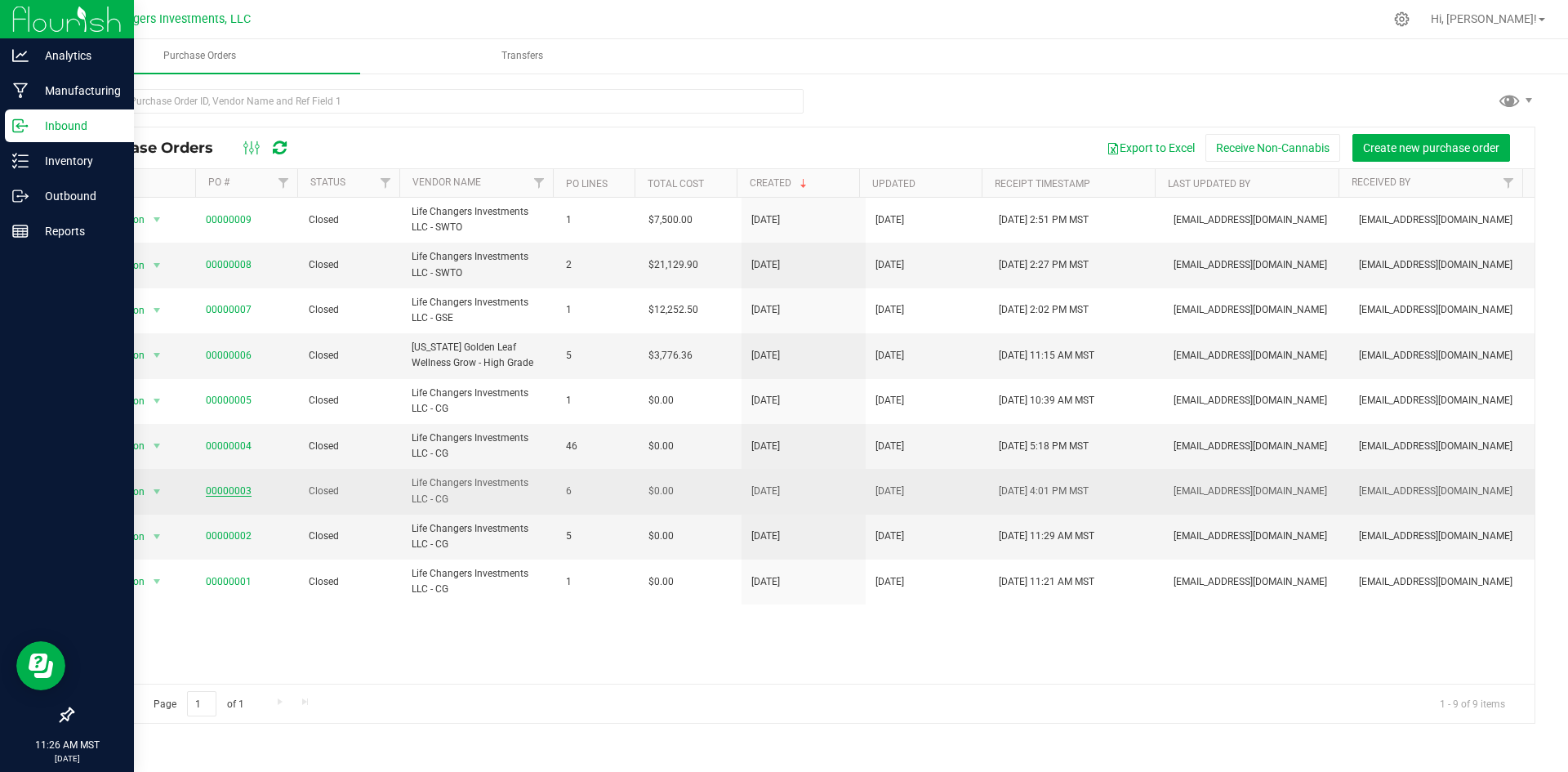
click at [237, 489] on link "00000003" at bounding box center [228, 490] width 46 height 11
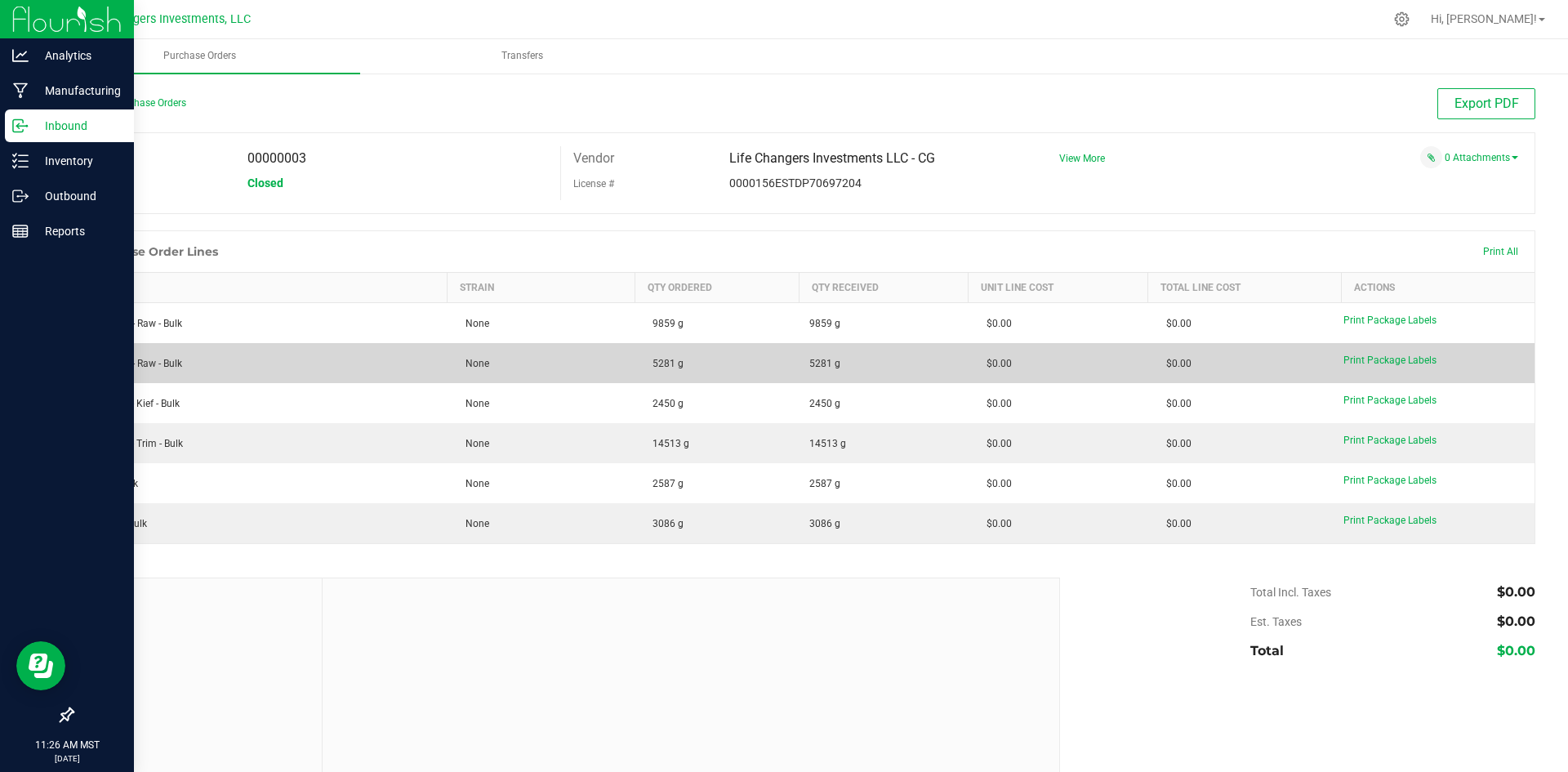
click at [1132, 368] on td "$0.00" at bounding box center [1058, 363] width 180 height 40
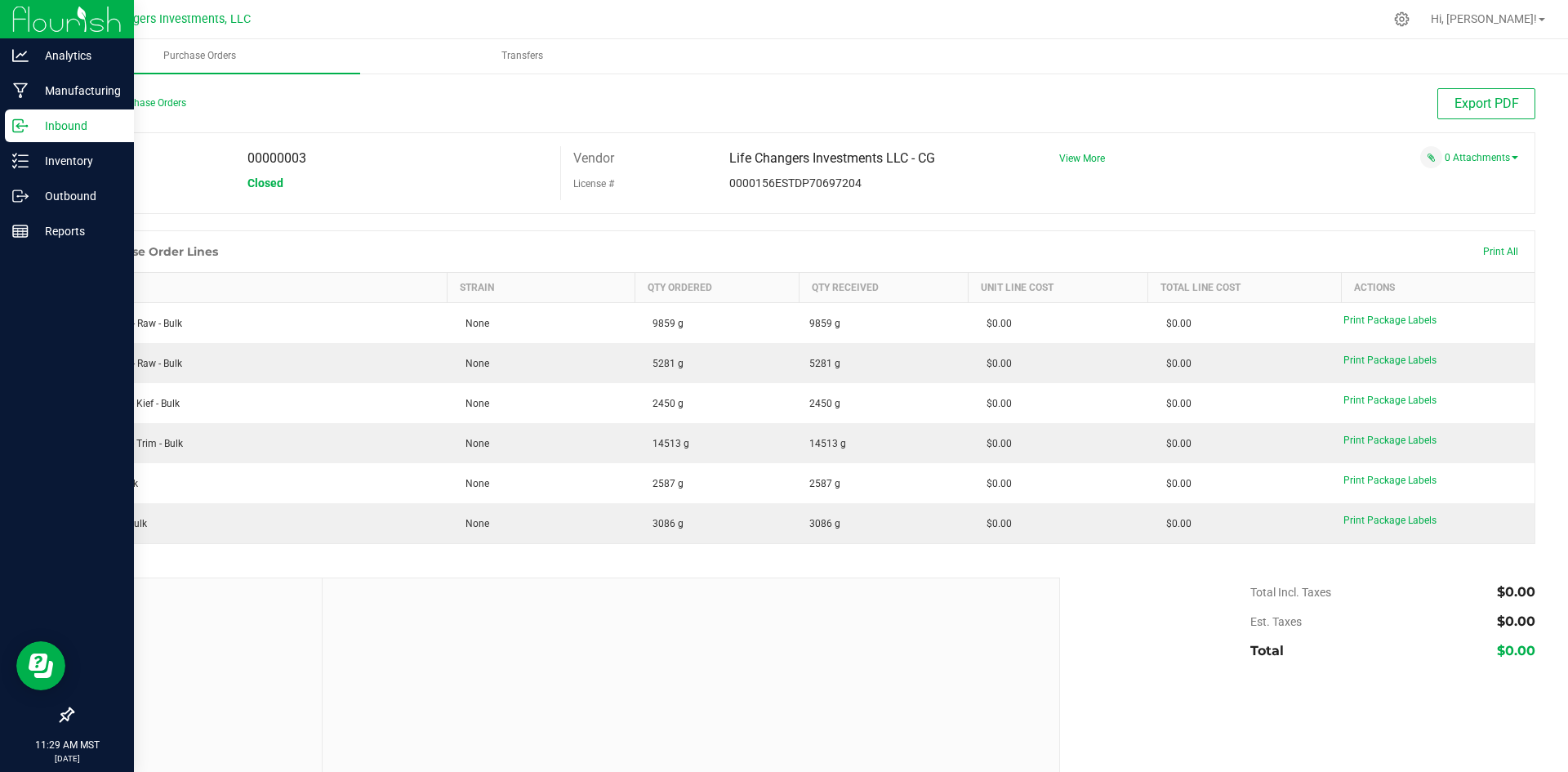
click at [264, 104] on div "Back to Purchase Orders" at bounding box center [255, 103] width 366 height 29
click at [132, 101] on link "Back to Purchase Orders" at bounding box center [129, 102] width 114 height 11
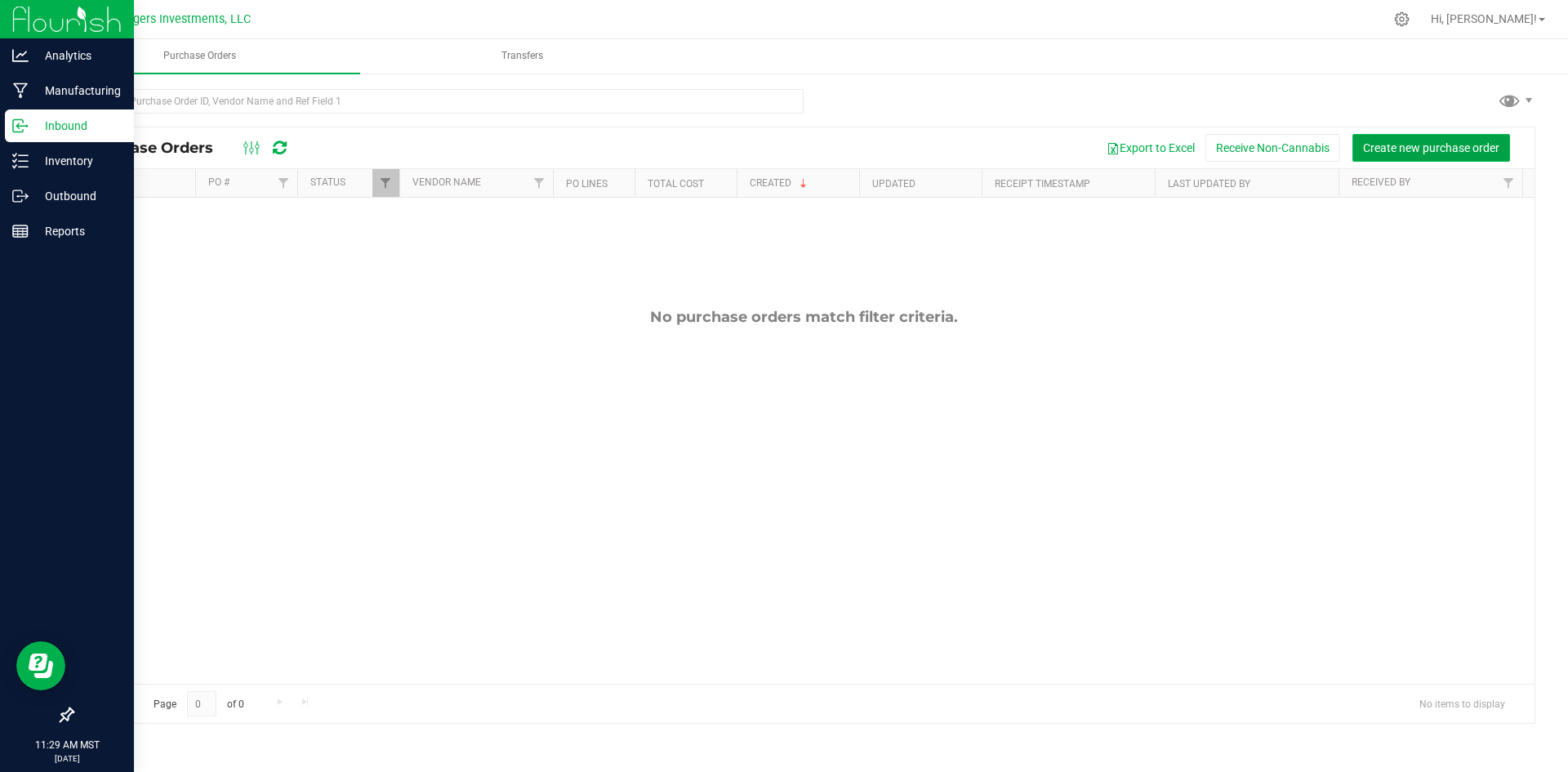
click at [1449, 152] on span "Create new purchase order" at bounding box center [1431, 147] width 137 height 13
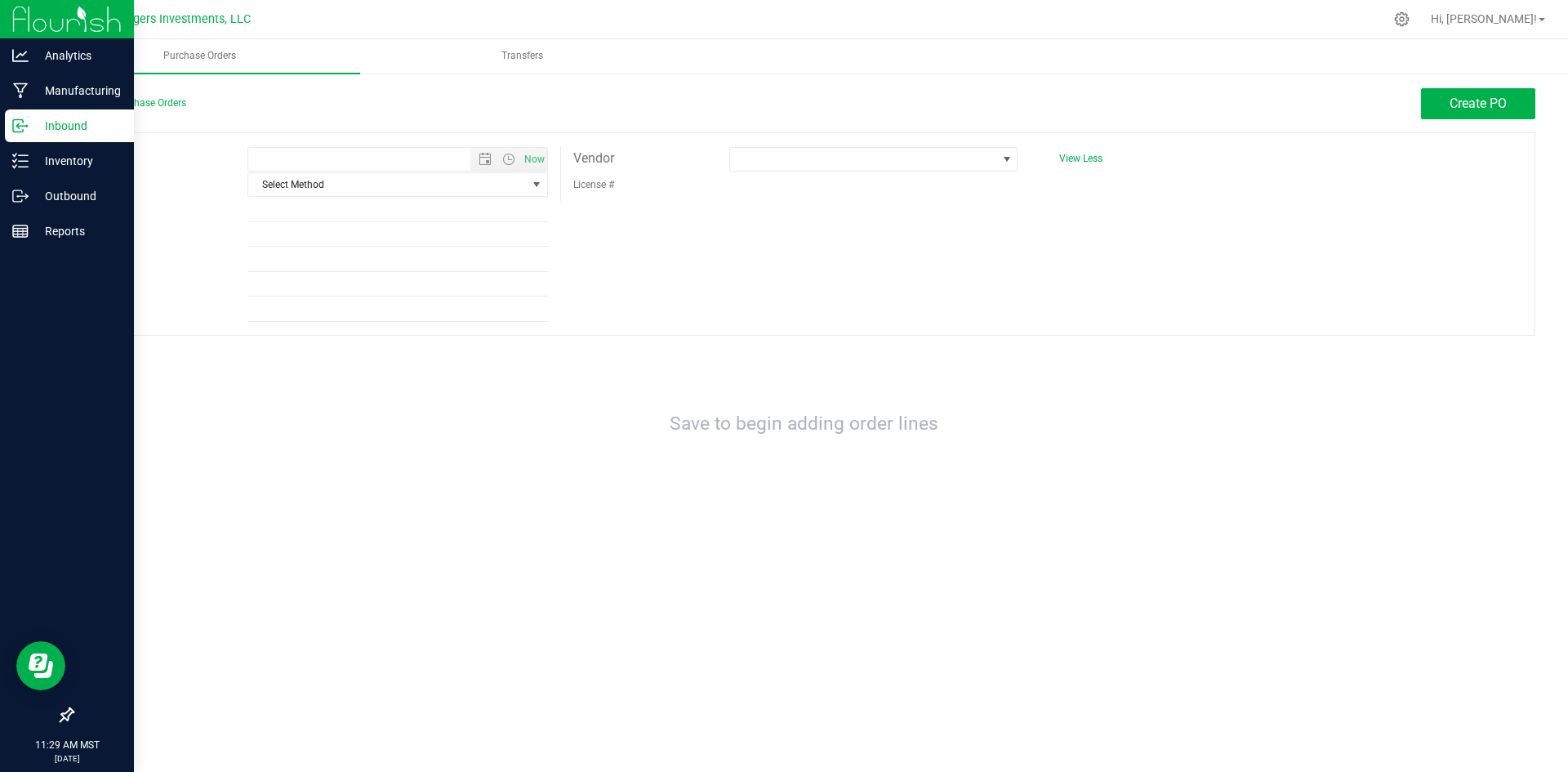
type input "[DATE] 11:29 AM"
click at [366, 184] on span "Select Method" at bounding box center [388, 184] width 279 height 23
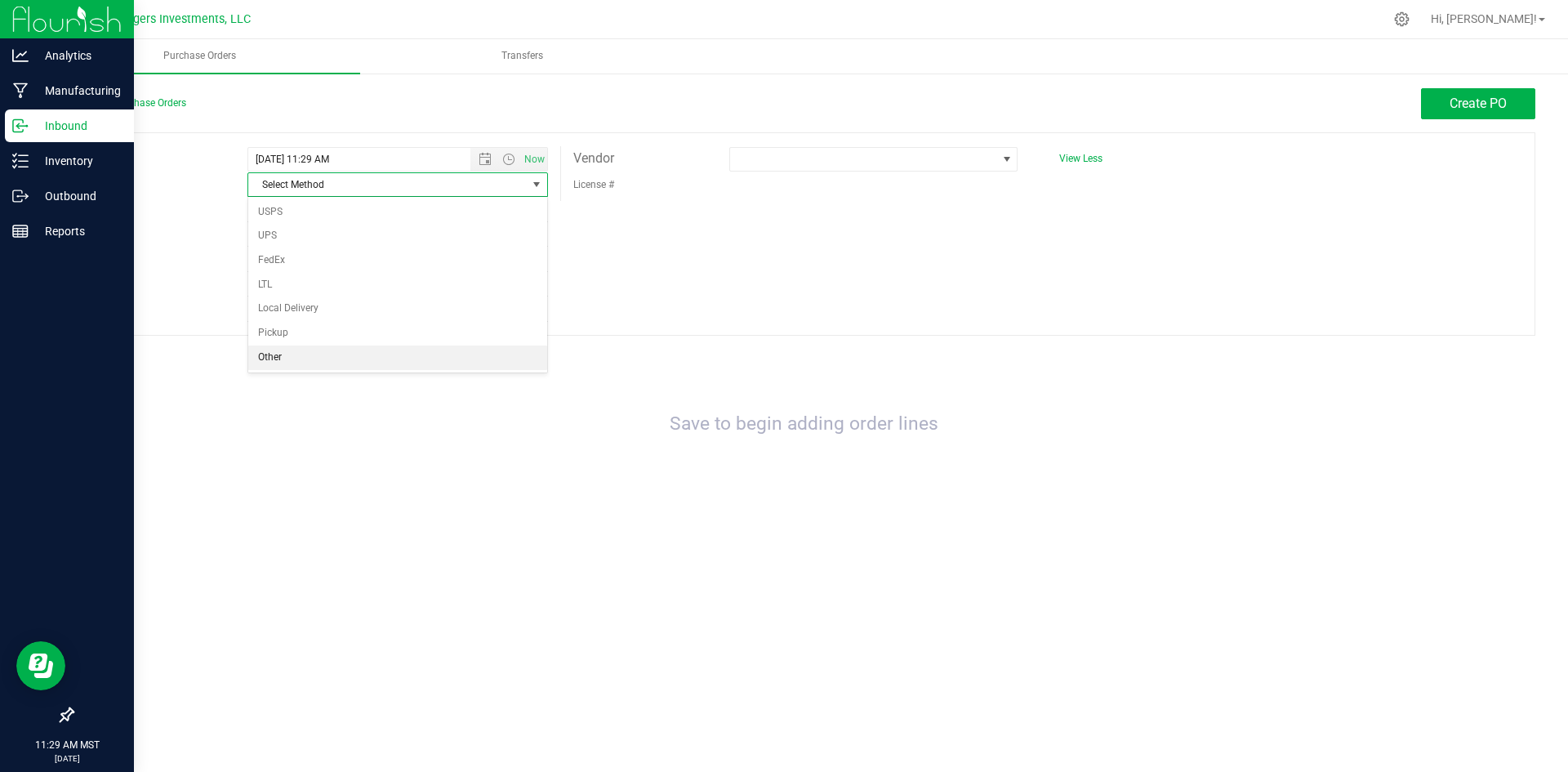
click at [333, 356] on li "Other" at bounding box center [398, 358] width 299 height 25
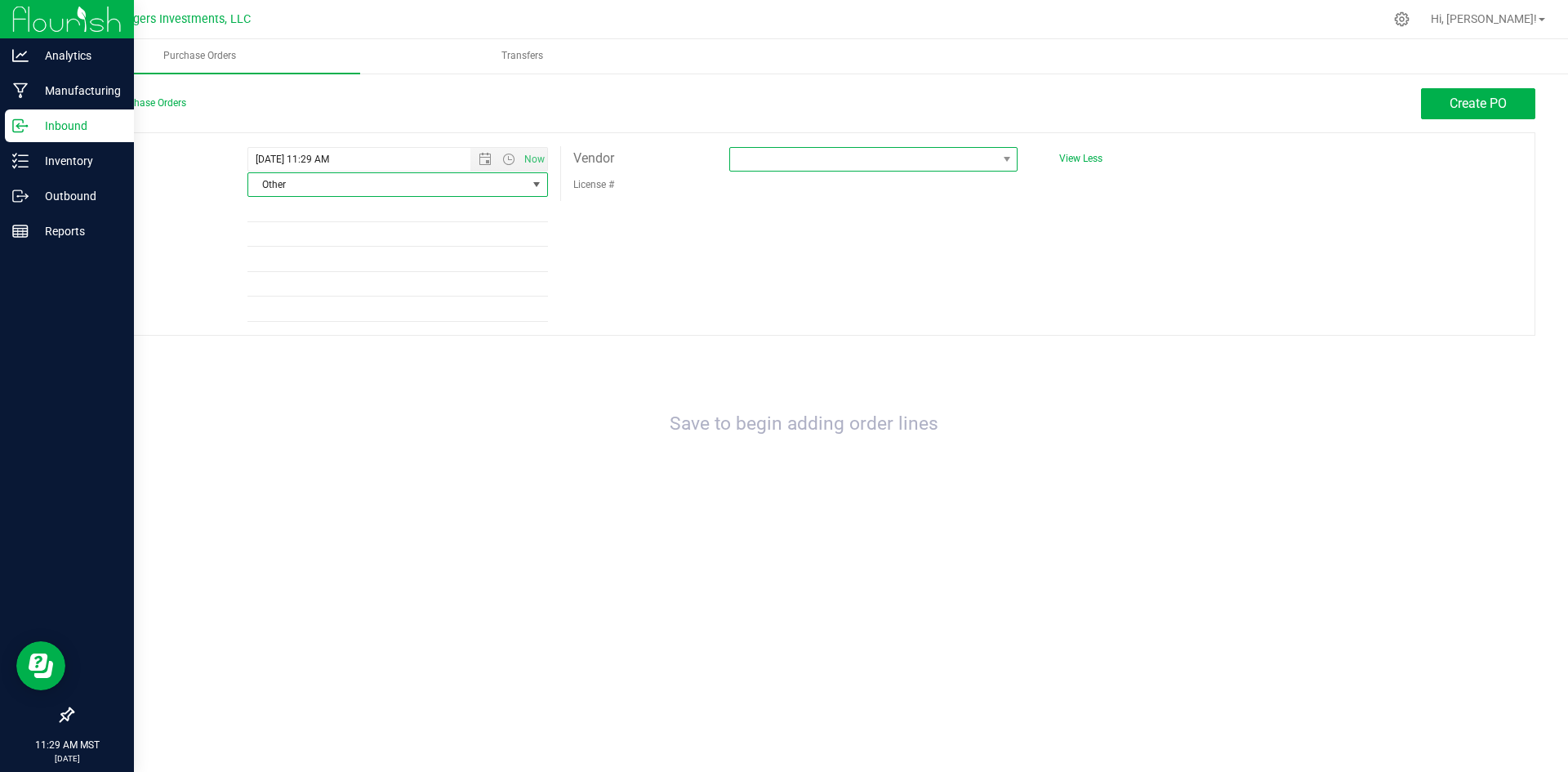
click at [942, 162] on span at bounding box center [863, 159] width 266 height 23
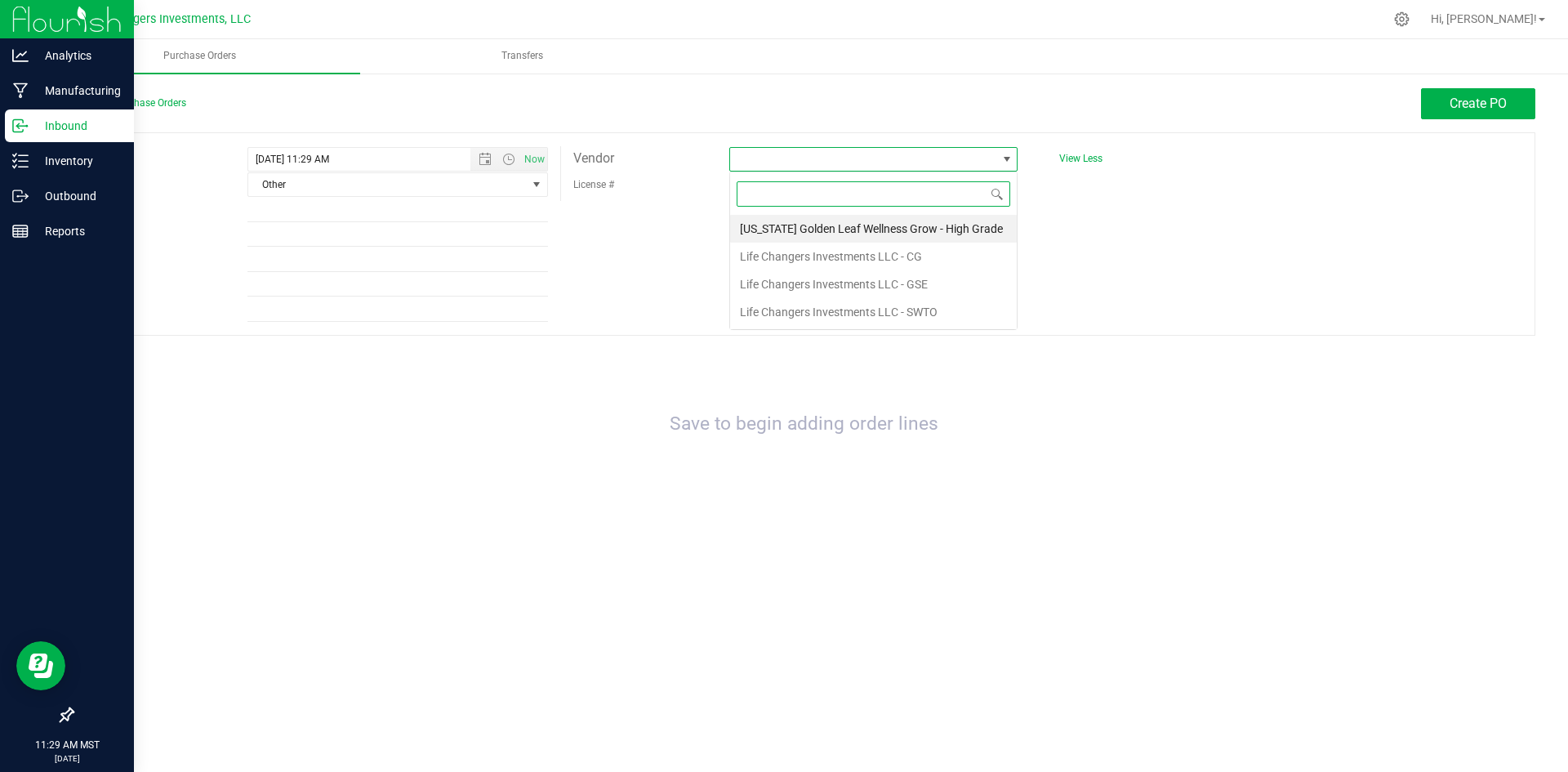
scroll to position [25, 288]
click at [952, 225] on li "[US_STATE] Golden Leaf Wellness Grow - High Grade" at bounding box center [873, 229] width 286 height 28
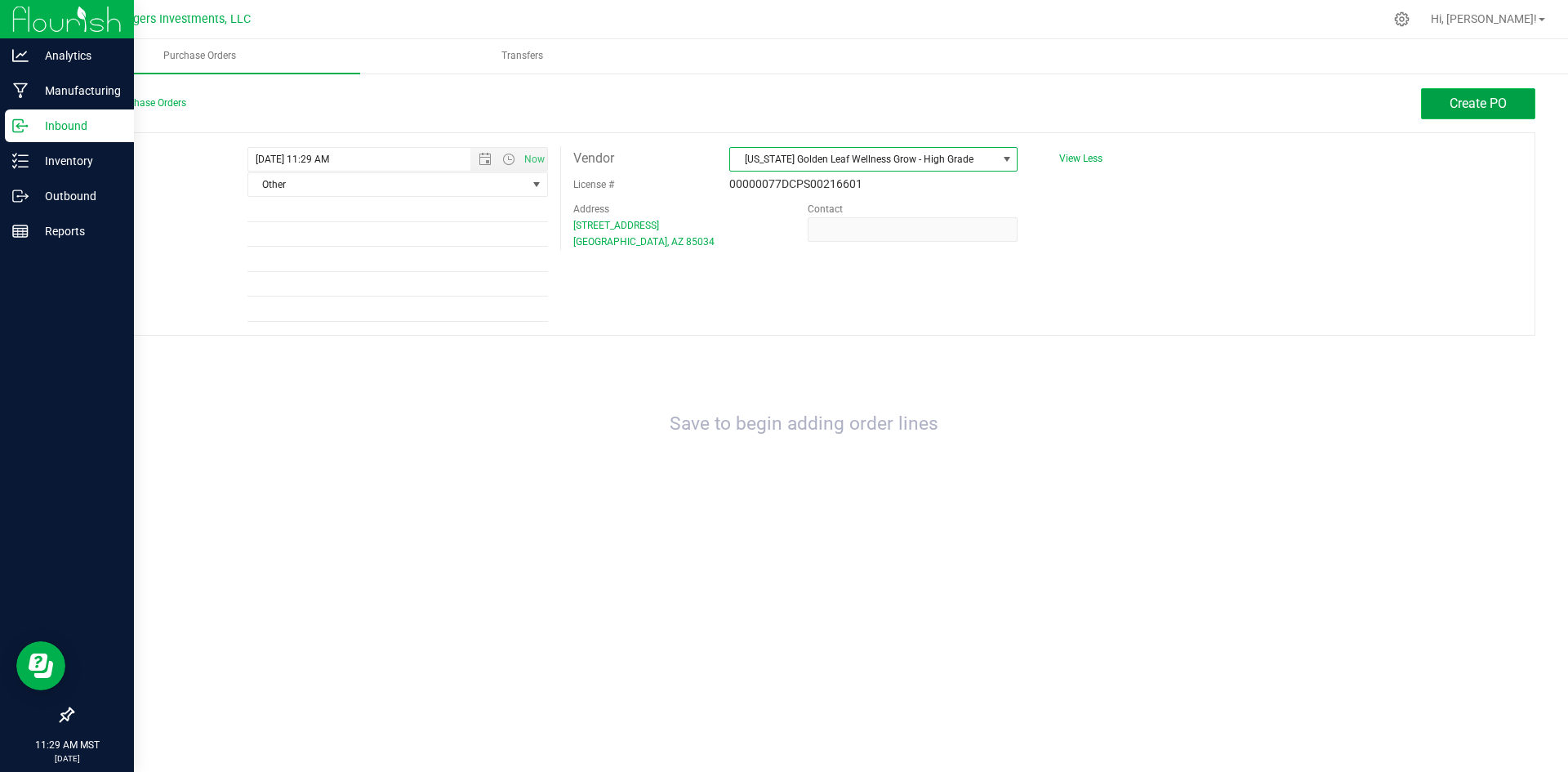
click at [1484, 95] on button "Create PO" at bounding box center [1478, 104] width 114 height 31
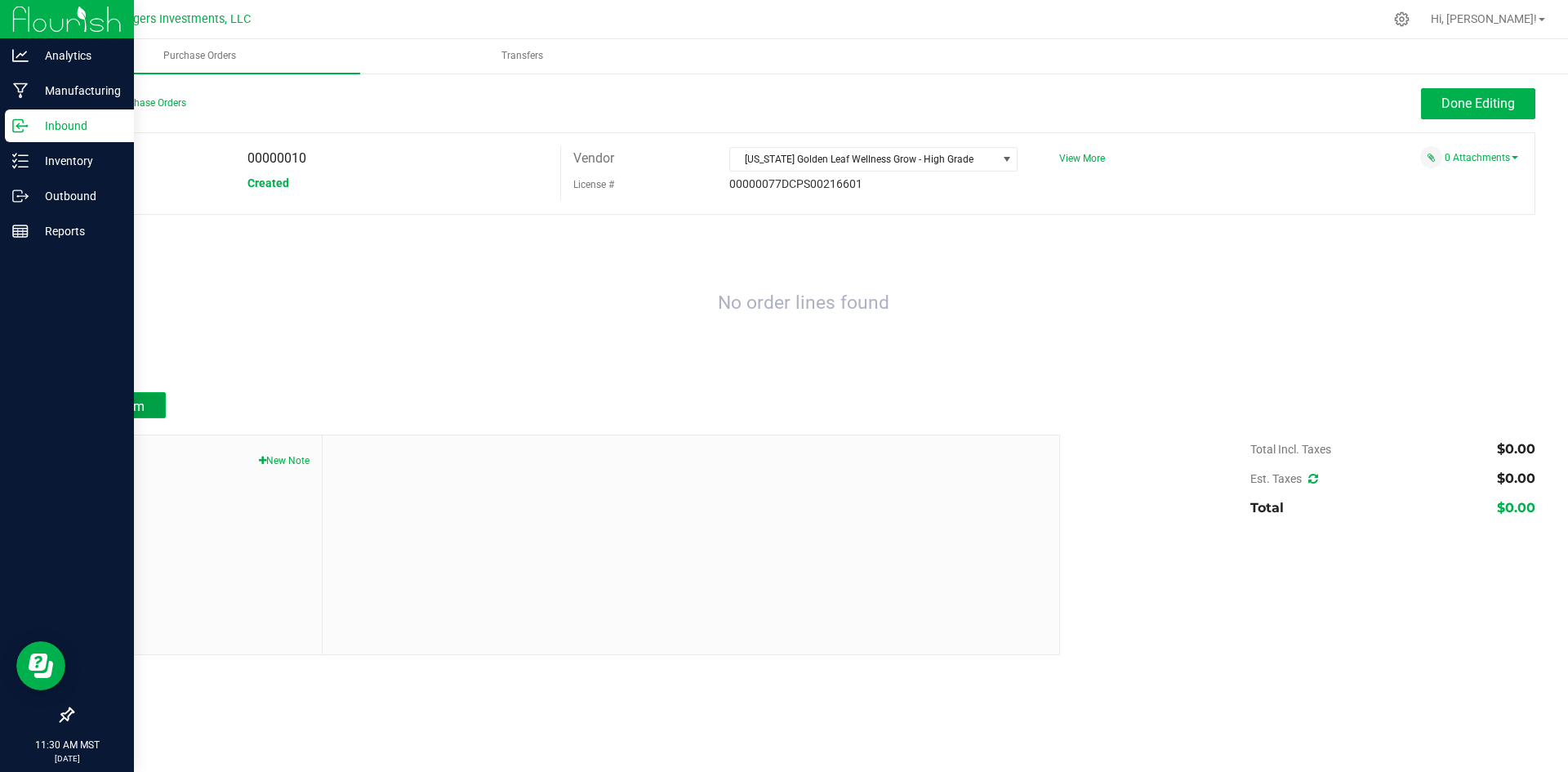
click at [109, 407] on span "Add Item" at bounding box center [119, 407] width 52 height 15
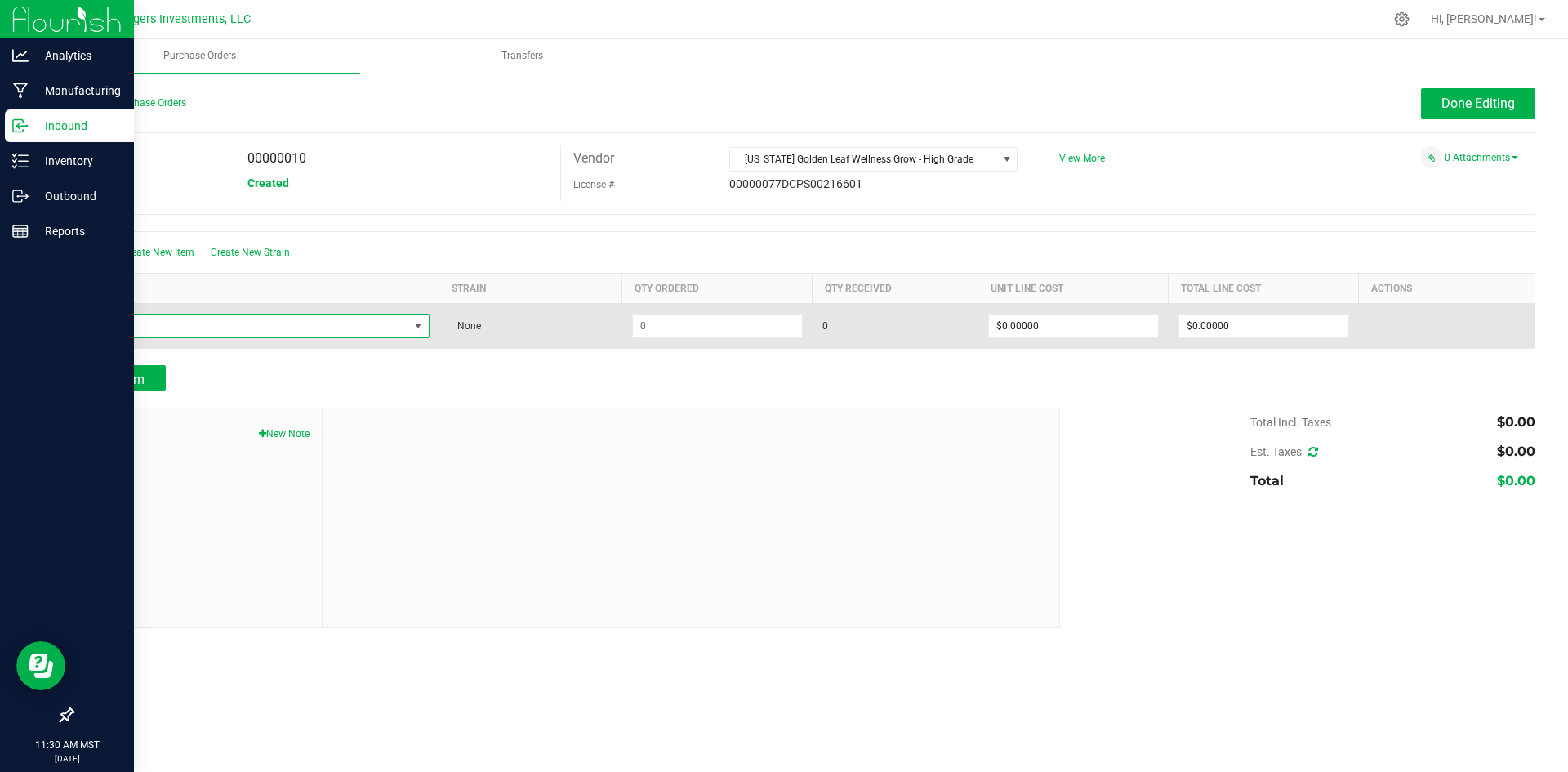
click at [413, 325] on span "NO DATA FOUND" at bounding box center [418, 325] width 13 height 13
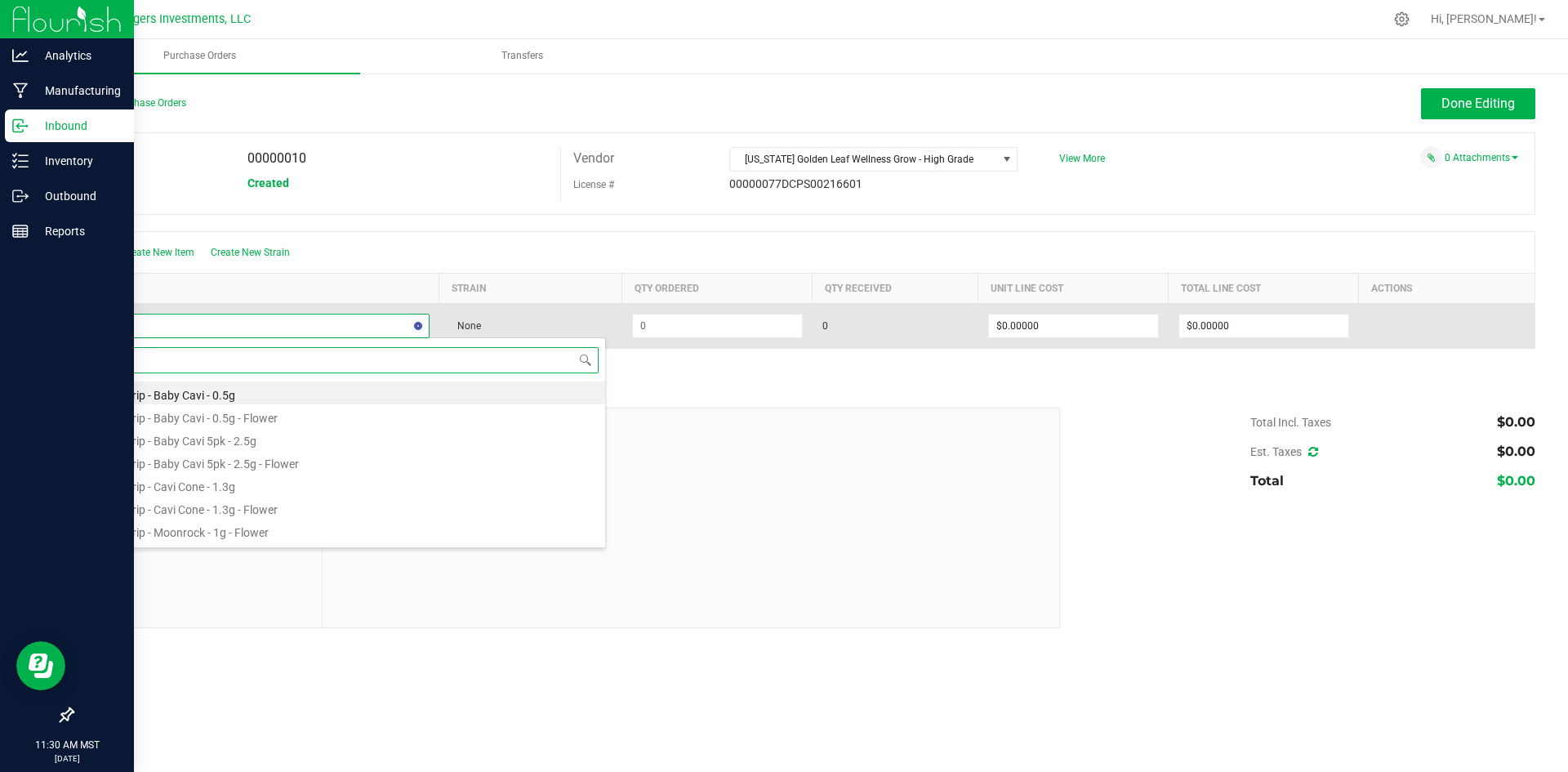
type input "[PERSON_NAME]"
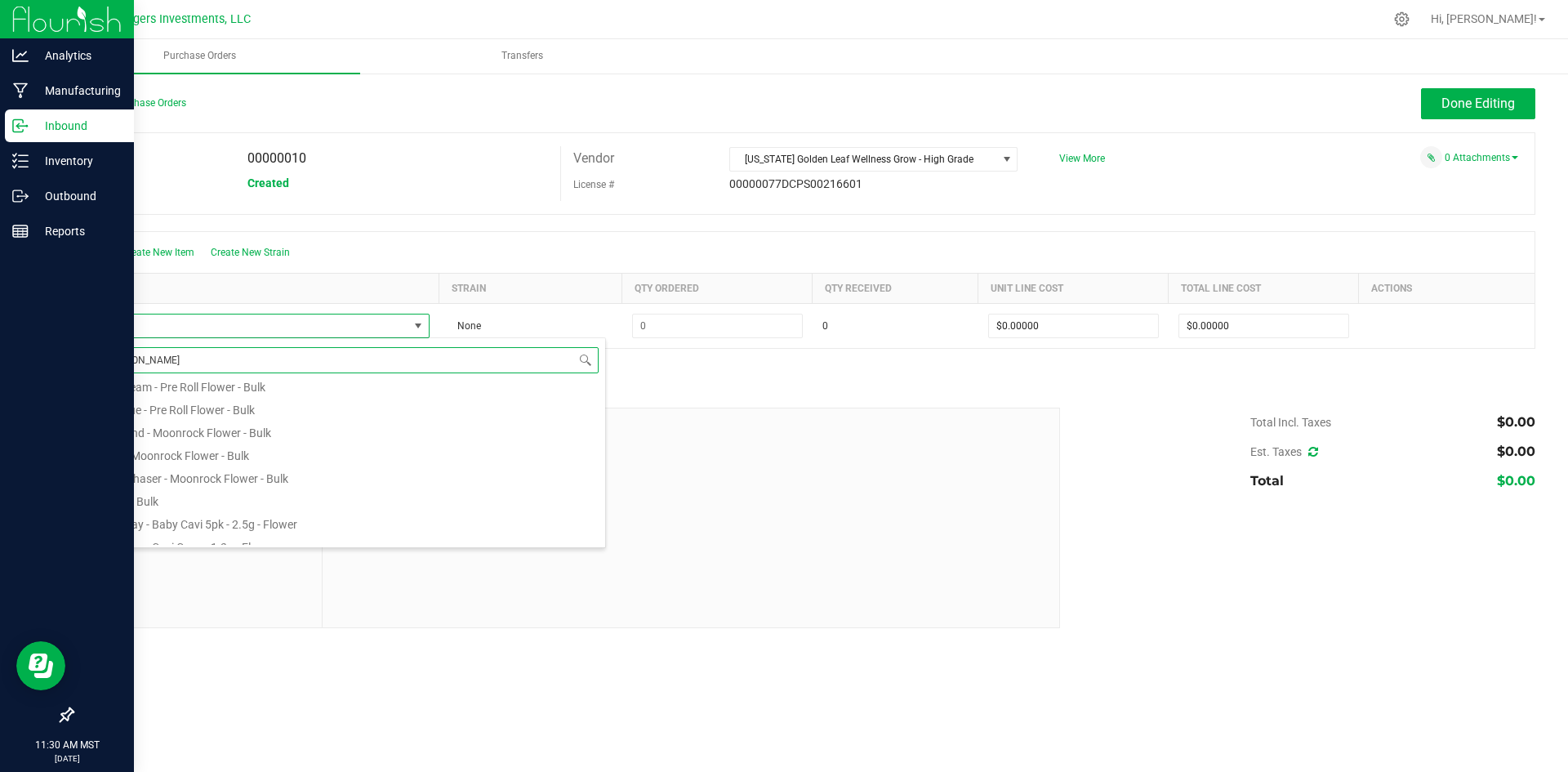
scroll to position [245, 0]
click at [119, 426] on li "Flower - Bulk" at bounding box center [345, 422] width 521 height 23
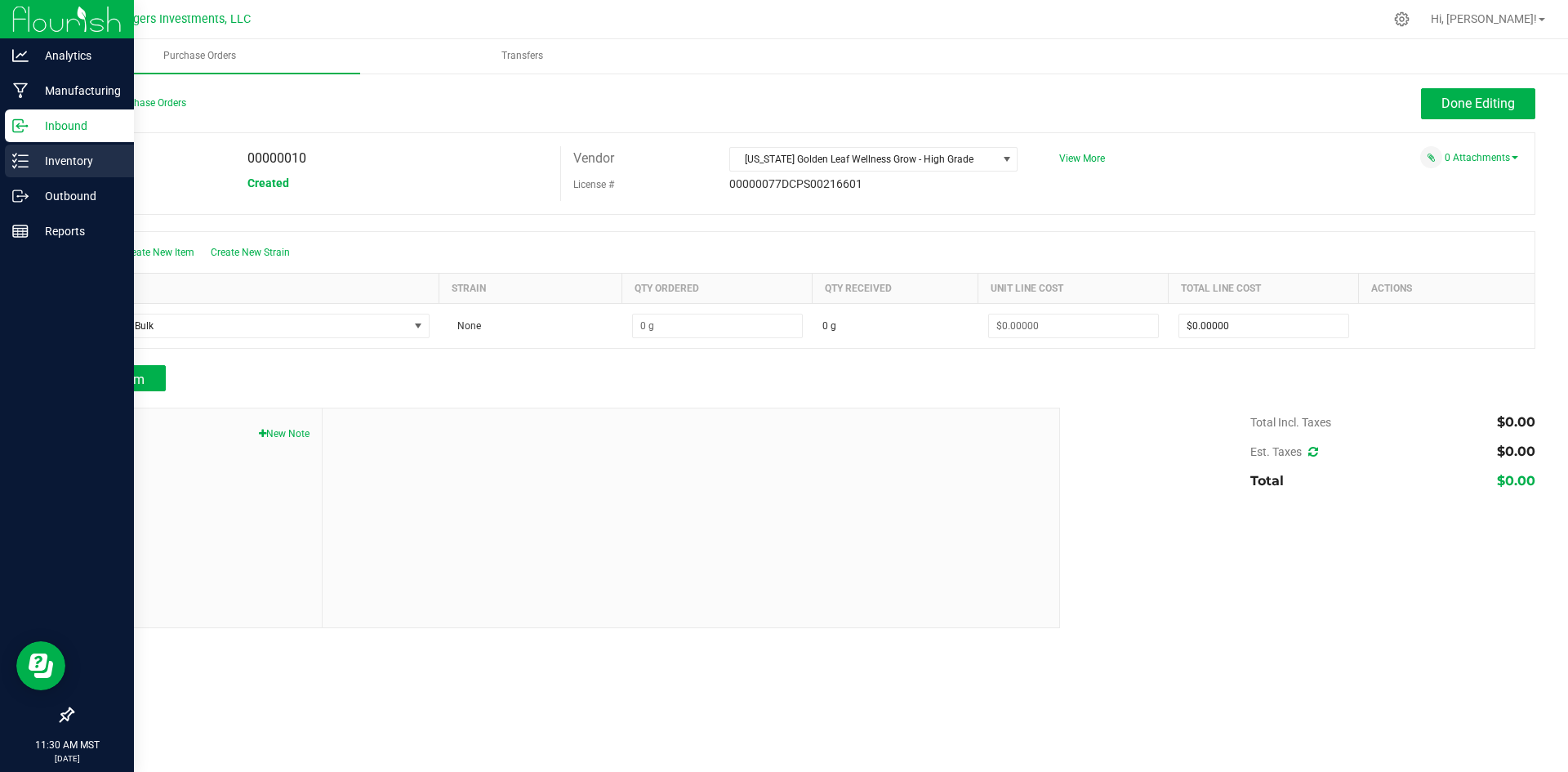
click at [70, 164] on p "Inventory" at bounding box center [77, 161] width 98 height 20
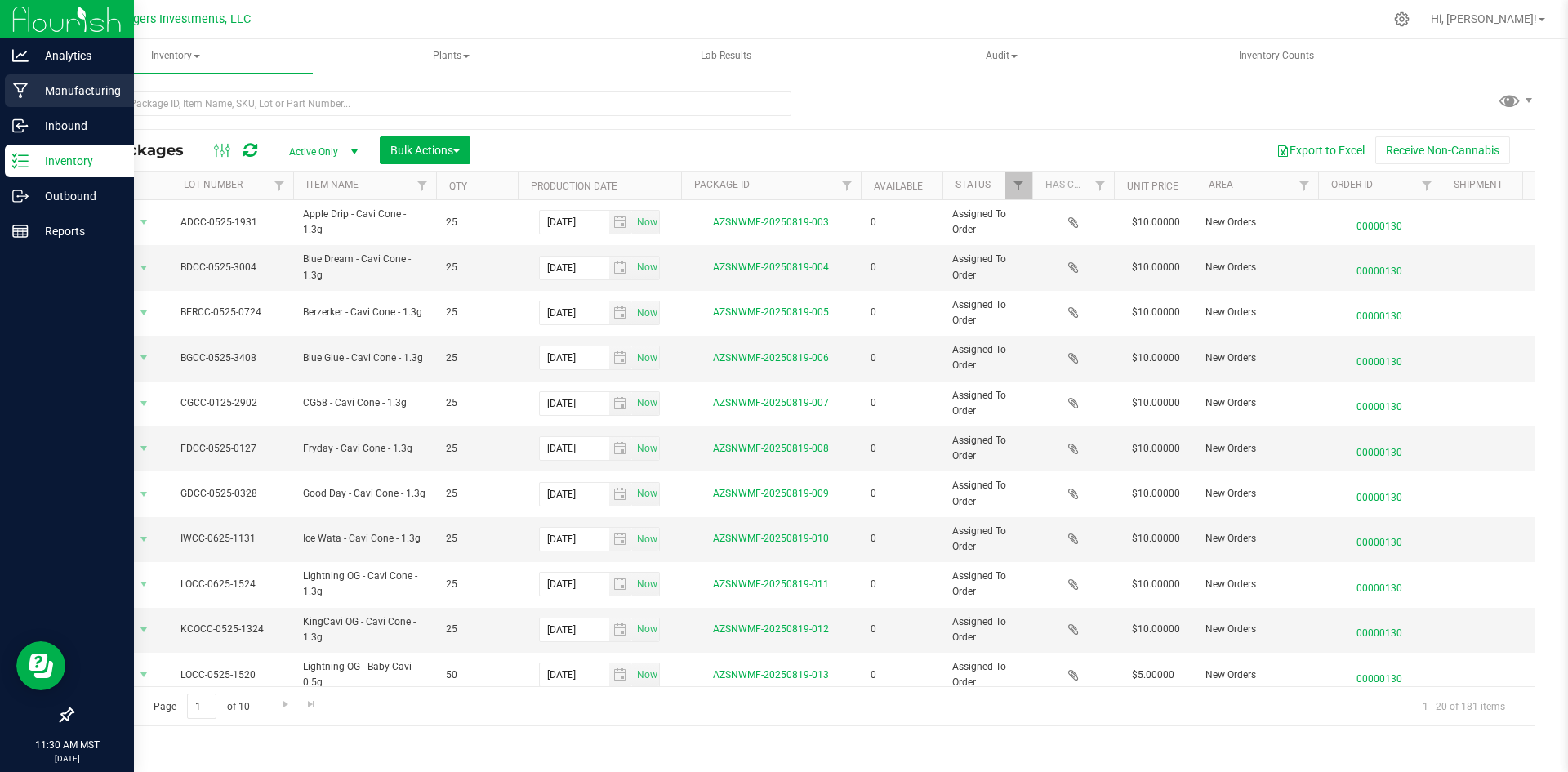
click at [71, 90] on p "Manufacturing" at bounding box center [77, 90] width 98 height 20
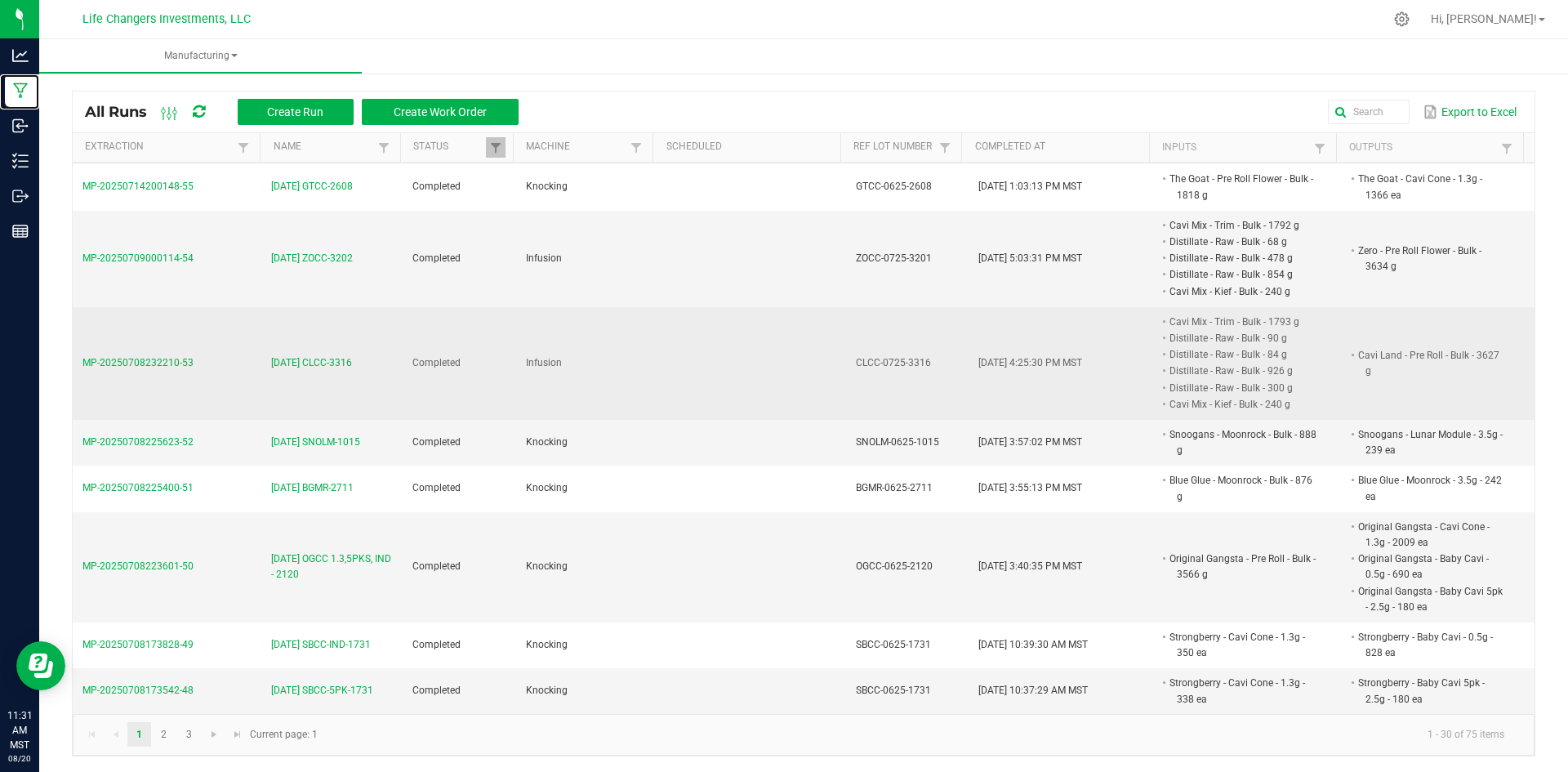
scroll to position [4, 0]
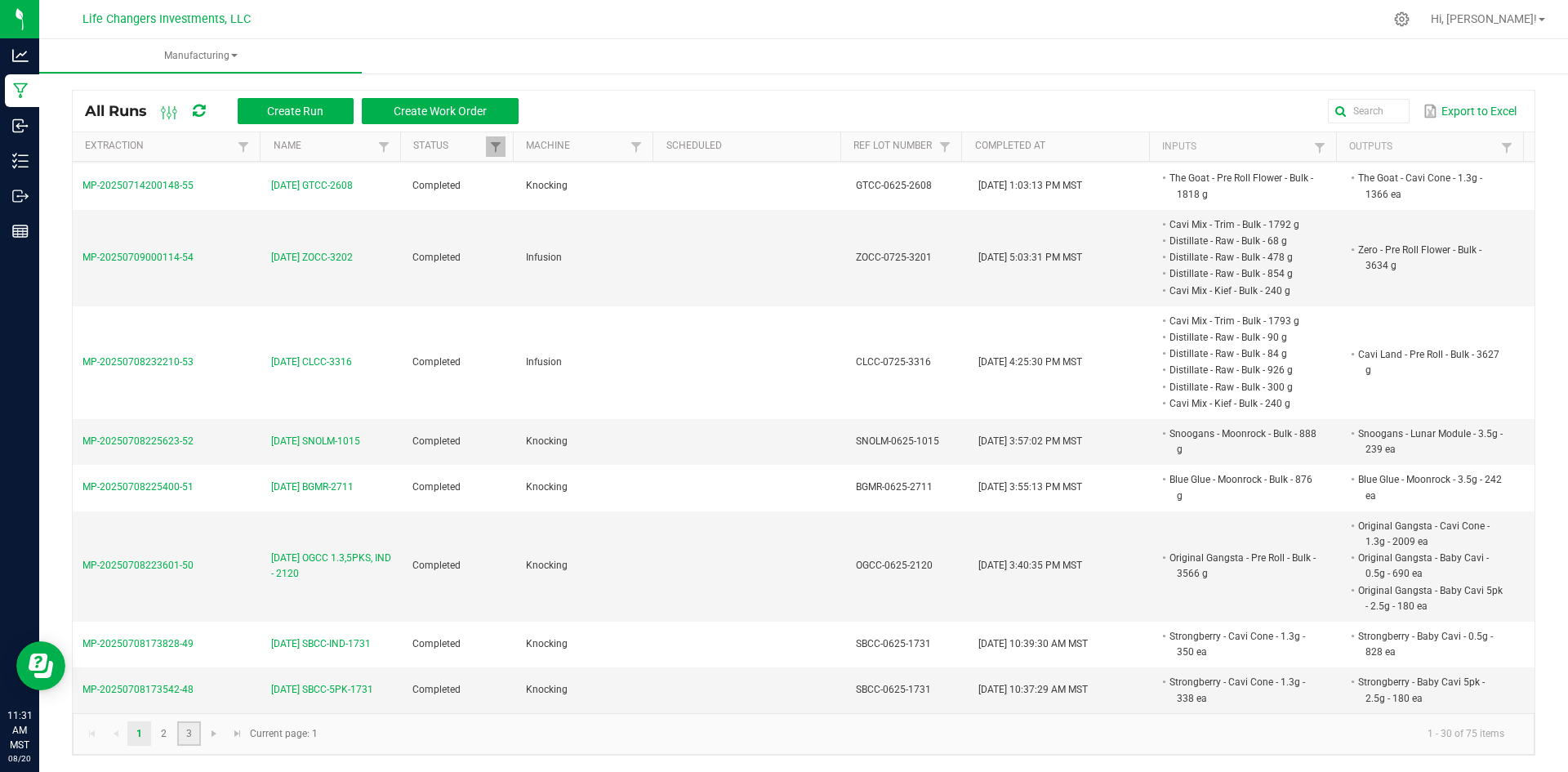
click at [186, 735] on link "3" at bounding box center [189, 733] width 24 height 25
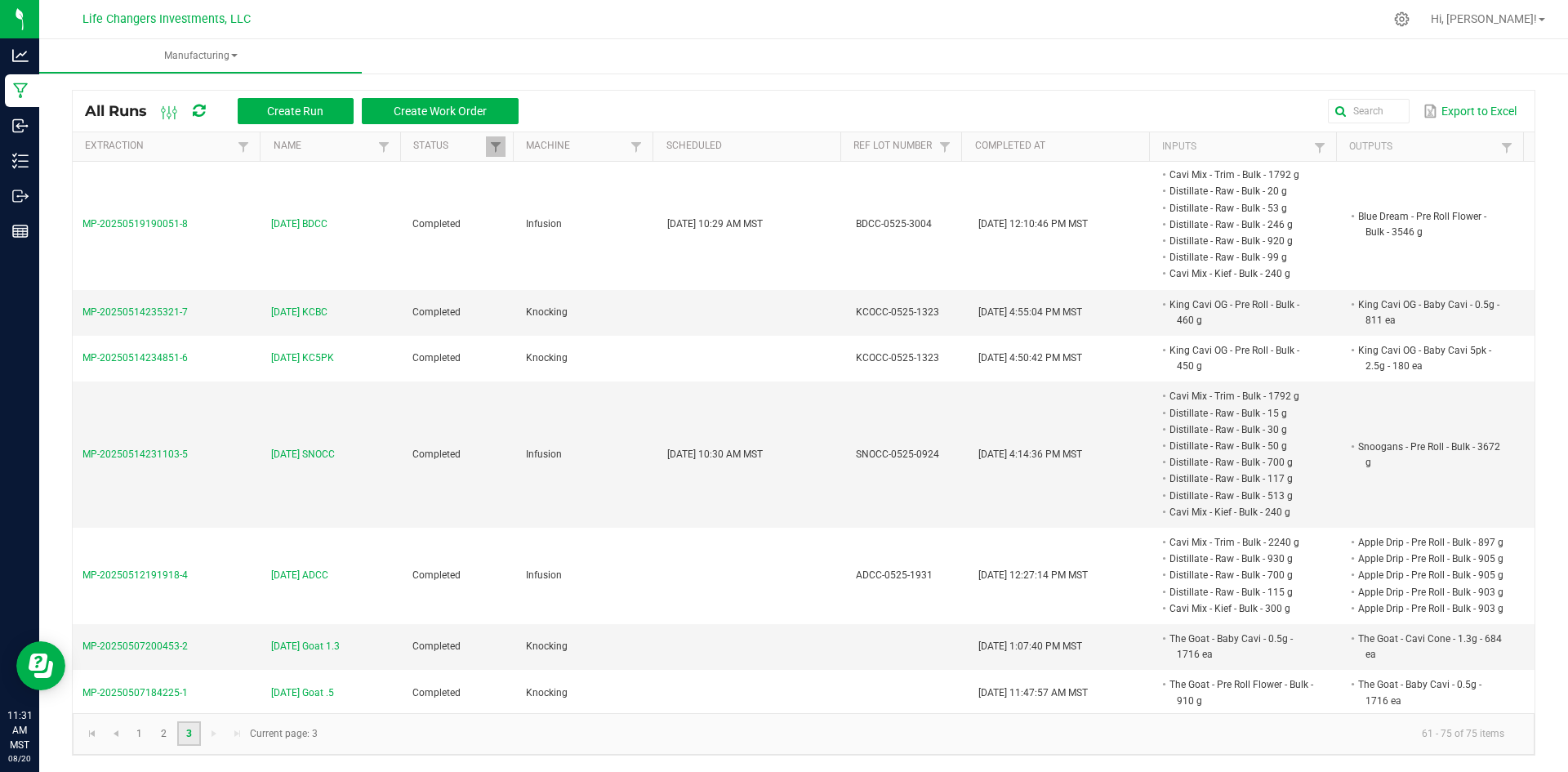
scroll to position [867, 0]
click at [309, 449] on span "[DATE] SNOCC" at bounding box center [303, 452] width 64 height 15
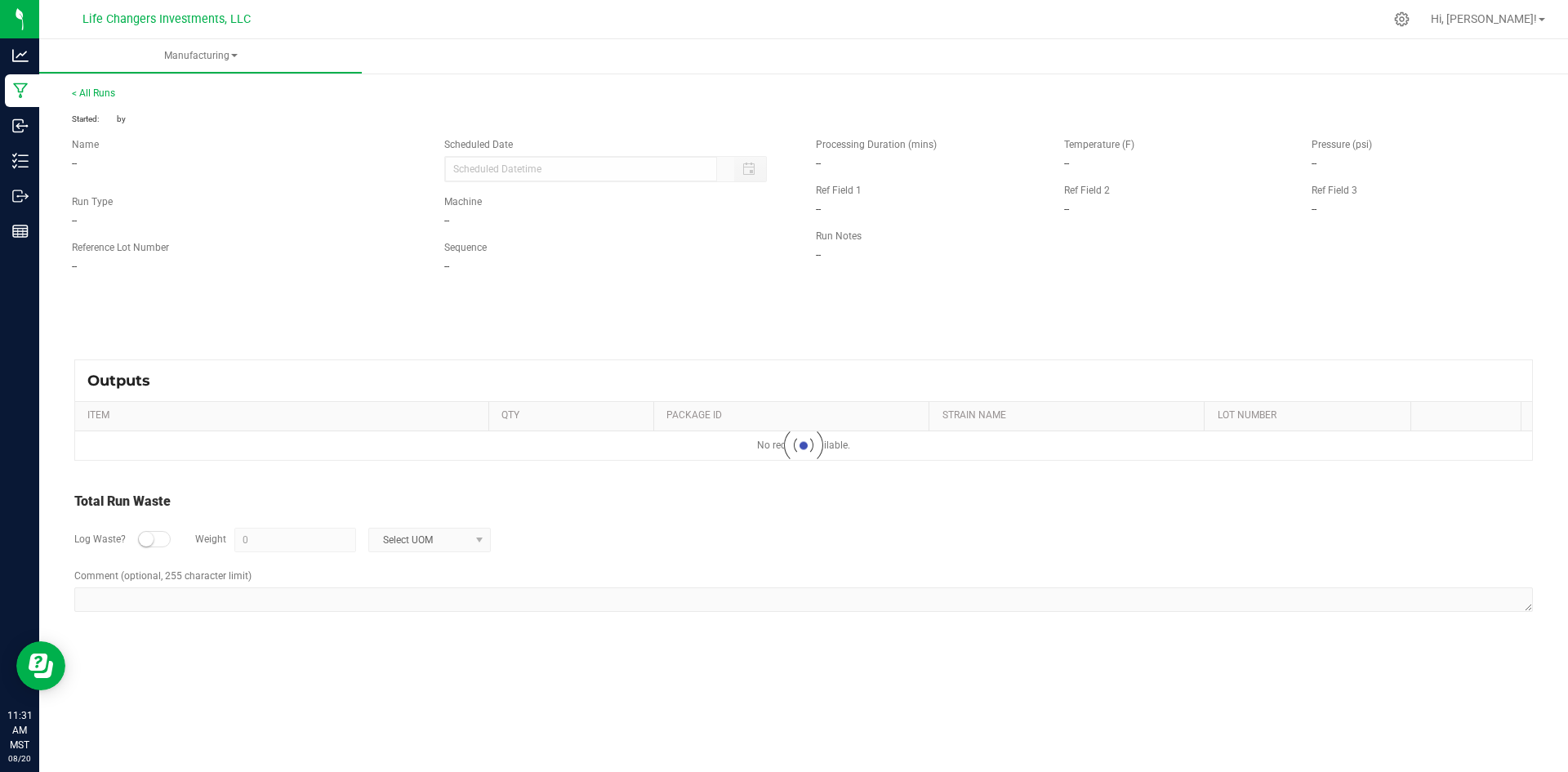
type input "[DATE] 10:30 AM"
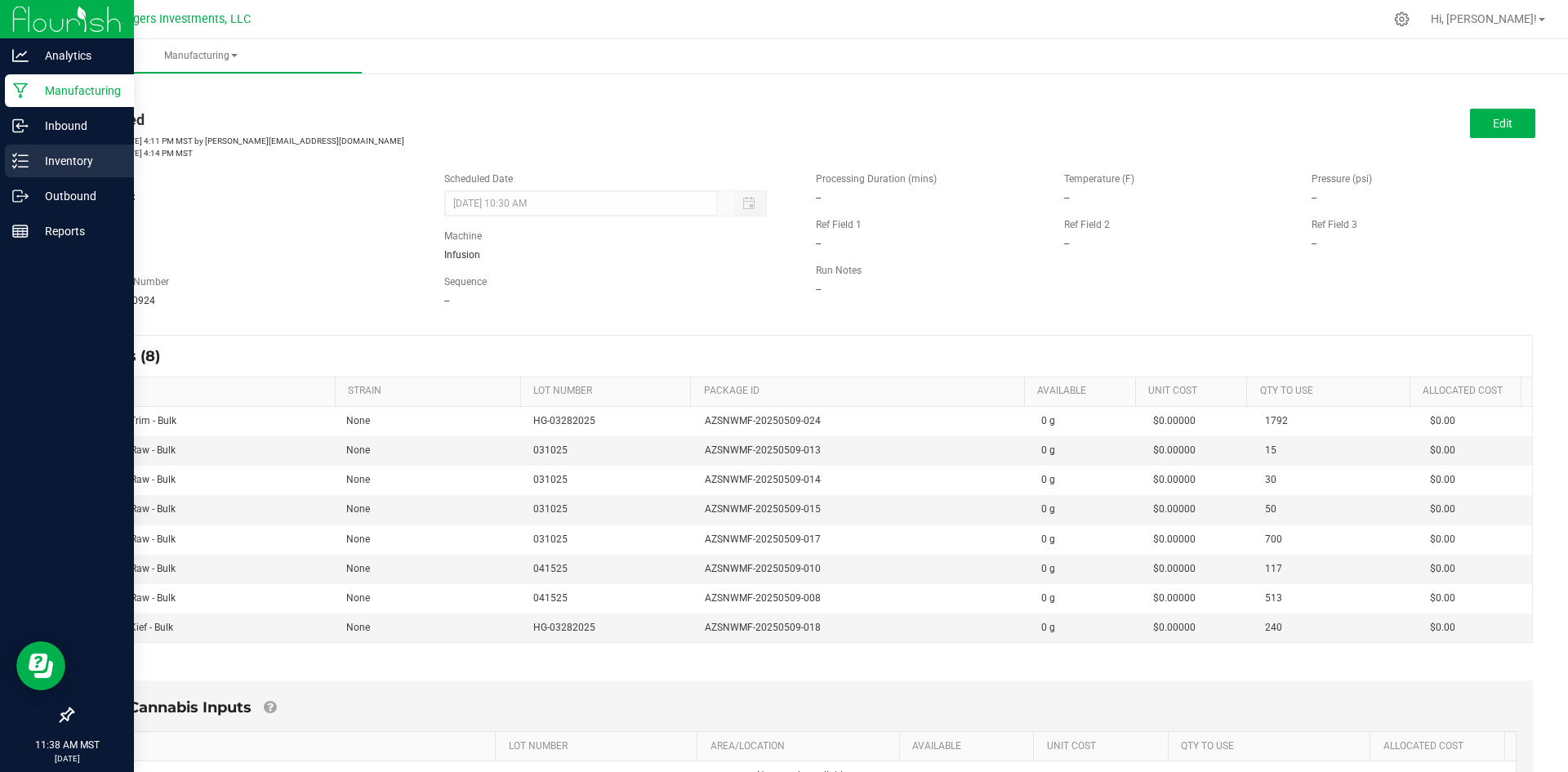
click at [64, 160] on p "Inventory" at bounding box center [77, 161] width 98 height 20
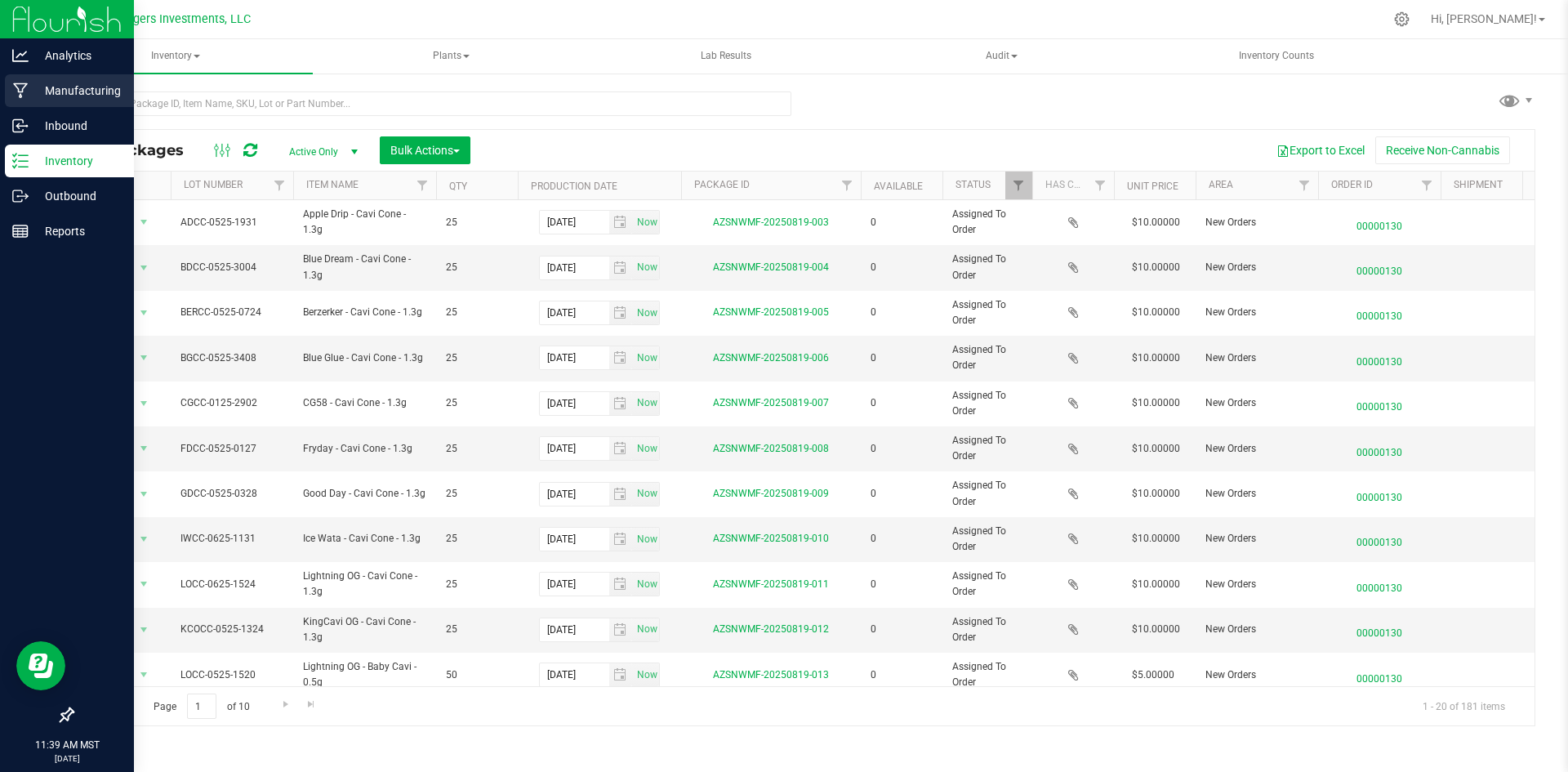
click at [79, 87] on p "Manufacturing" at bounding box center [77, 90] width 98 height 20
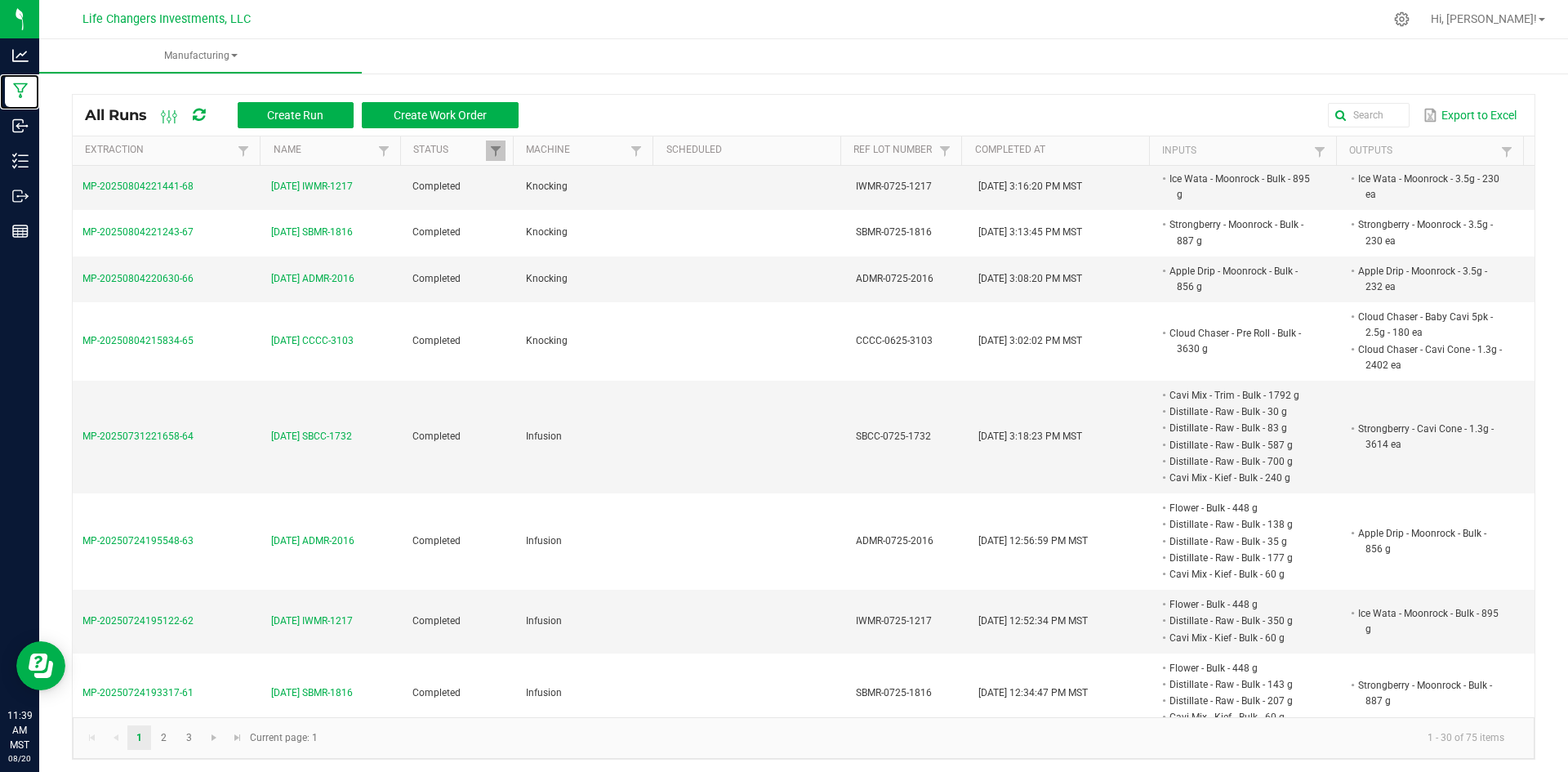
scroll to position [980, 0]
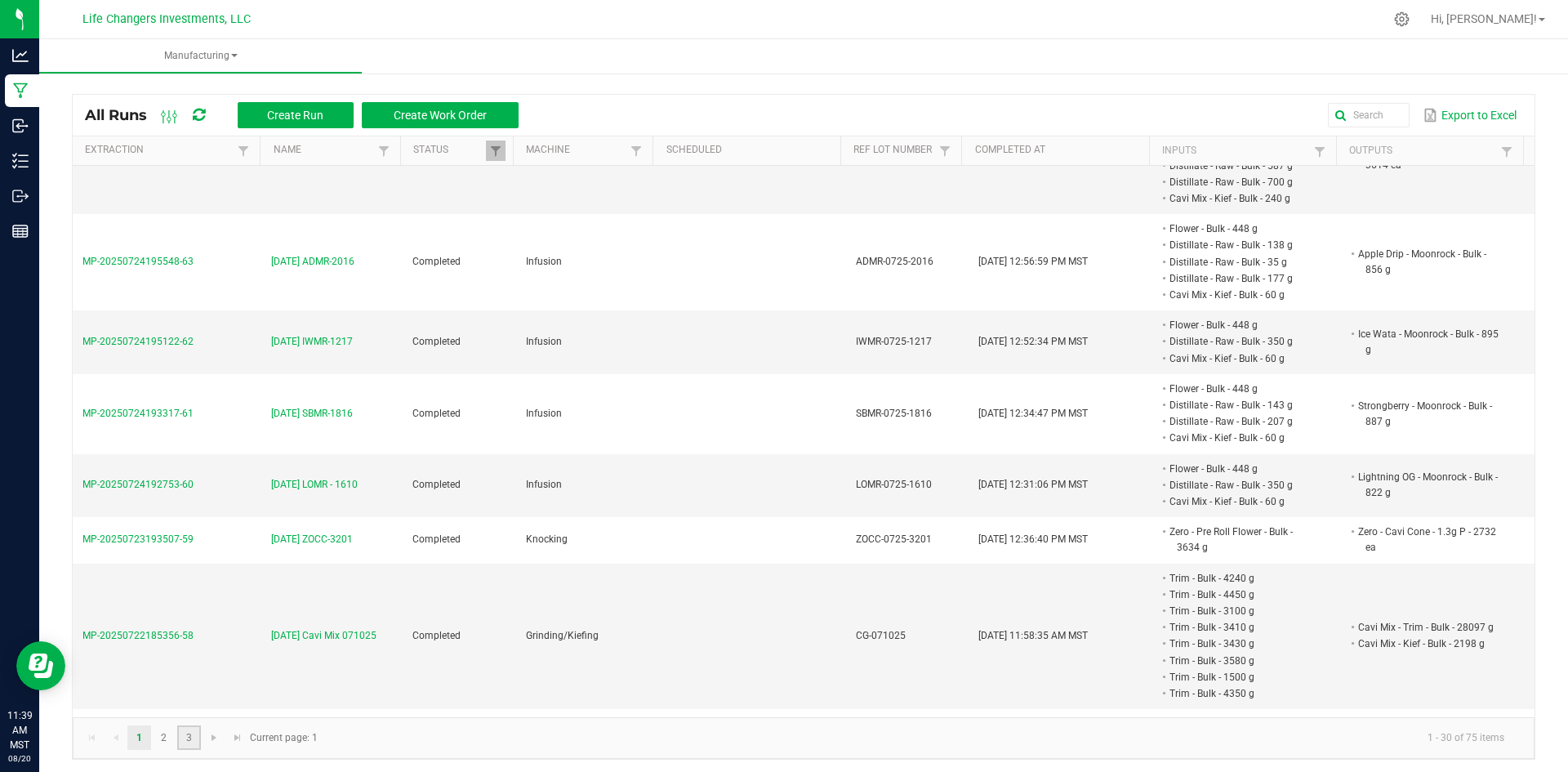
click at [194, 734] on link "3" at bounding box center [189, 738] width 24 height 25
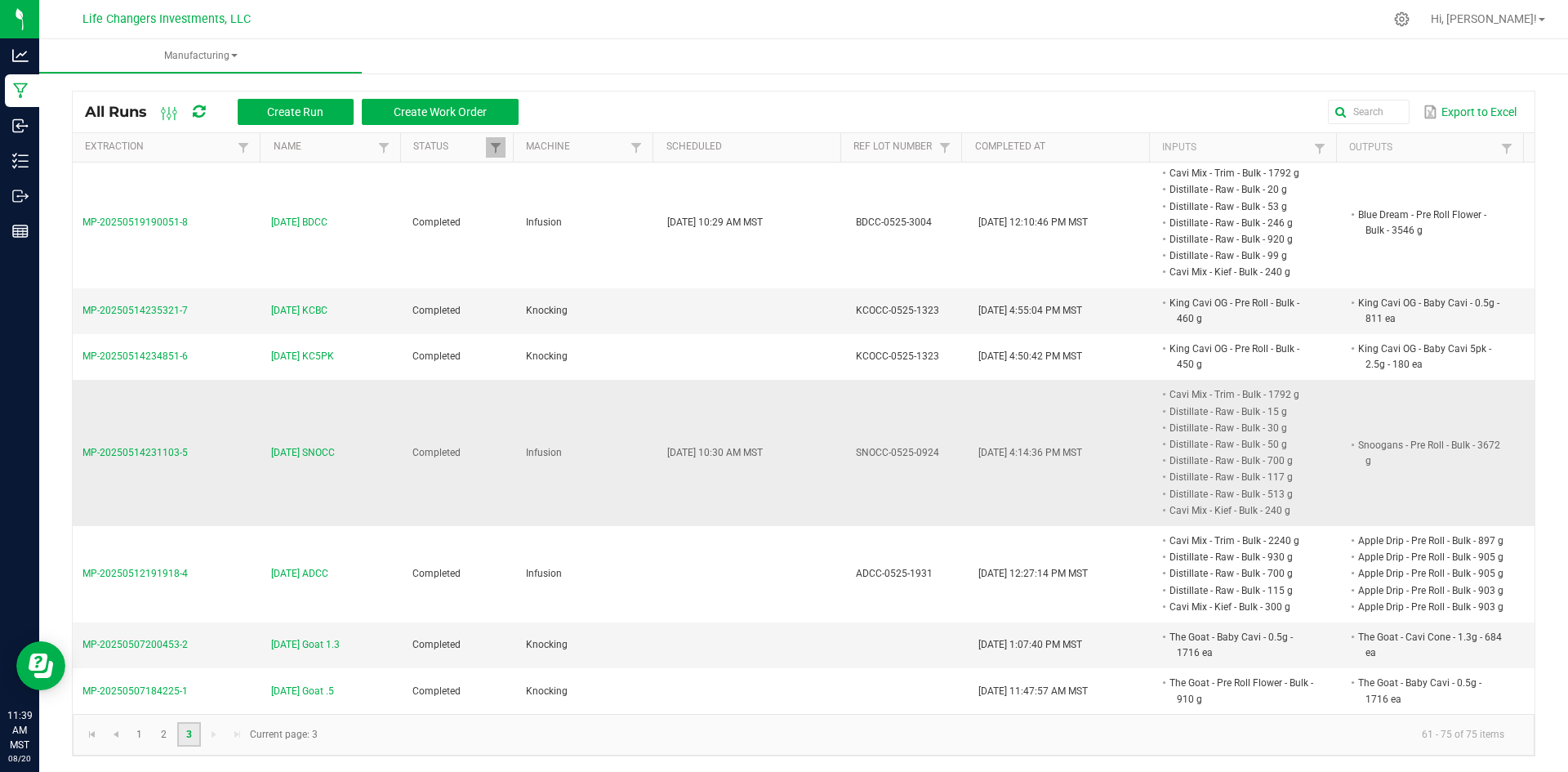
scroll to position [4, 0]
click at [297, 444] on span "[DATE] SNOCC" at bounding box center [303, 452] width 64 height 15
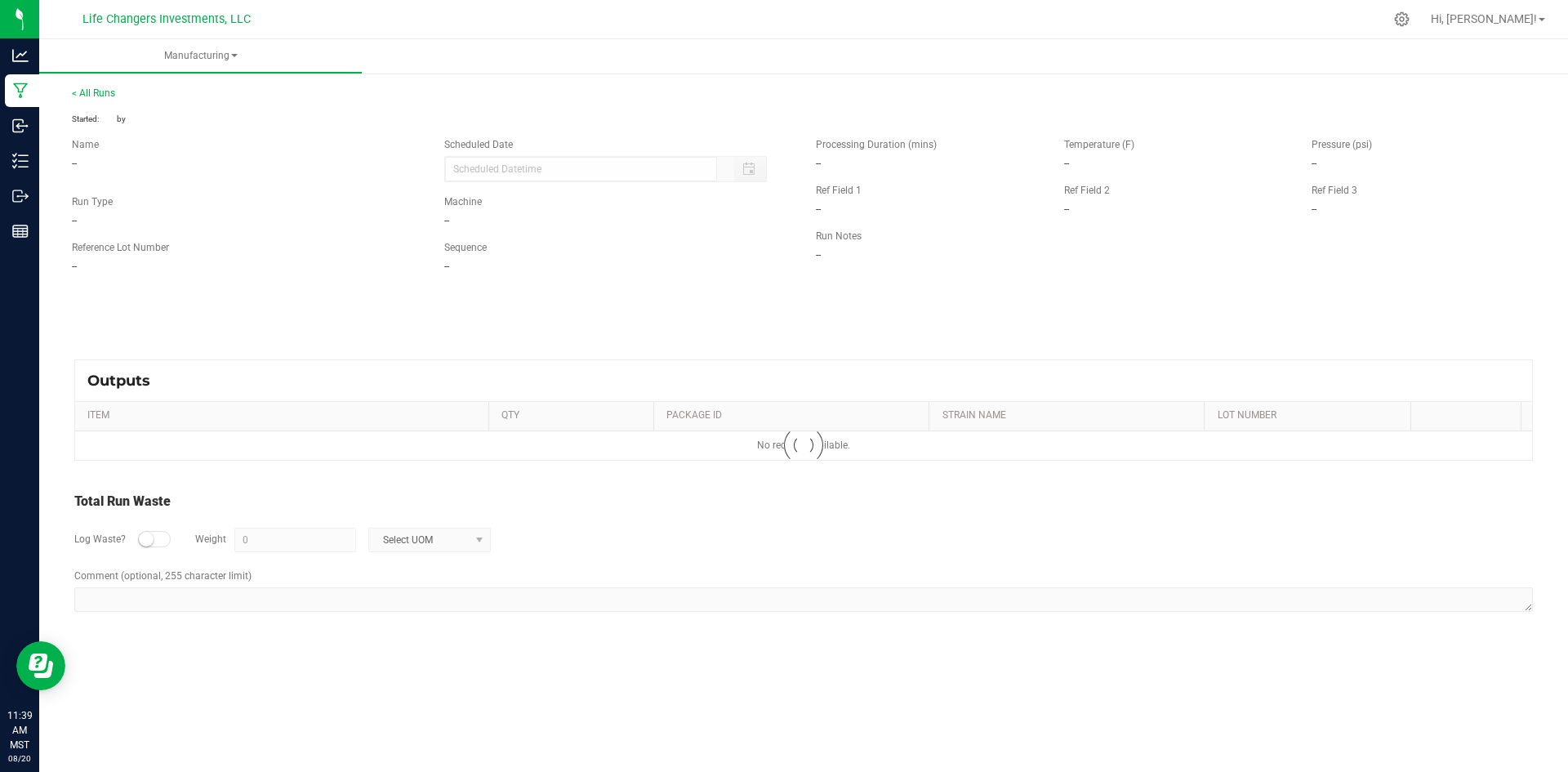
type input "[DATE] 10:30 AM"
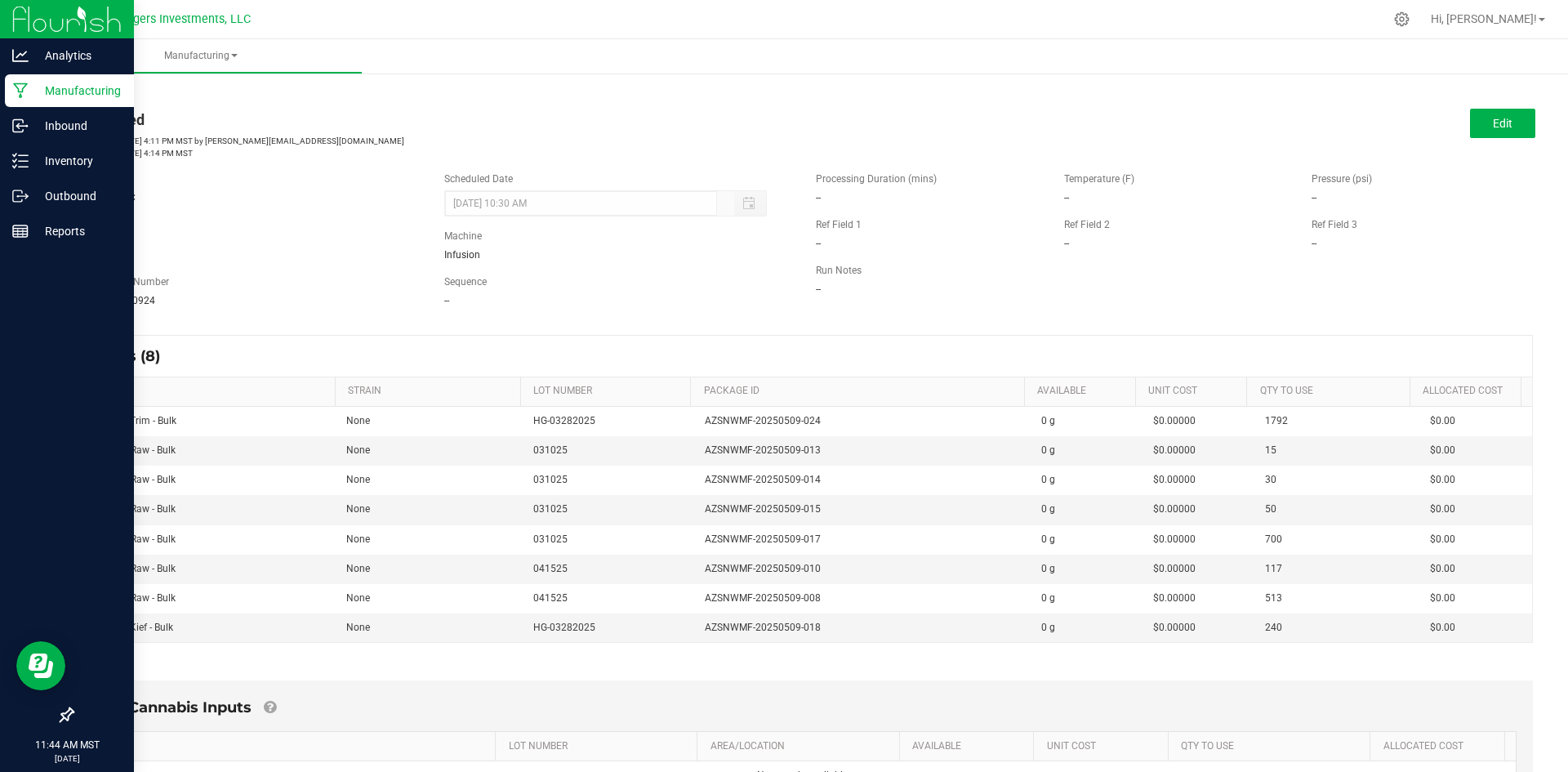
click at [52, 90] on p "Manufacturing" at bounding box center [77, 90] width 98 height 20
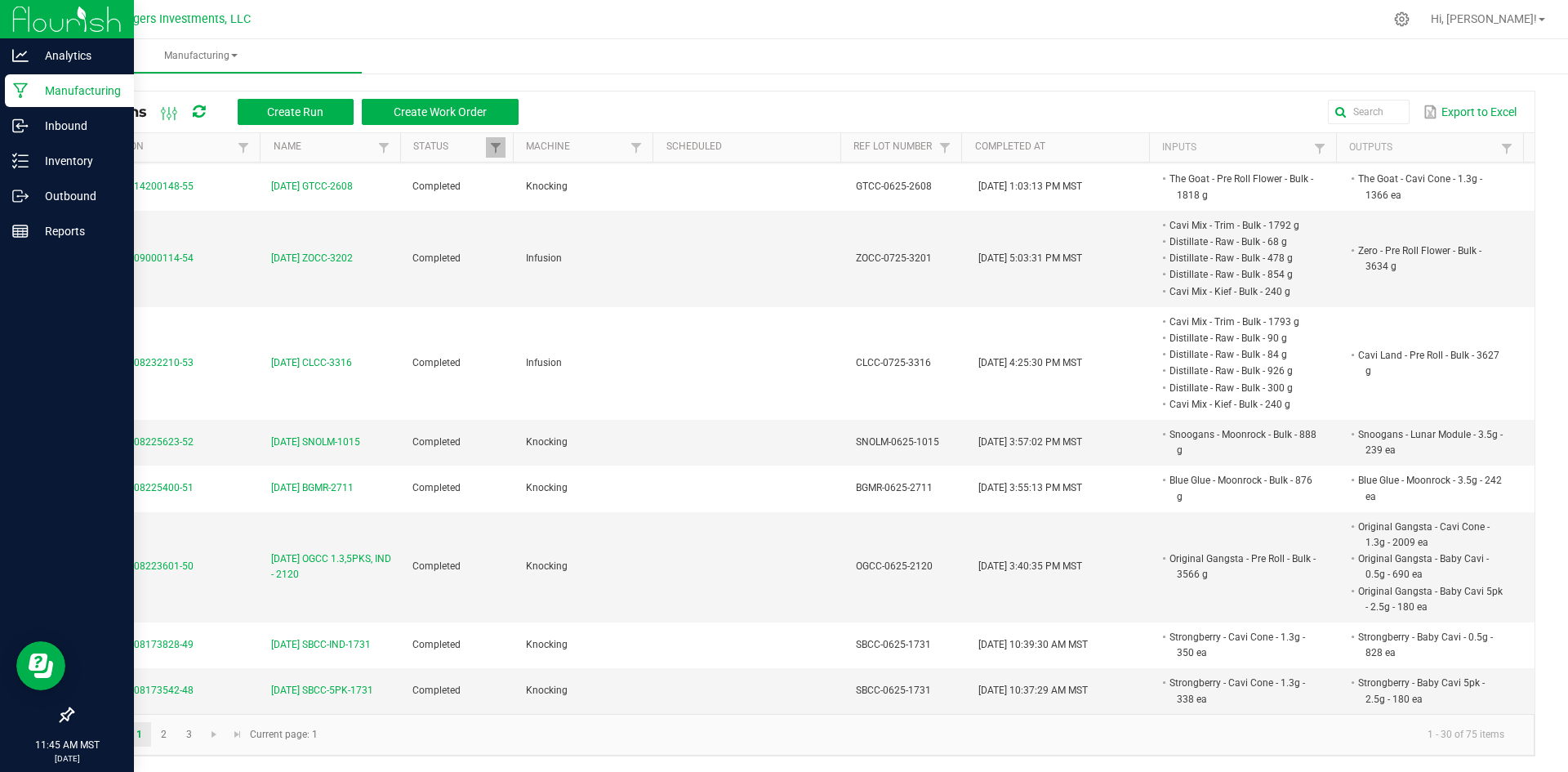
scroll to position [4, 0]
click at [206, 738] on link at bounding box center [215, 733] width 24 height 25
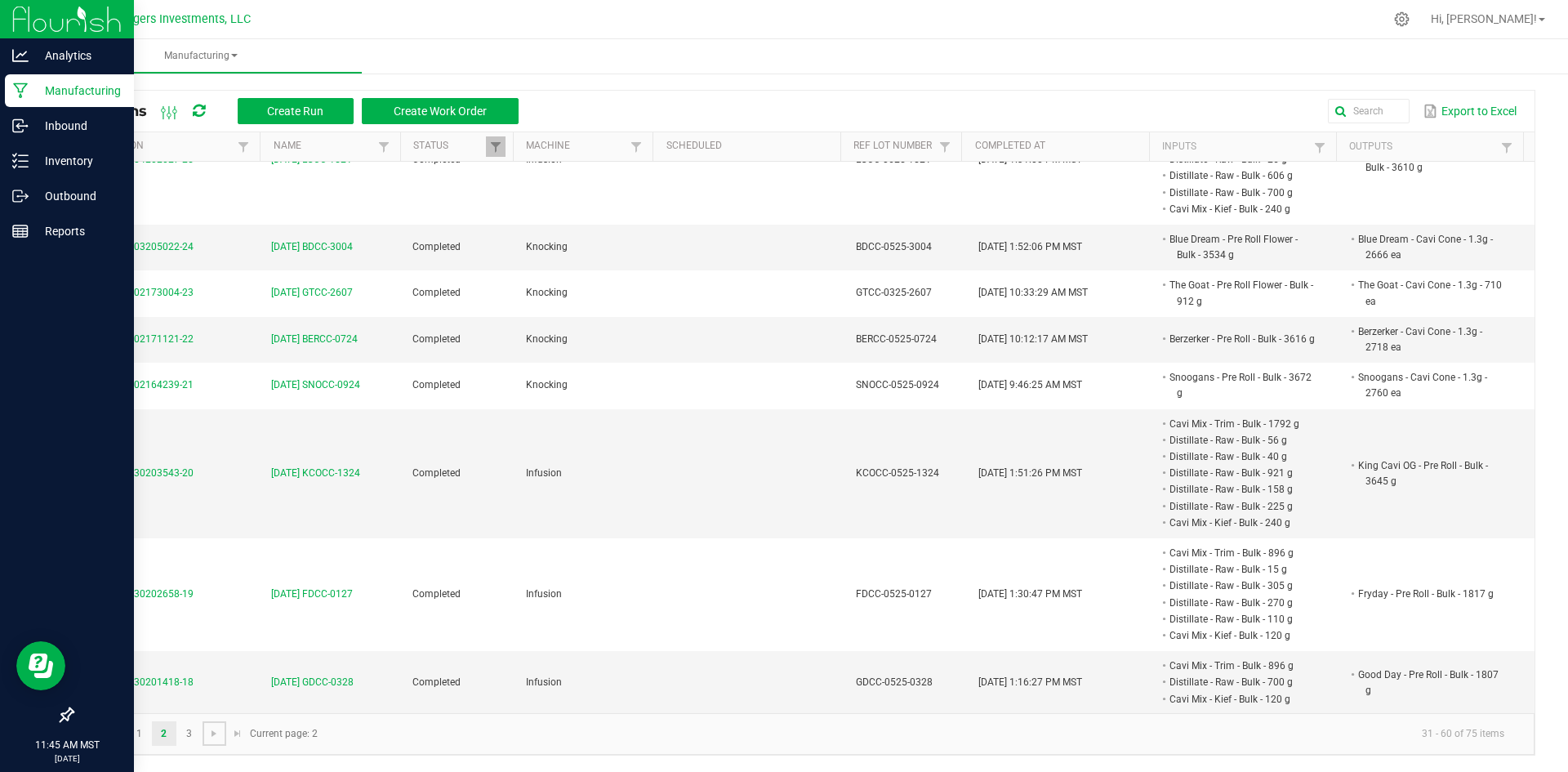
scroll to position [1635, 0]
click at [187, 734] on link "3" at bounding box center [189, 733] width 24 height 25
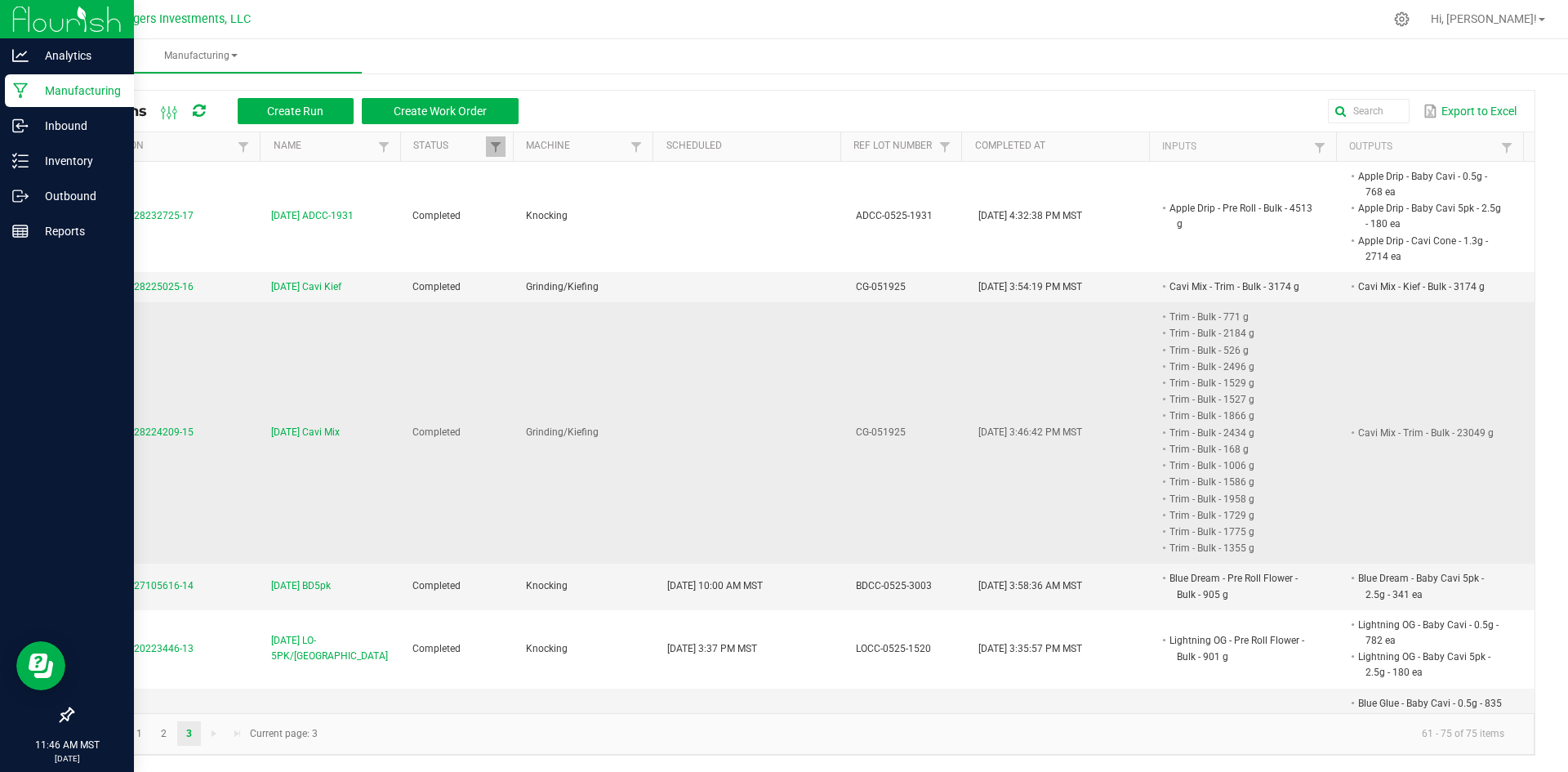
click at [303, 432] on span "[DATE] Cavi Mix" at bounding box center [305, 432] width 69 height 15
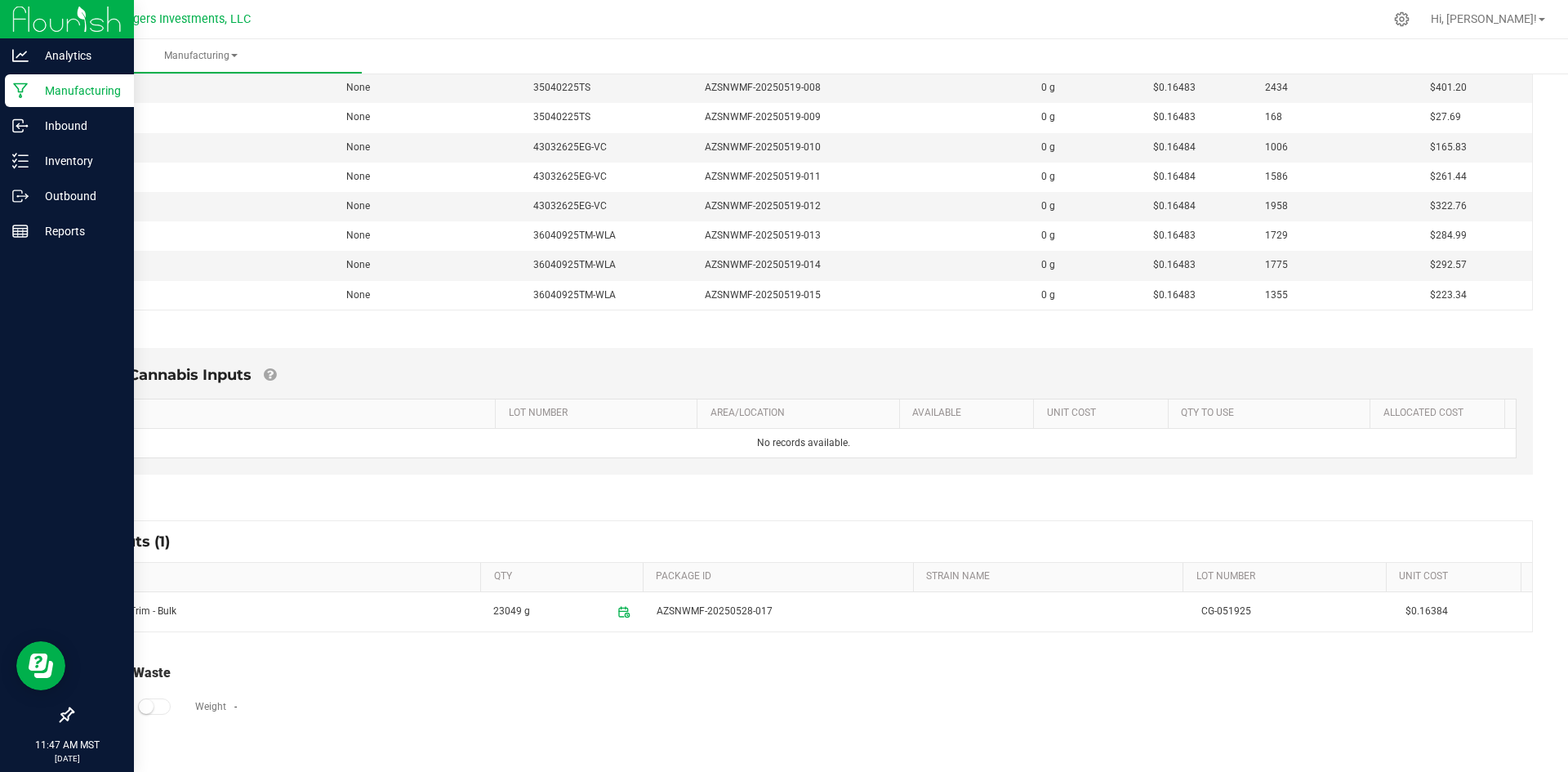
scroll to position [552, 0]
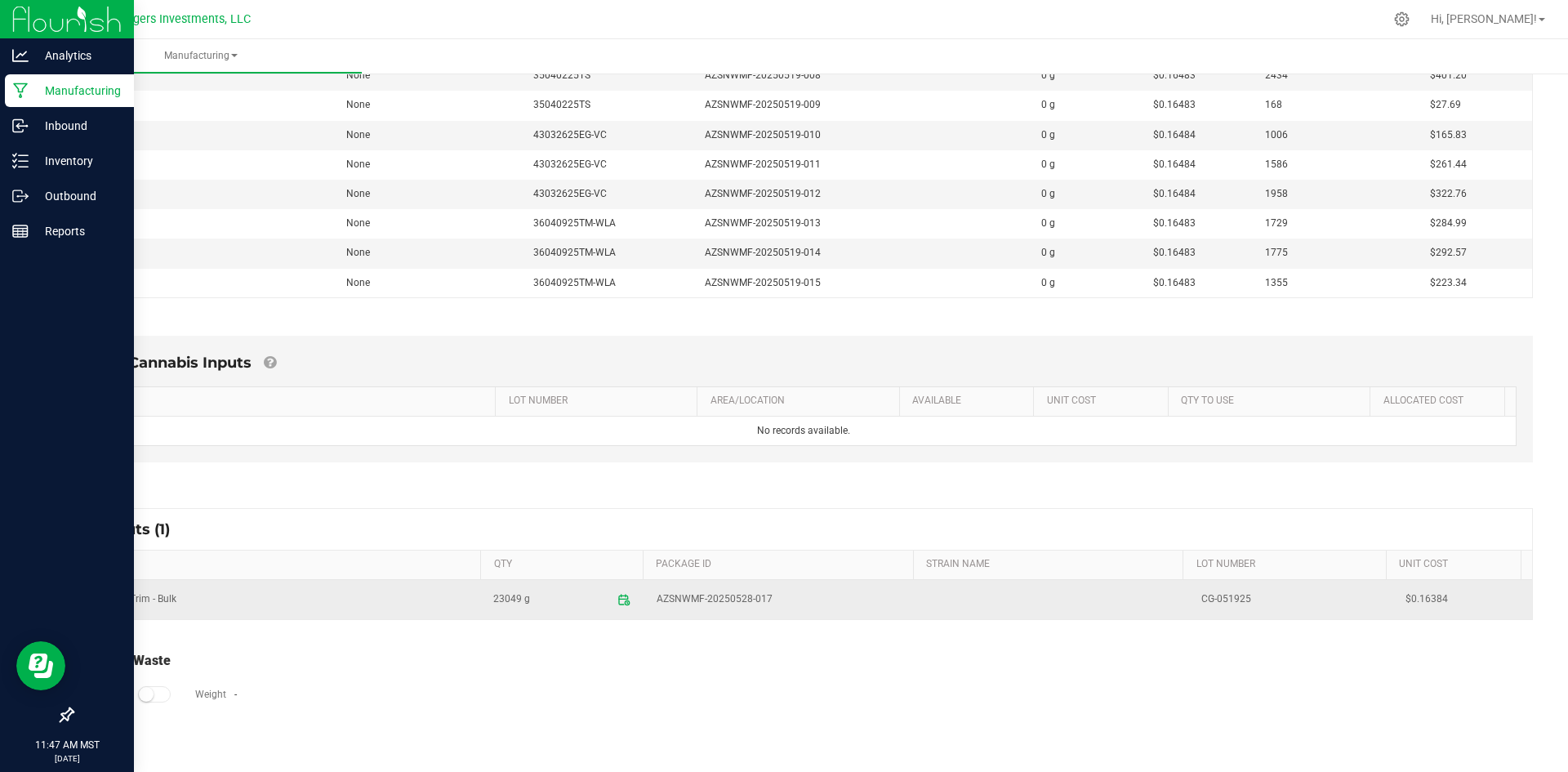
click at [152, 599] on td "Cavi Mix - Trim - Bulk" at bounding box center [279, 600] width 408 height 40
click at [805, 601] on span "AZSNWMF-20250528-017" at bounding box center [783, 599] width 253 height 15
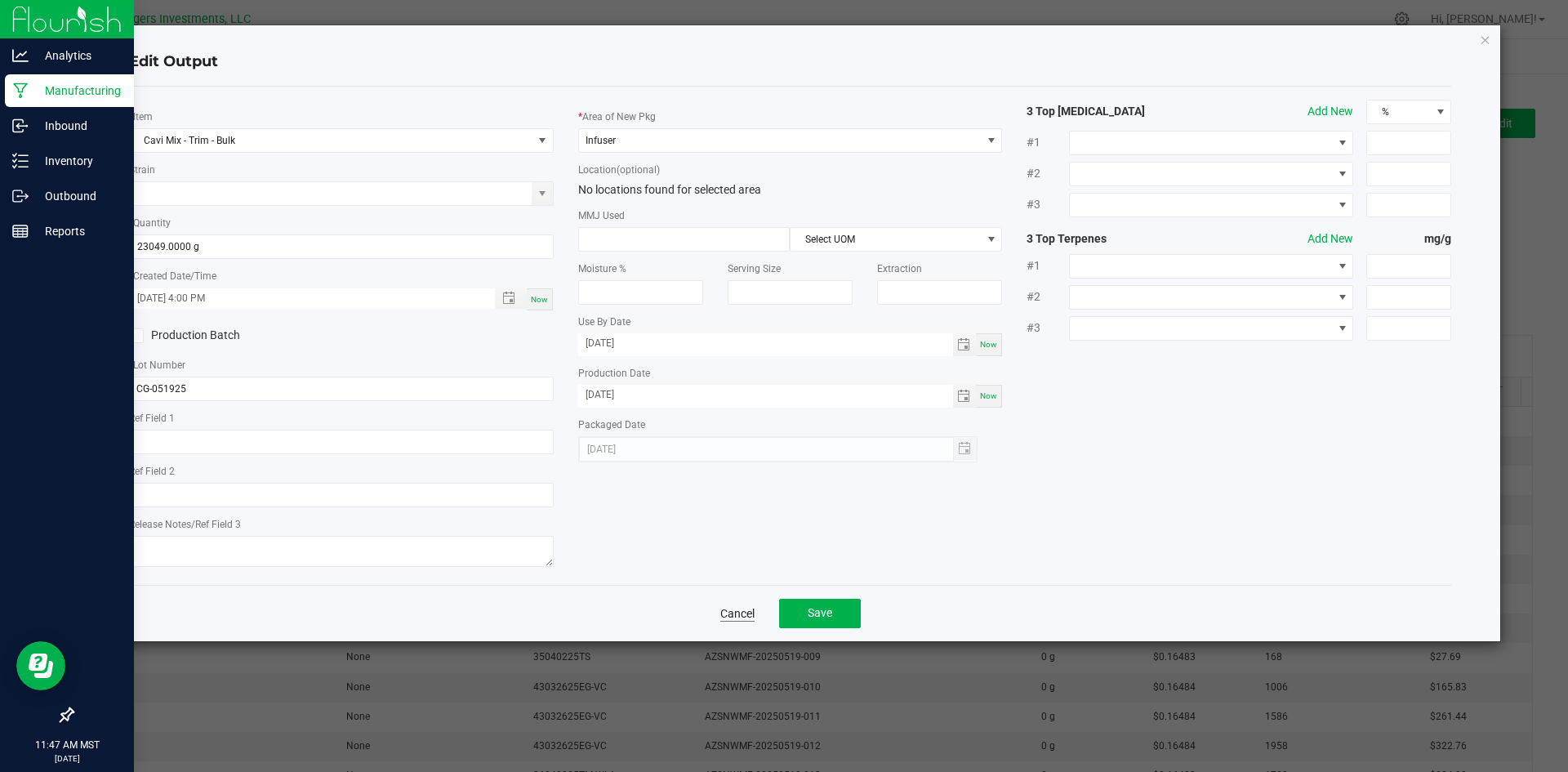
click at [730, 609] on link "Cancel" at bounding box center [738, 613] width 34 height 16
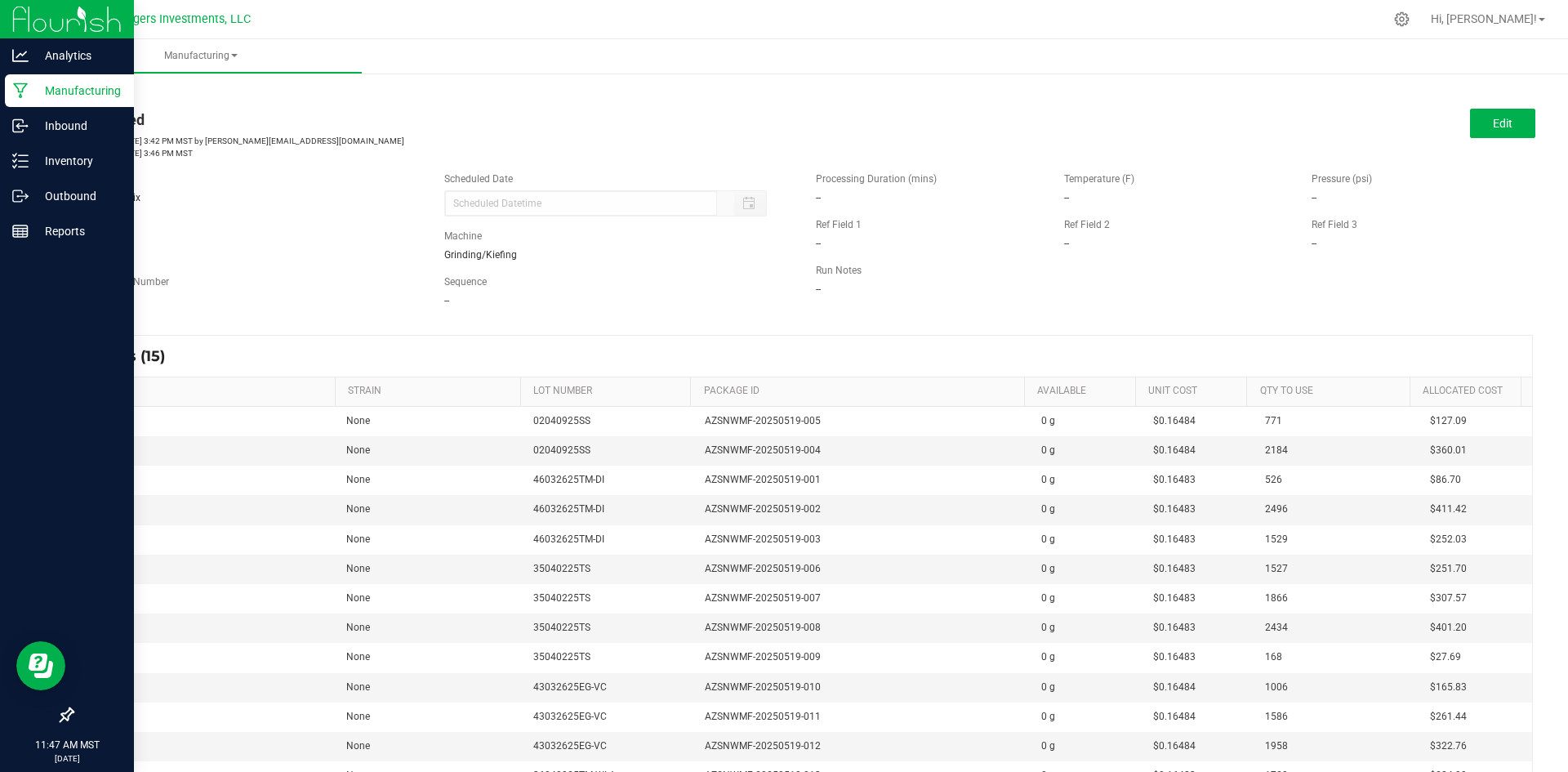
scroll to position [552, 0]
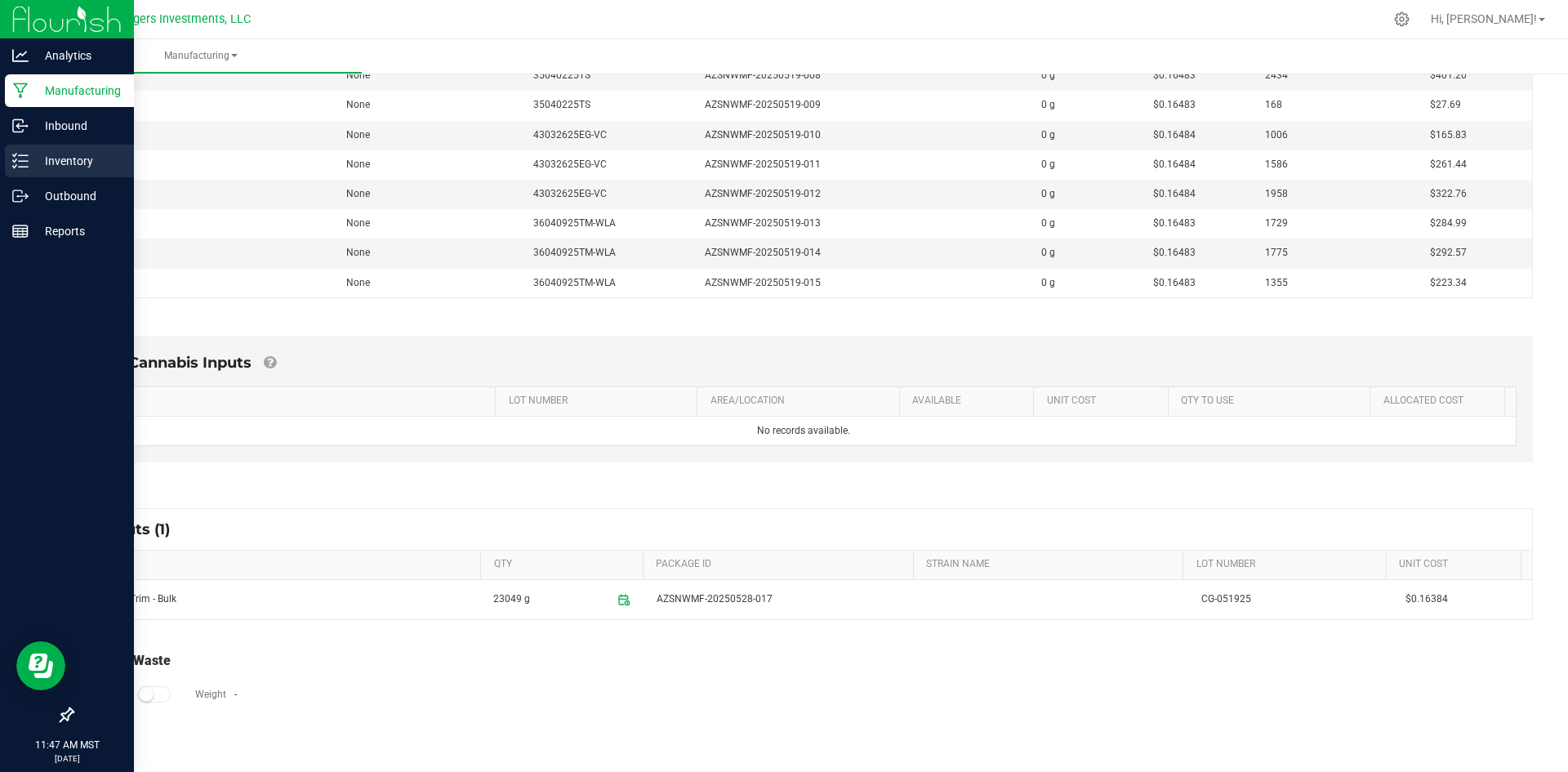
click at [69, 153] on p "Inventory" at bounding box center [77, 161] width 98 height 20
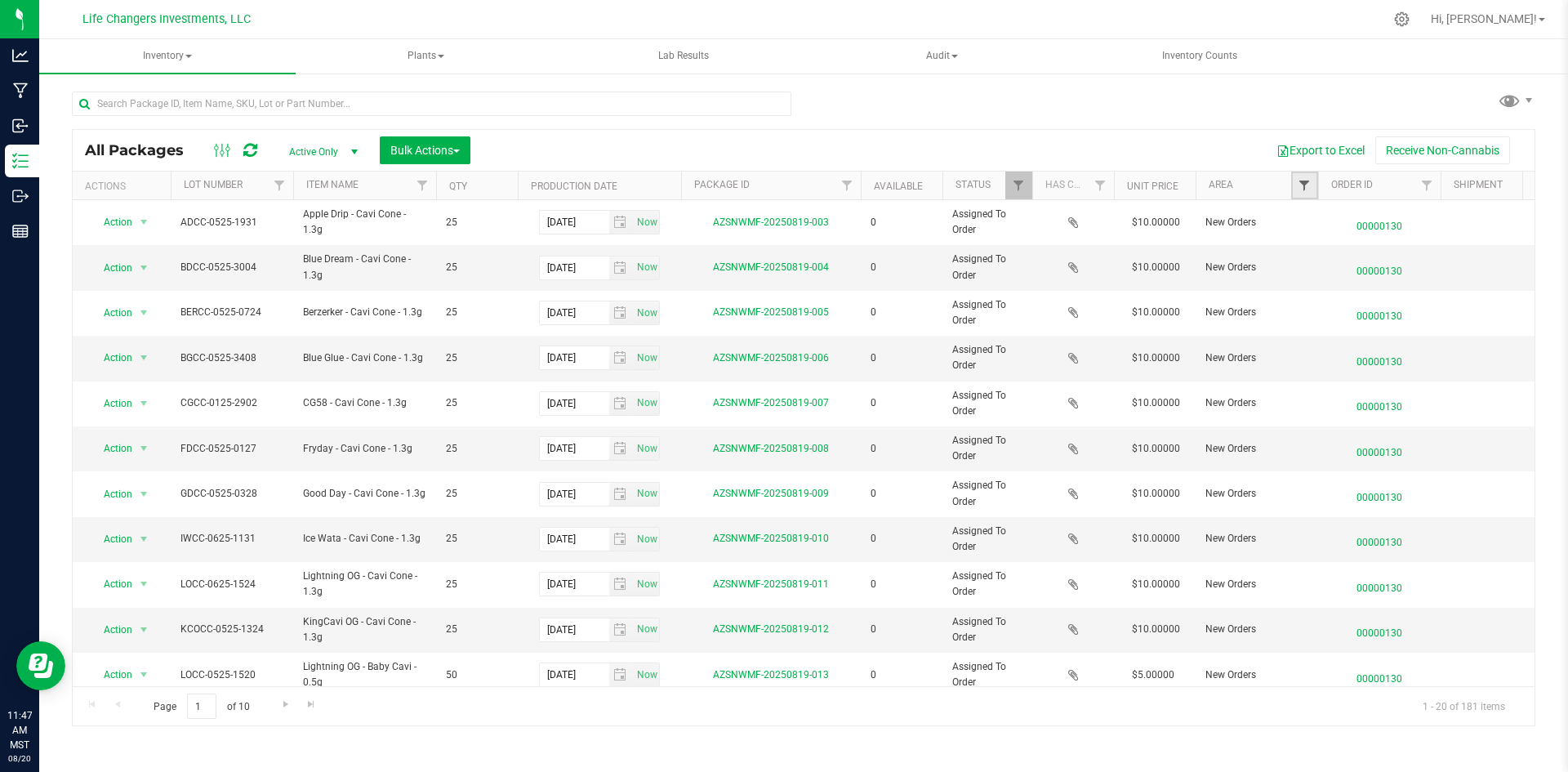
click at [1302, 183] on span "Filter" at bounding box center [1304, 185] width 13 height 13
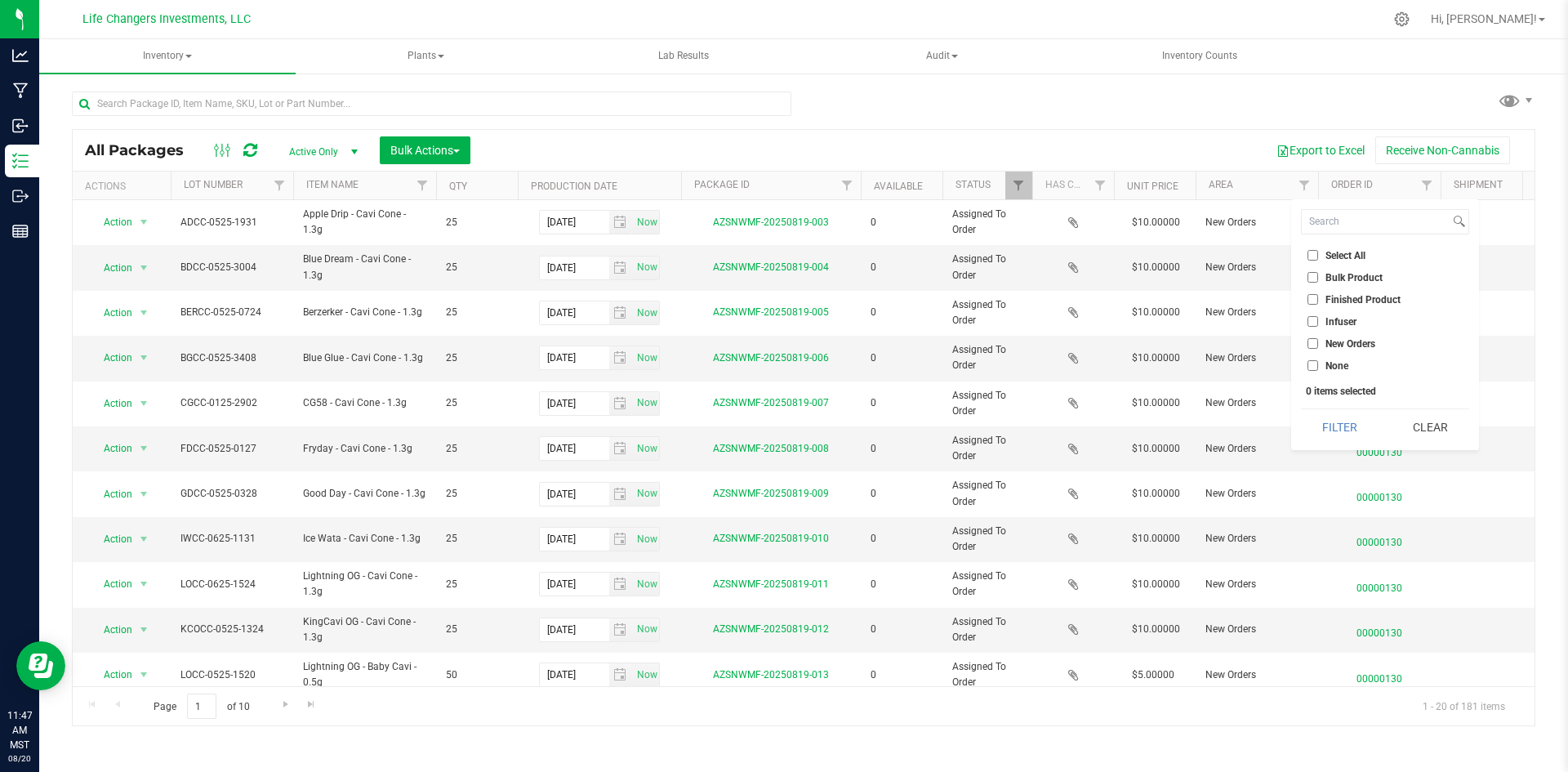
click at [1312, 322] on input "Infuser" at bounding box center [1313, 322] width 10 height 10
checkbox input "true"
click at [1338, 434] on button "Filter" at bounding box center [1340, 427] width 78 height 36
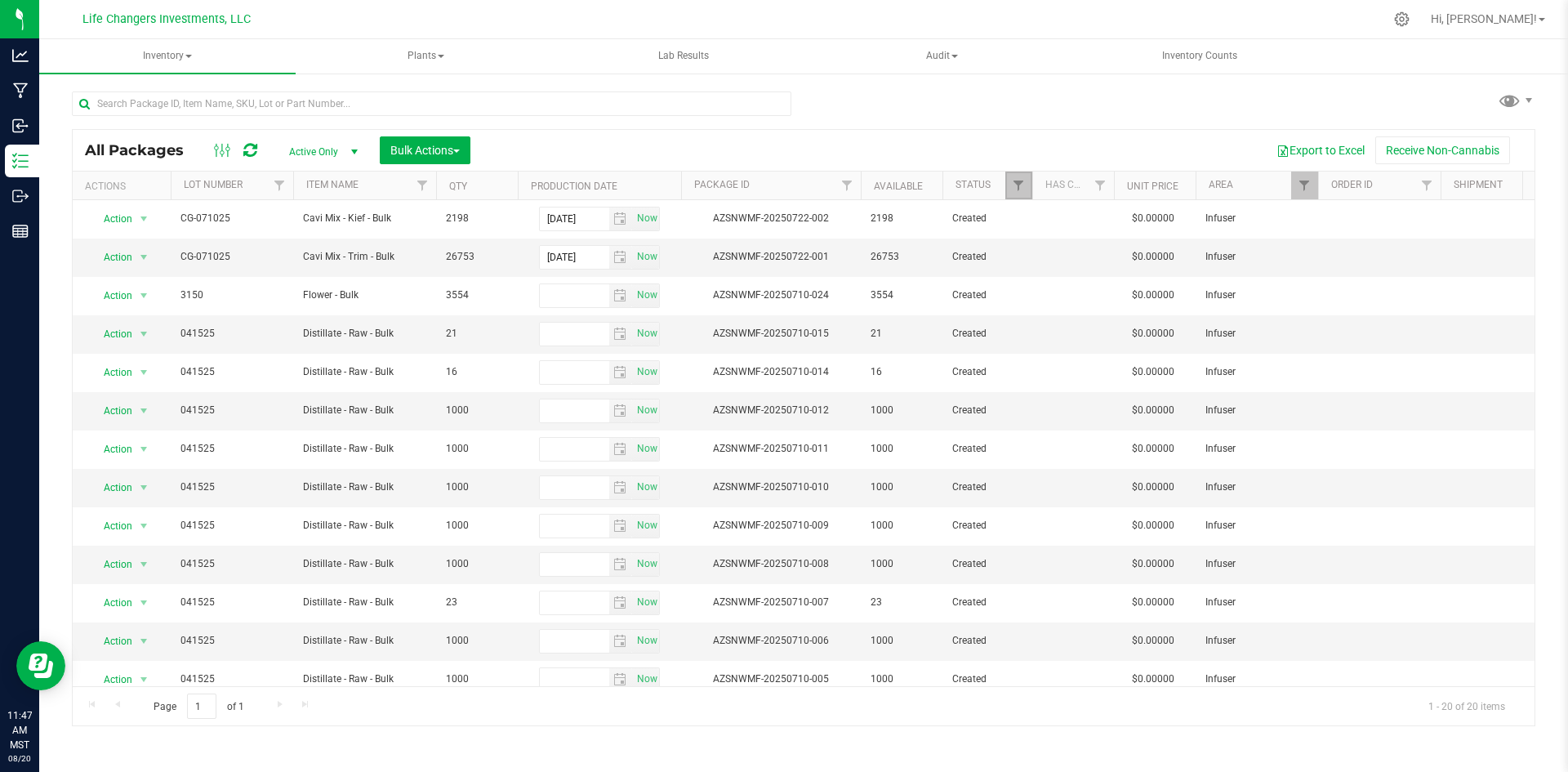
click at [1009, 187] on link "Filter" at bounding box center [1019, 186] width 27 height 28
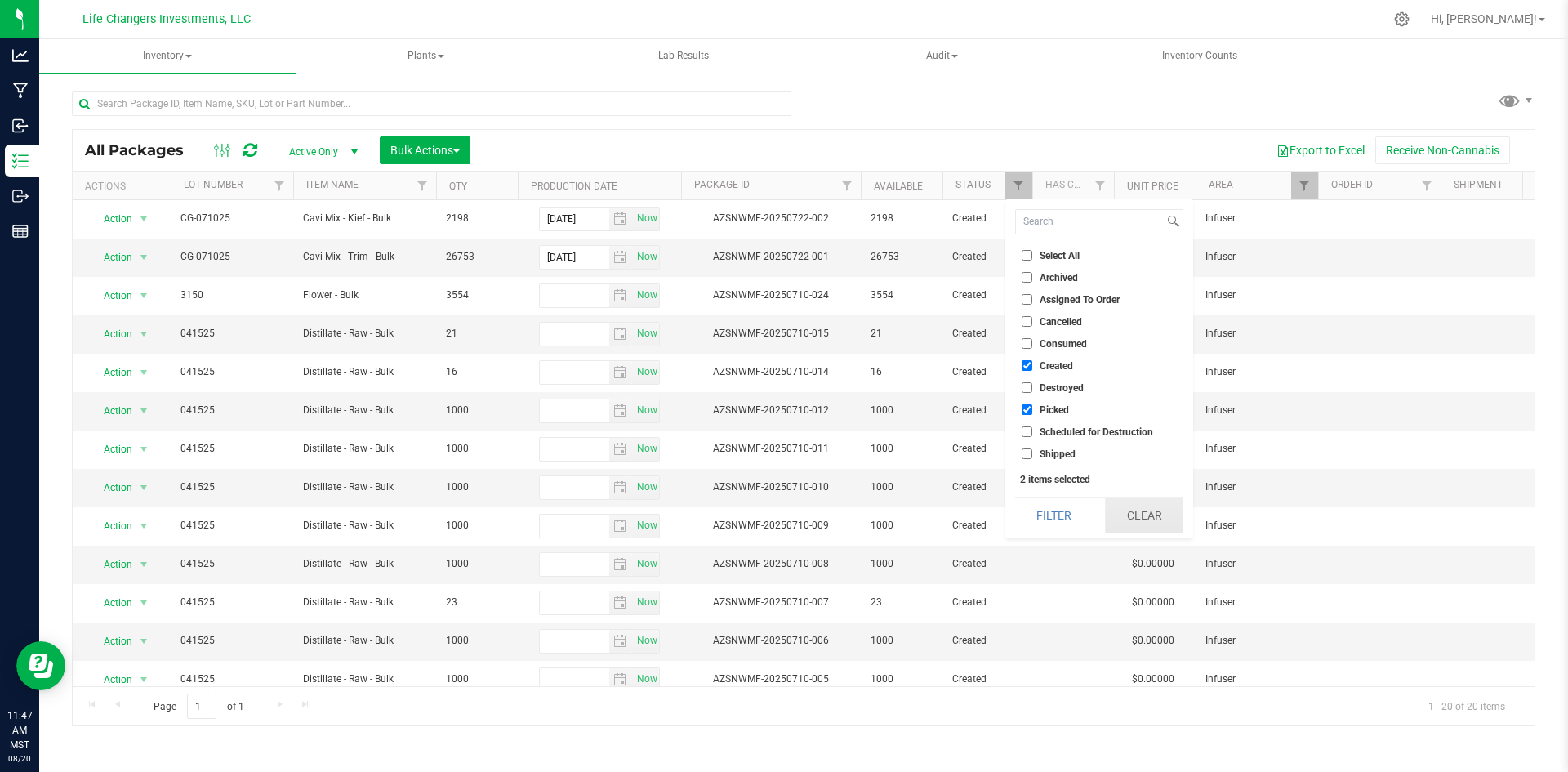
click at [1143, 512] on button "Clear" at bounding box center [1143, 516] width 78 height 36
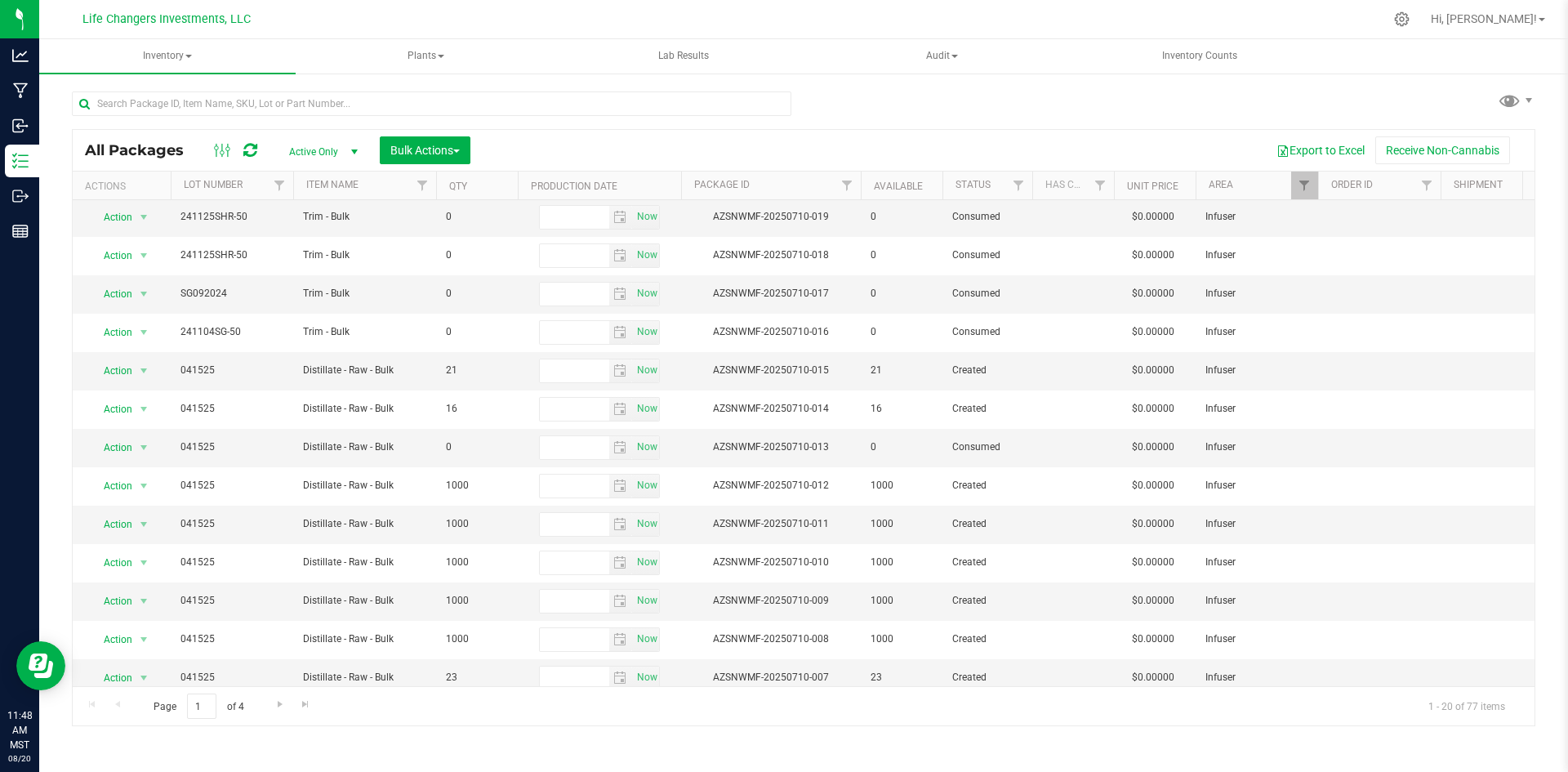
scroll to position [293, 0]
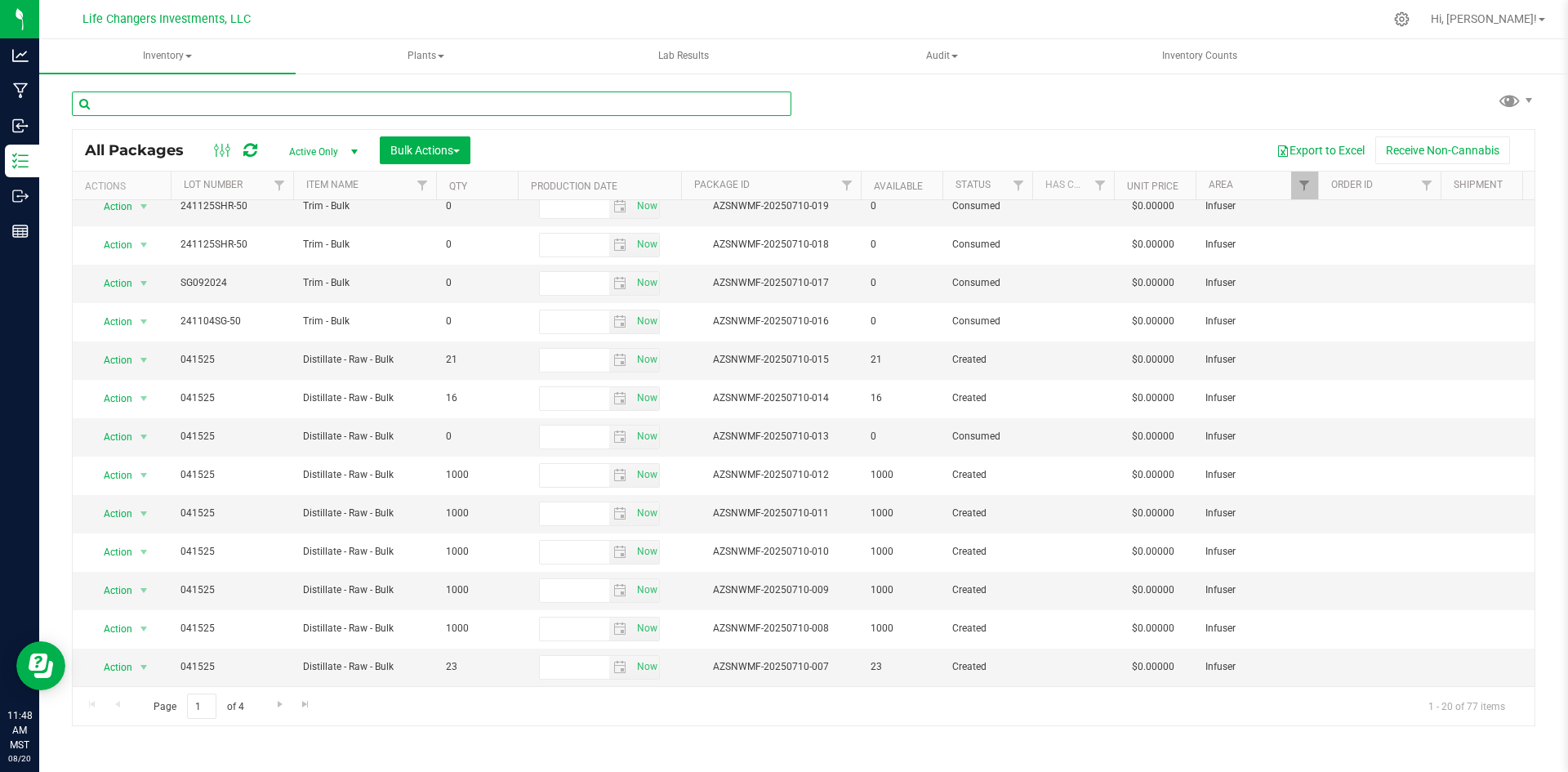
click at [238, 95] on input "text" at bounding box center [432, 103] width 720 height 25
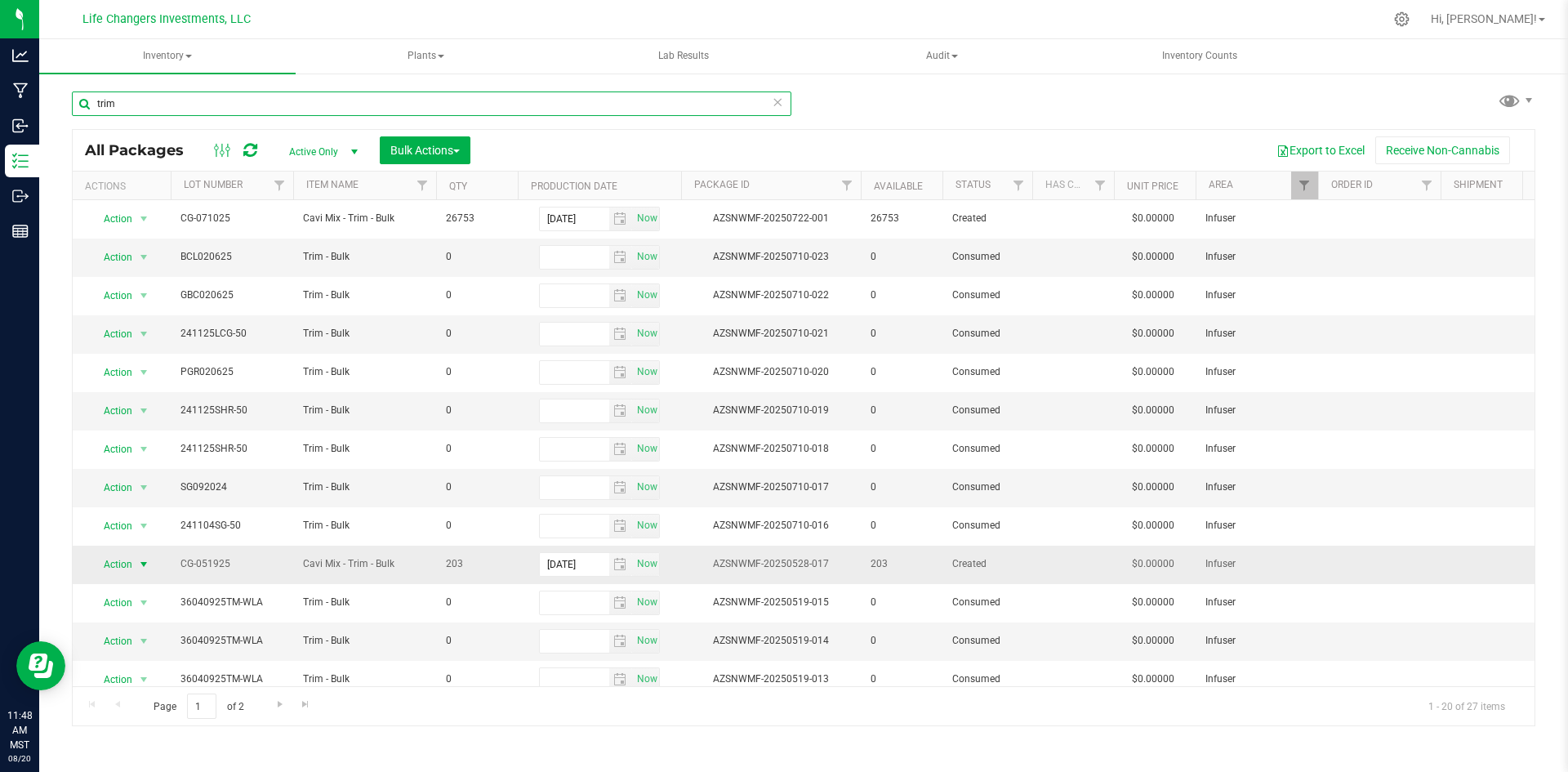
type input "trim"
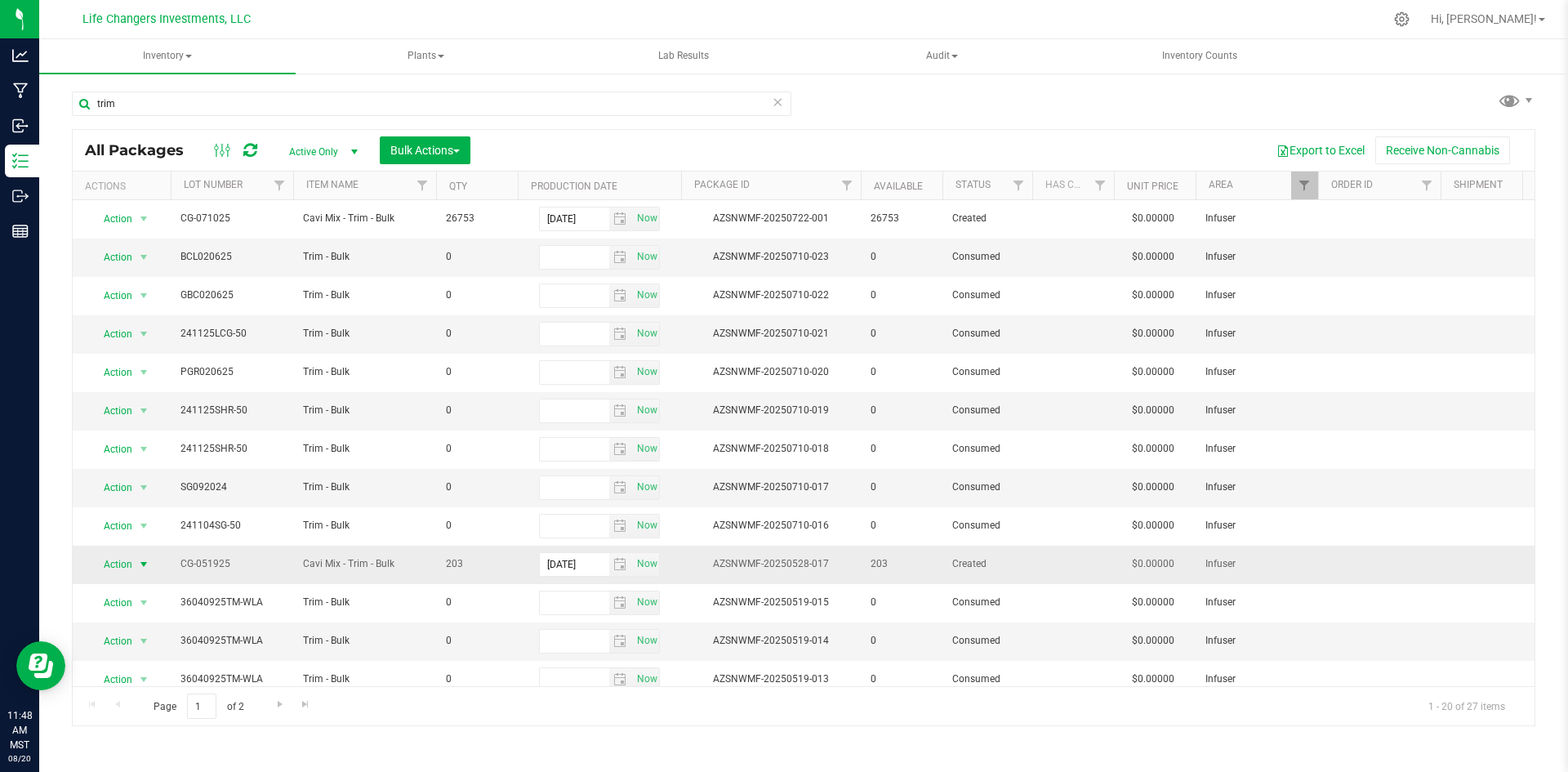
click at [117, 565] on span "Action" at bounding box center [111, 564] width 44 height 23
click at [119, 498] on li "See history" at bounding box center [142, 510] width 103 height 25
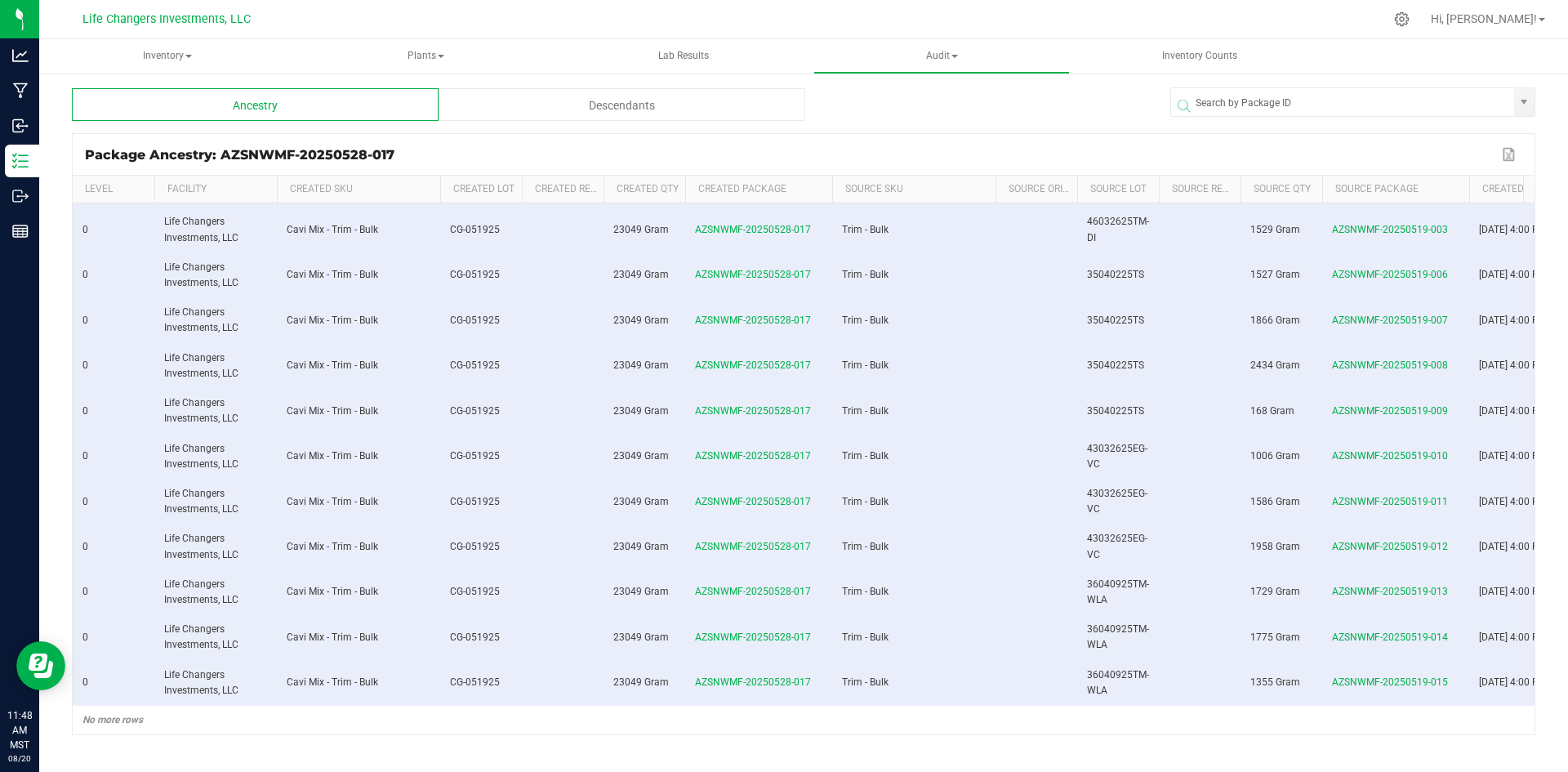
scroll to position [188, 0]
click at [646, 103] on div "Descendants" at bounding box center [622, 105] width 367 height 33
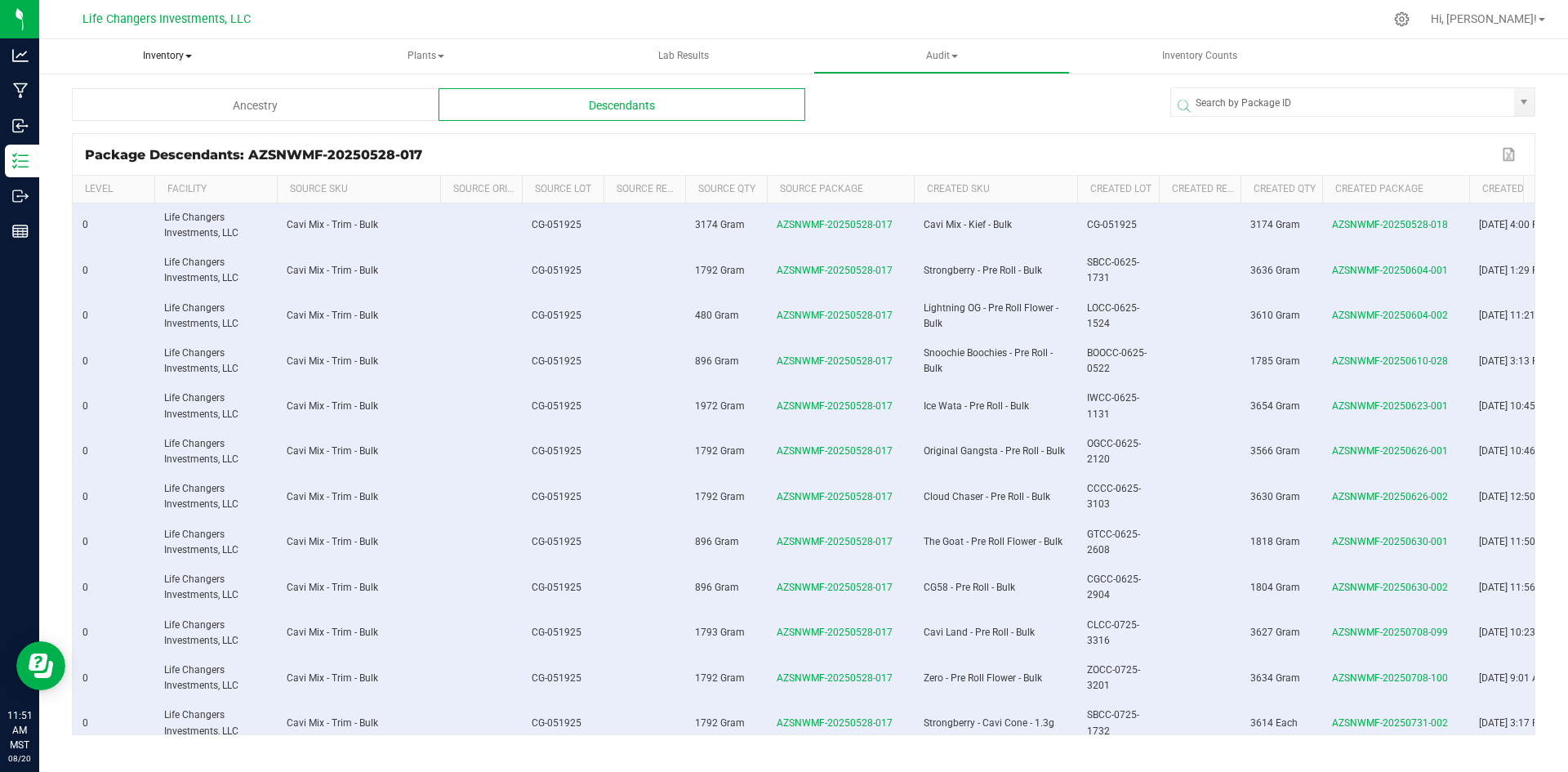
click at [160, 52] on span "Inventory" at bounding box center [168, 57] width 256 height 34
click at [126, 115] on span "All inventory" at bounding box center [116, 117] width 110 height 14
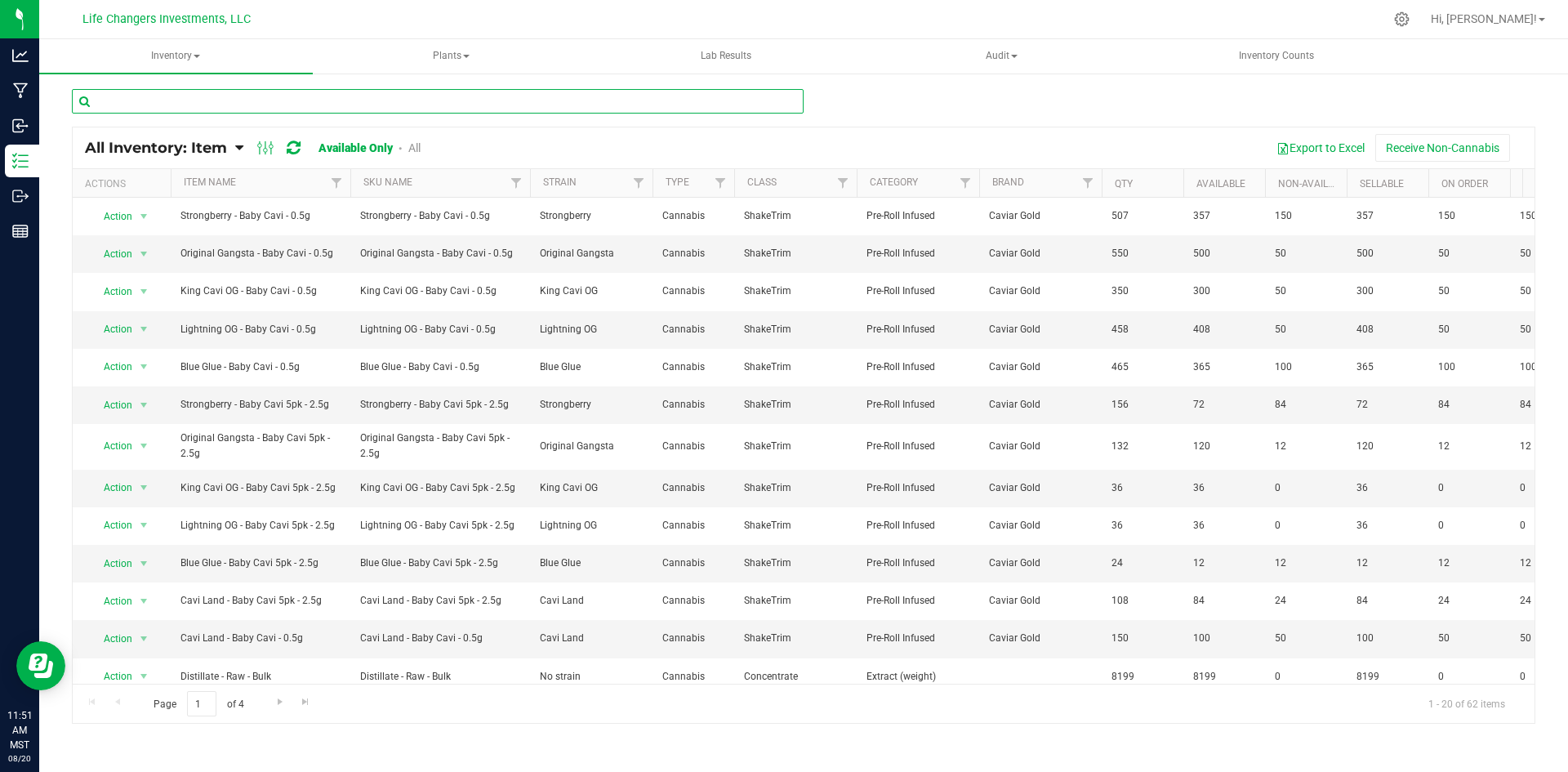
click at [272, 105] on input "text" at bounding box center [438, 101] width 732 height 25
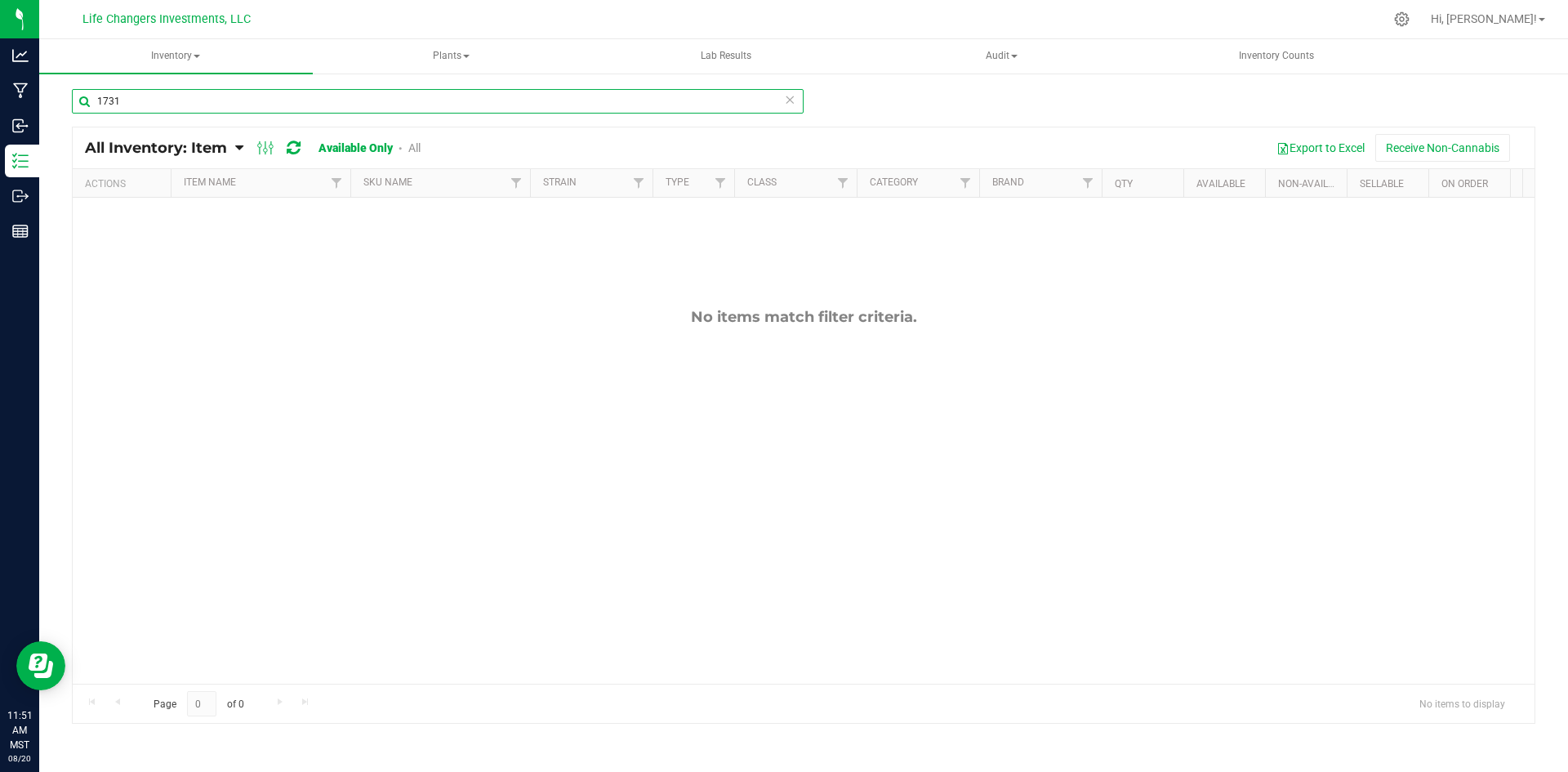
type input "1731"
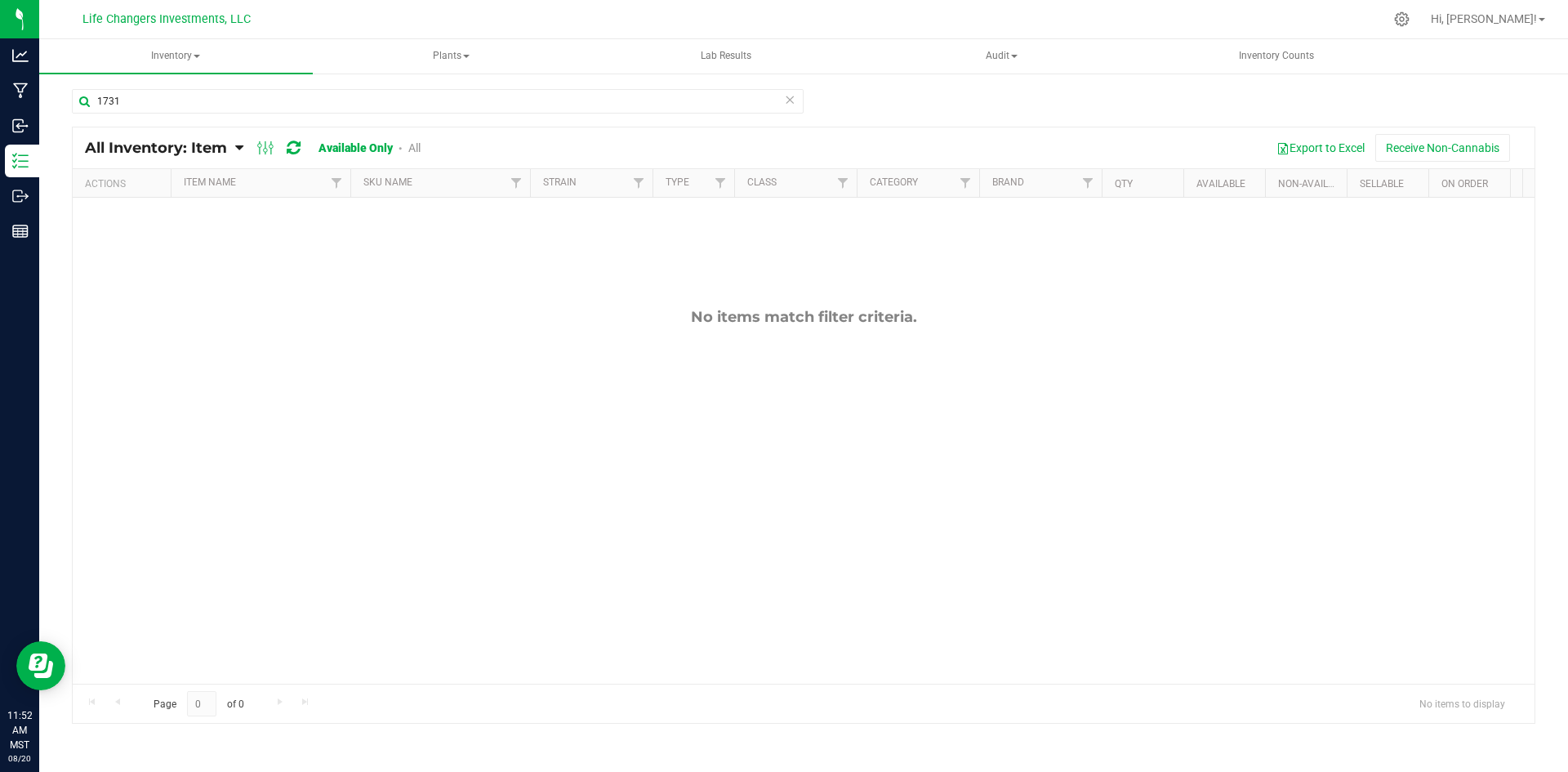
click at [293, 149] on icon at bounding box center [293, 147] width 14 height 16
click at [793, 102] on icon at bounding box center [789, 99] width 11 height 20
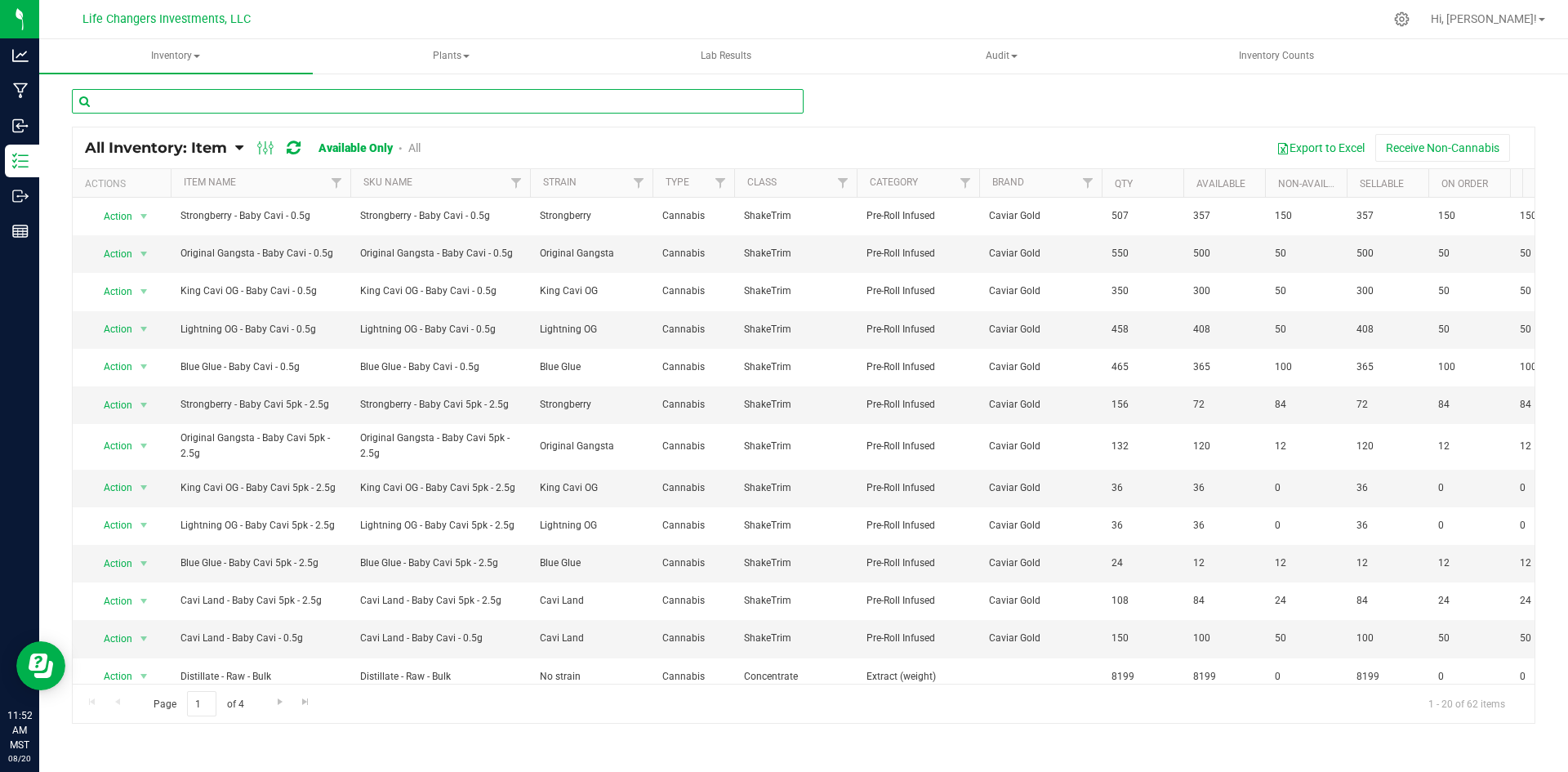
click at [260, 102] on input "text" at bounding box center [438, 101] width 732 height 25
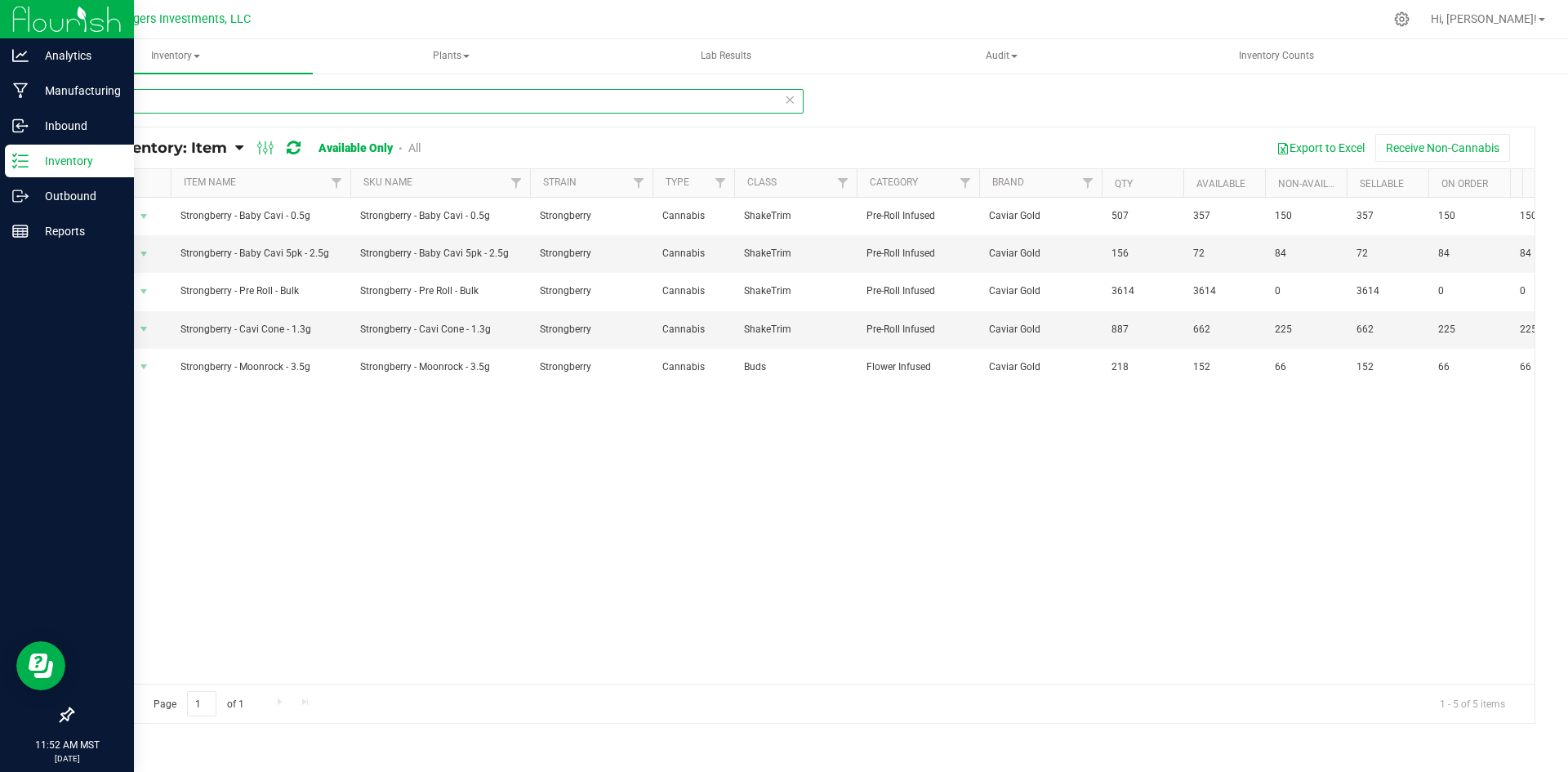
type input "stron"
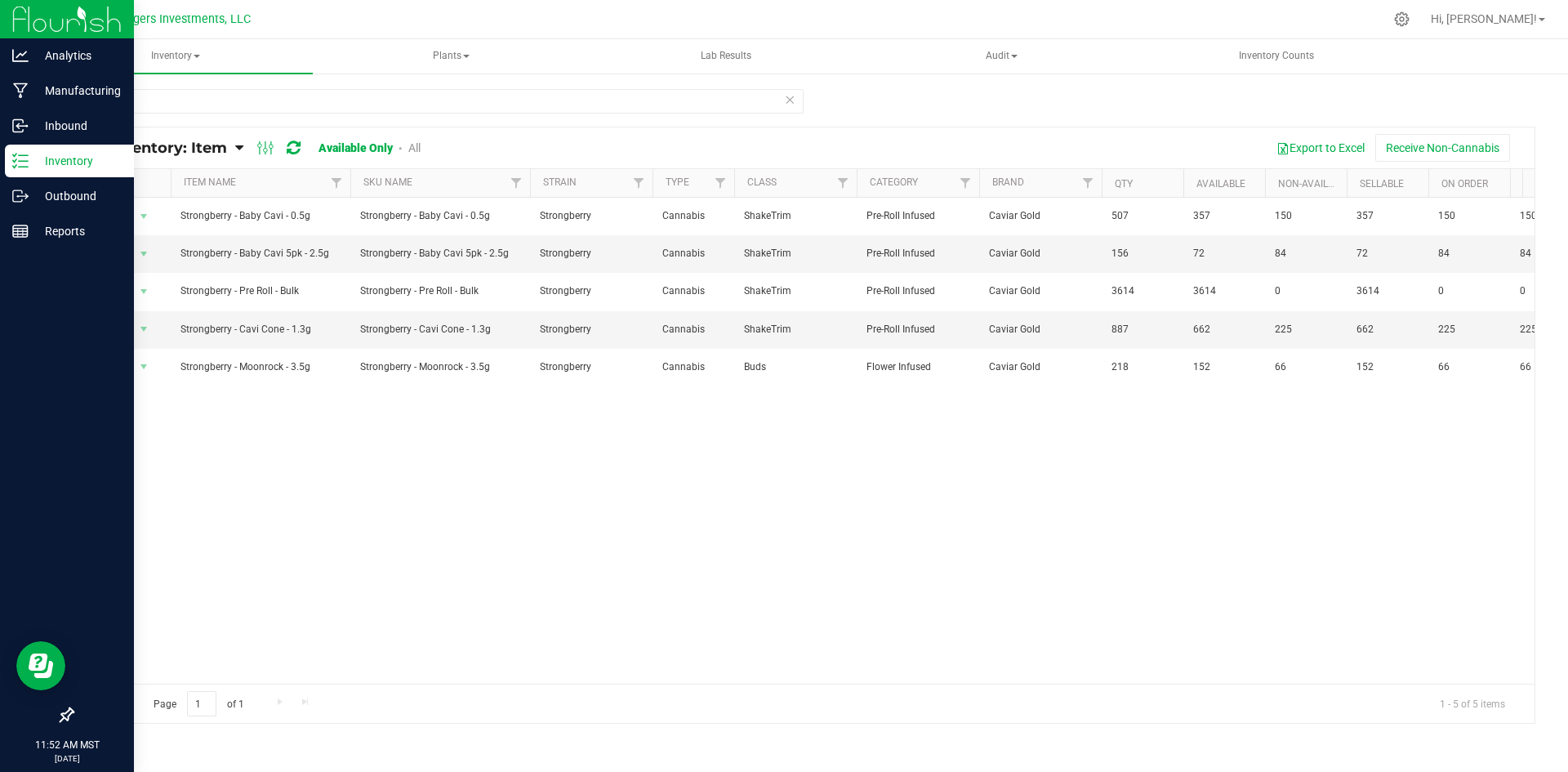
click at [76, 159] on p "Inventory" at bounding box center [77, 161] width 98 height 20
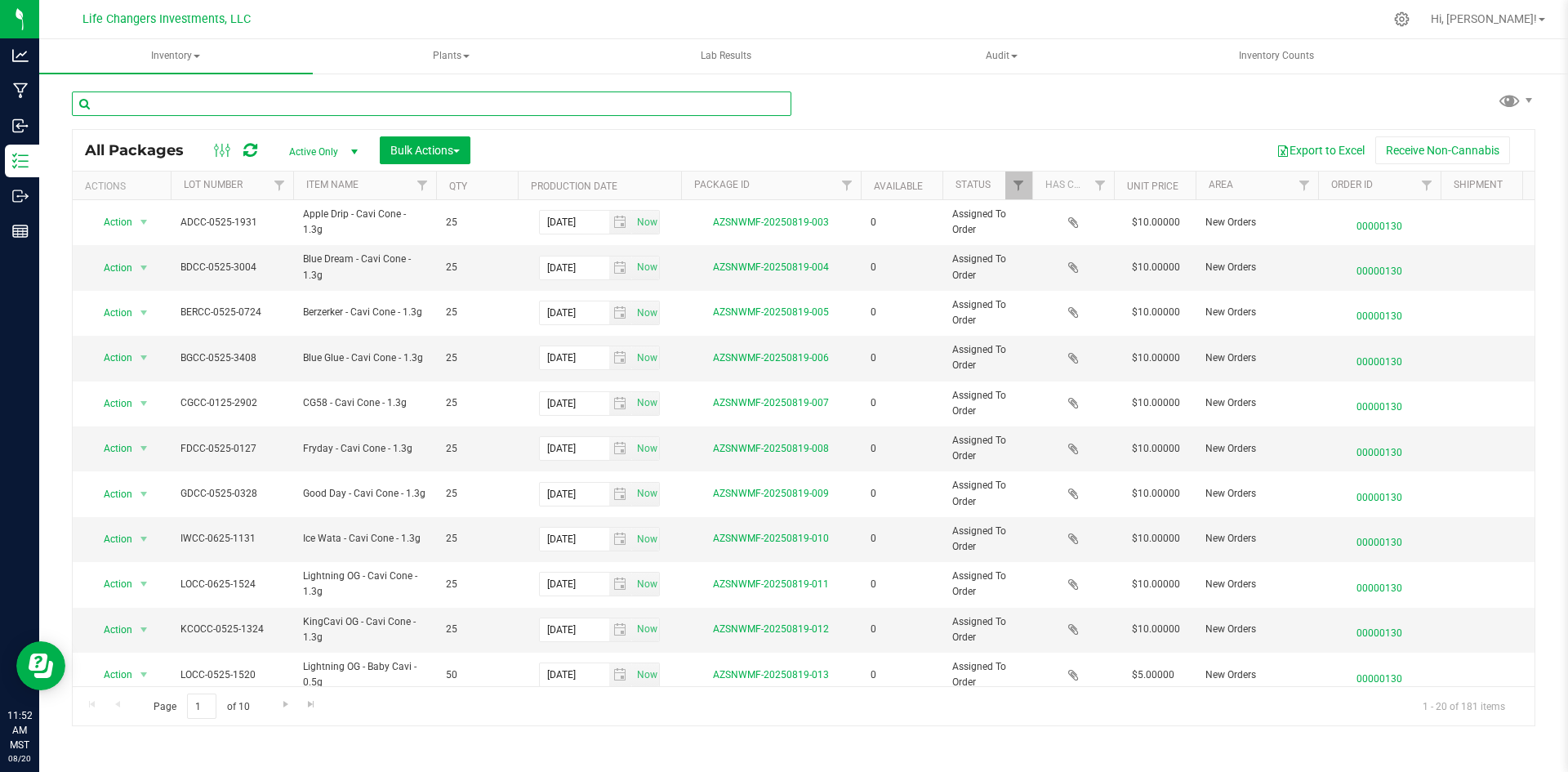
click at [155, 96] on input "text" at bounding box center [432, 103] width 720 height 25
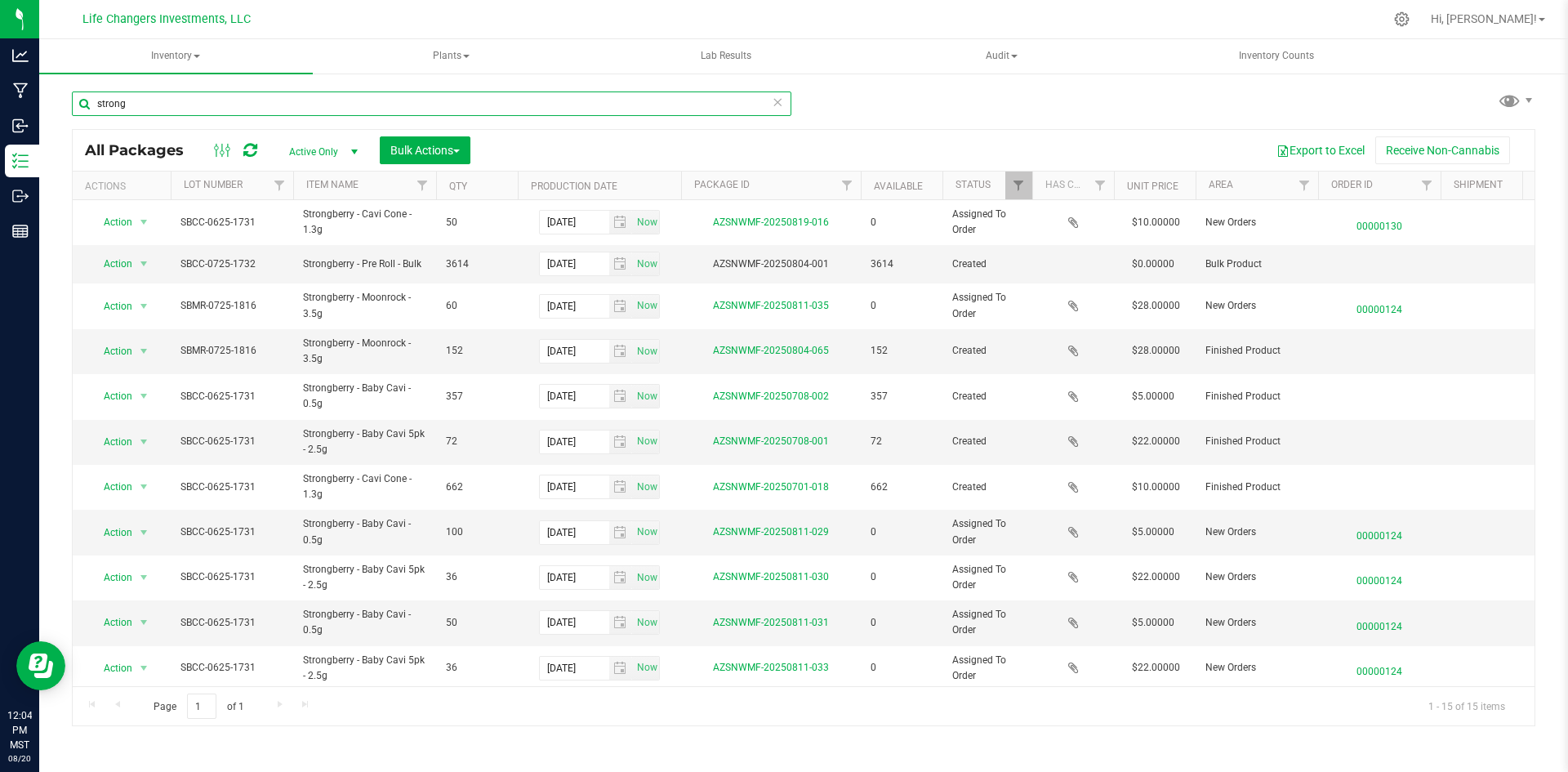
click at [245, 105] on input "strong" at bounding box center [432, 103] width 720 height 25
click at [226, 101] on input "strong" at bounding box center [432, 103] width 720 height 25
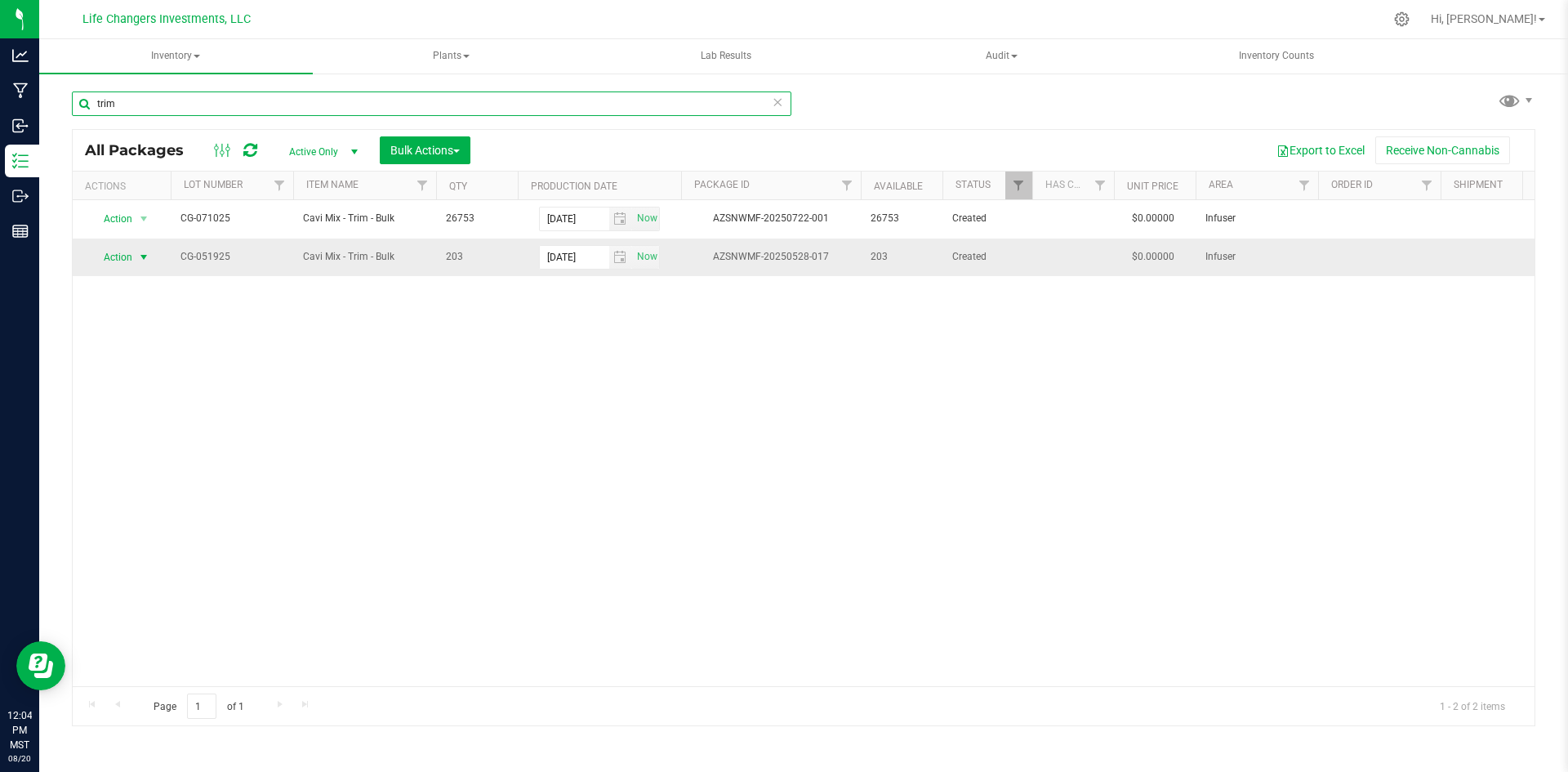
type input "trim"
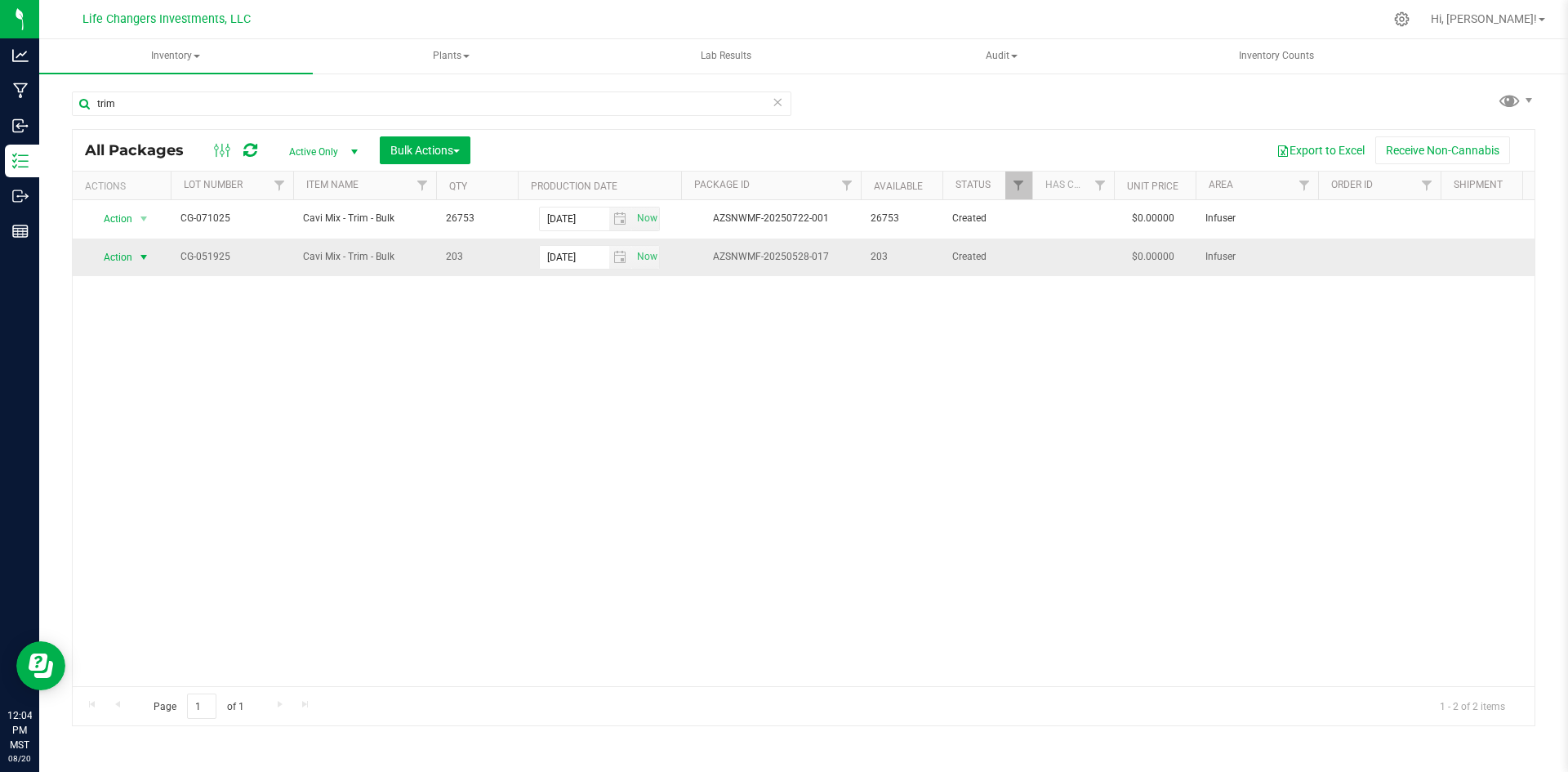
click at [114, 254] on span "Action" at bounding box center [111, 257] width 44 height 23
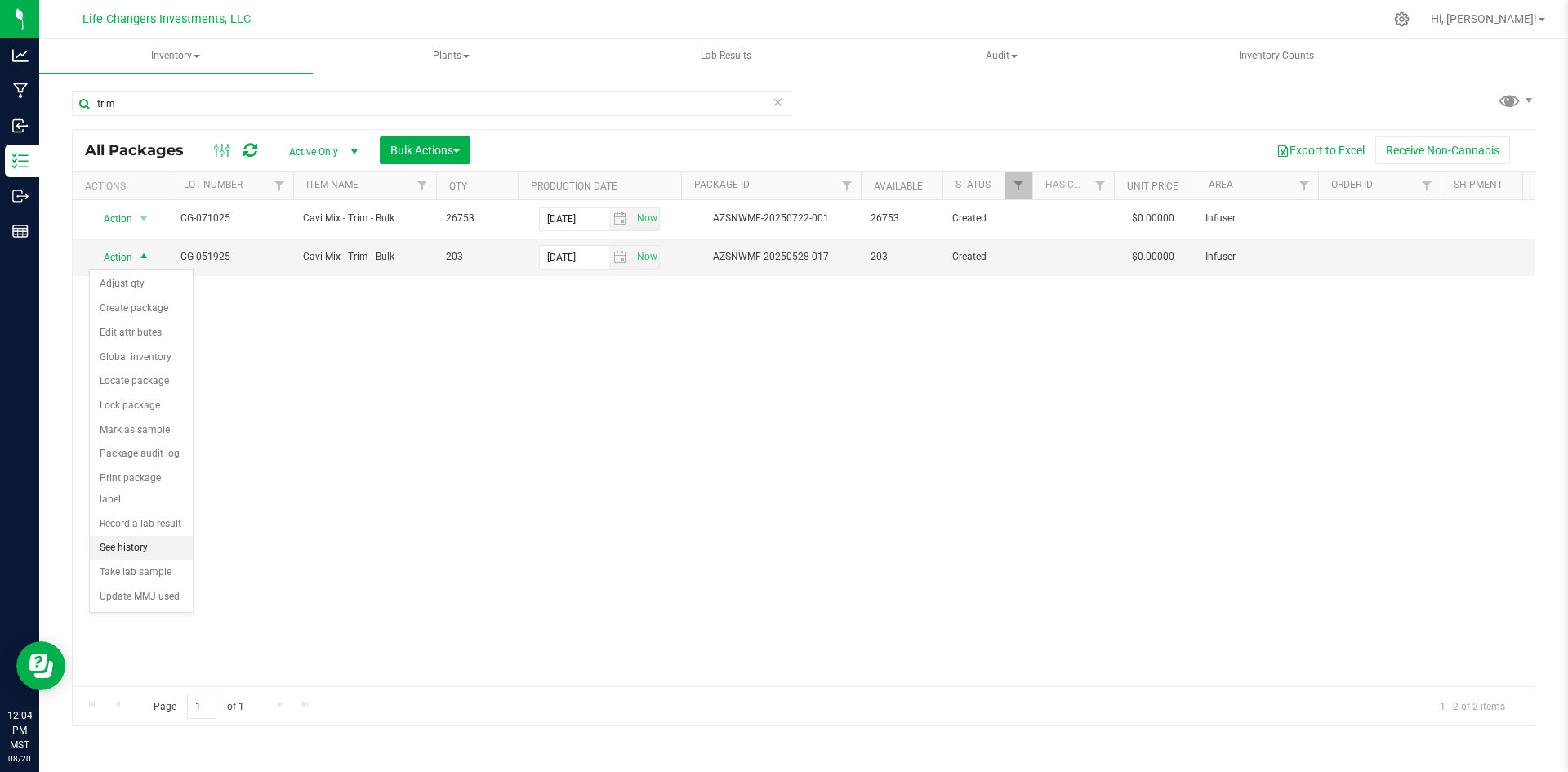
click at [130, 536] on li "See history" at bounding box center [142, 548] width 103 height 25
